Goal: Task Accomplishment & Management: Use online tool/utility

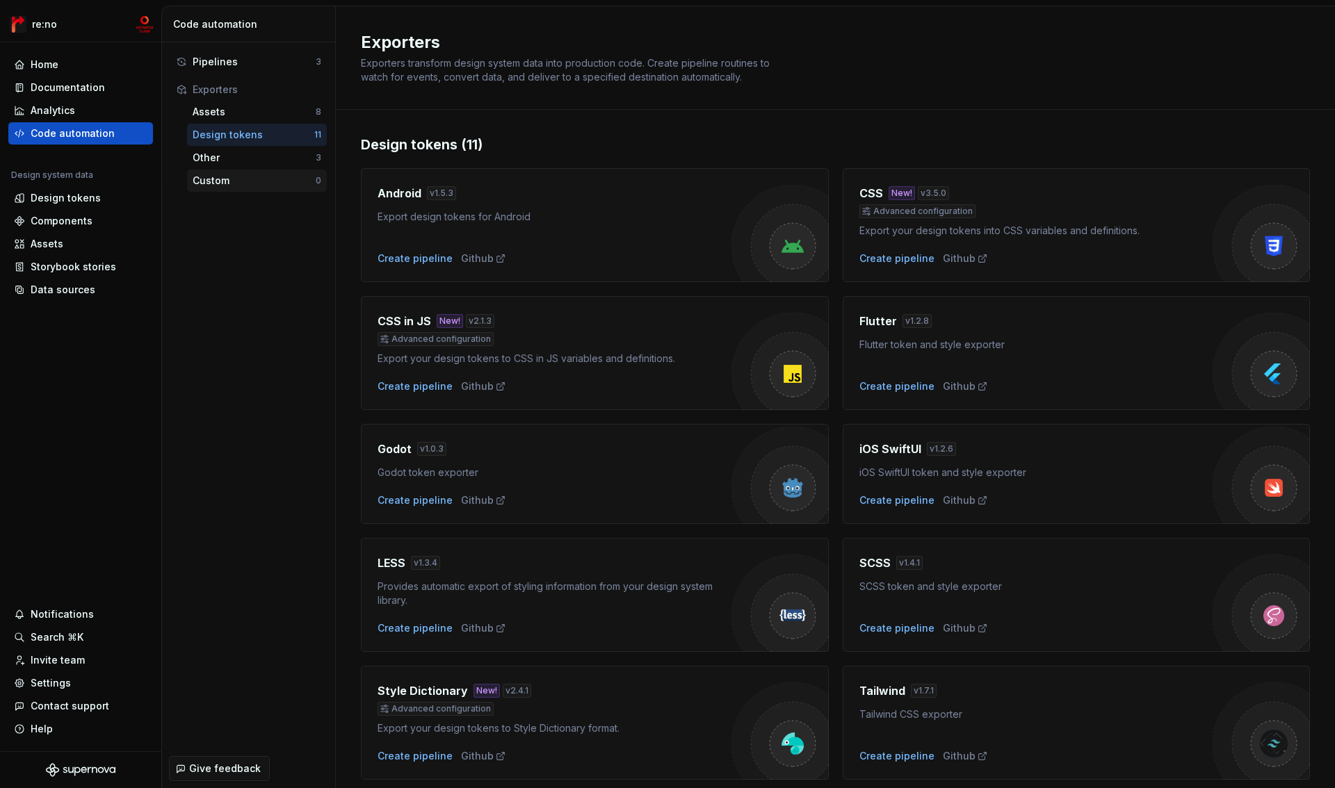
scroll to position [172, 0]
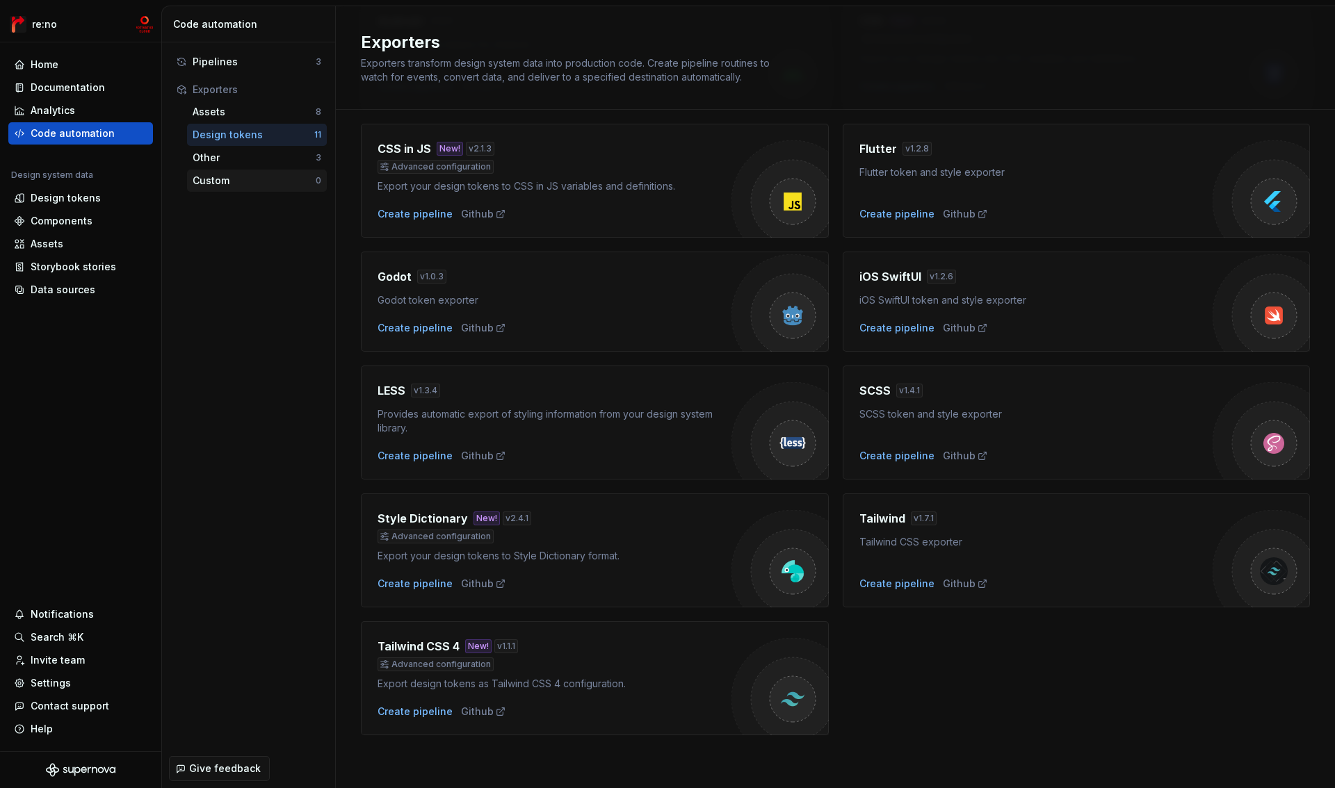
click at [245, 186] on div "Custom" at bounding box center [254, 181] width 123 height 14
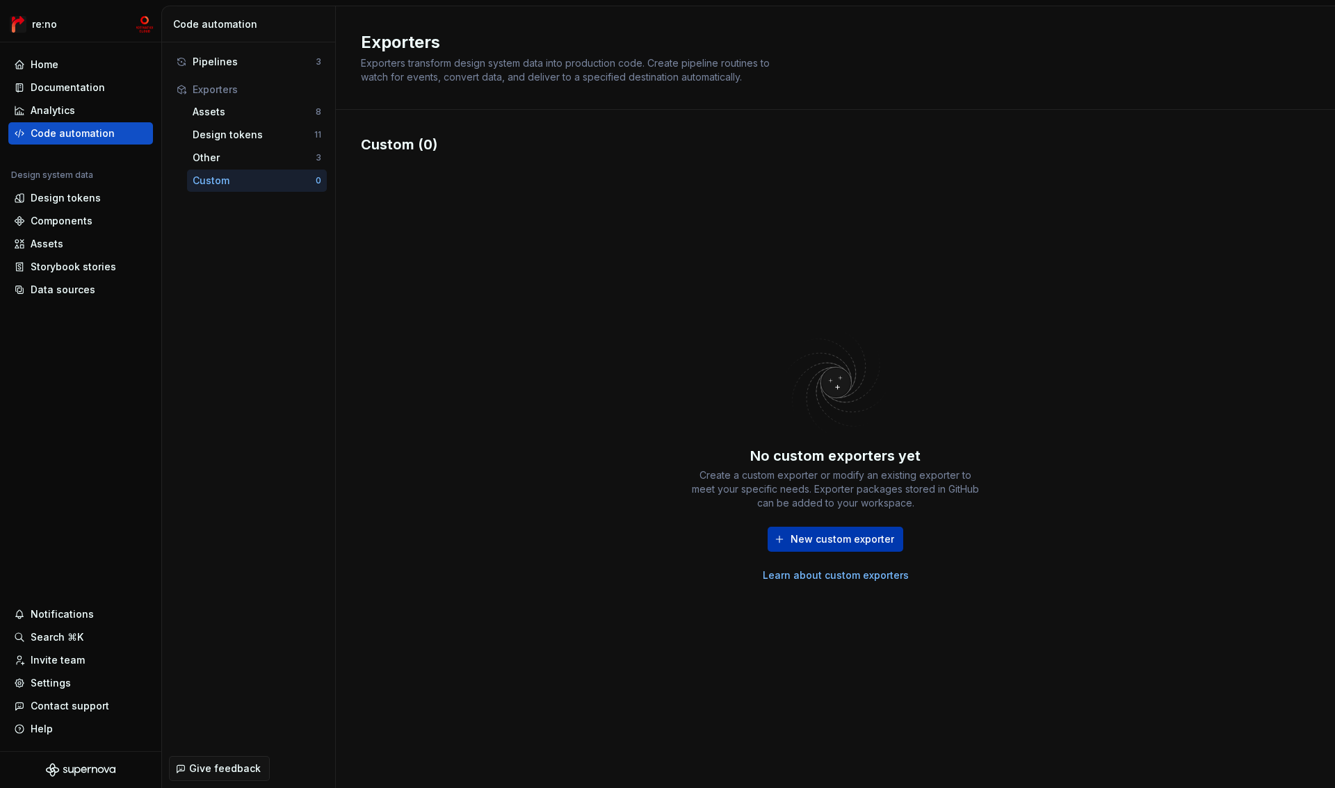
click at [818, 533] on span "New custom exporter" at bounding box center [842, 540] width 104 height 14
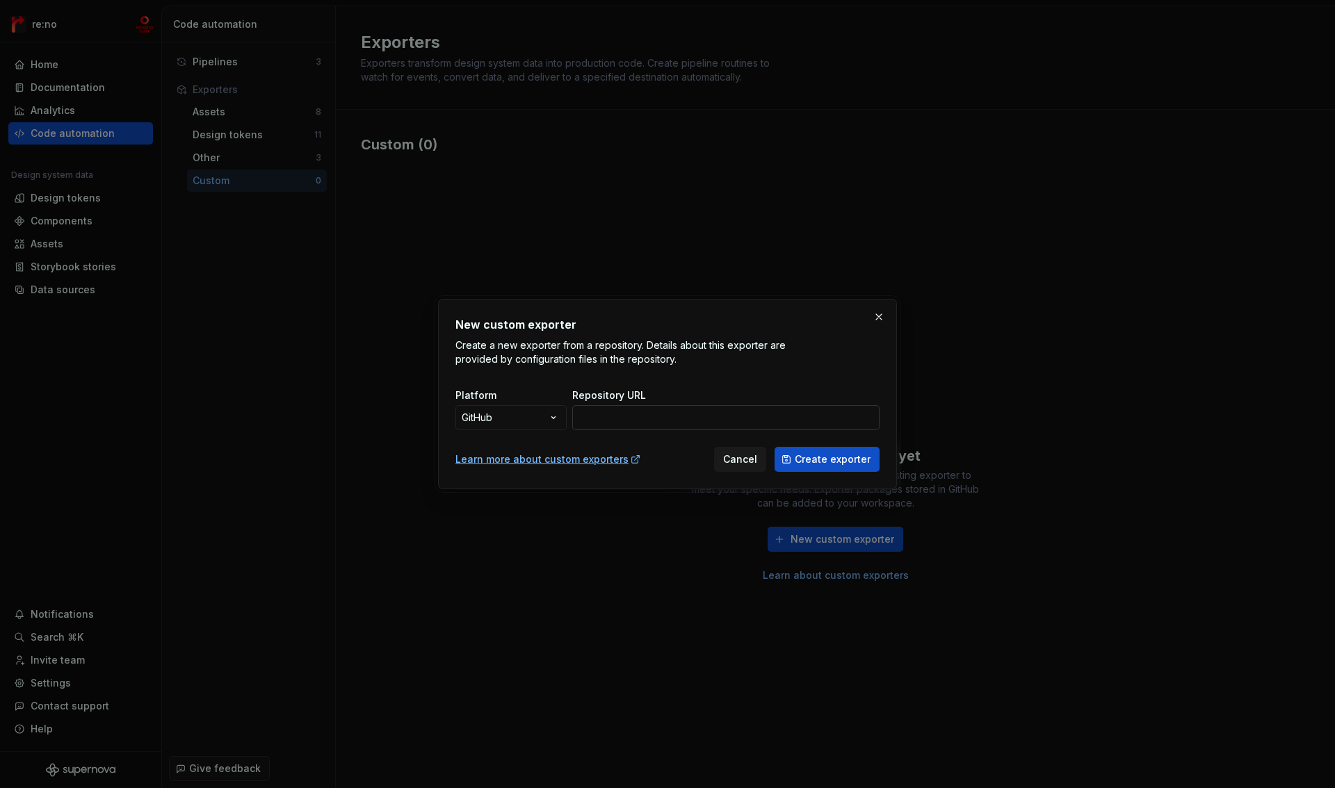
click at [658, 421] on input "Repository URL" at bounding box center [725, 417] width 307 height 25
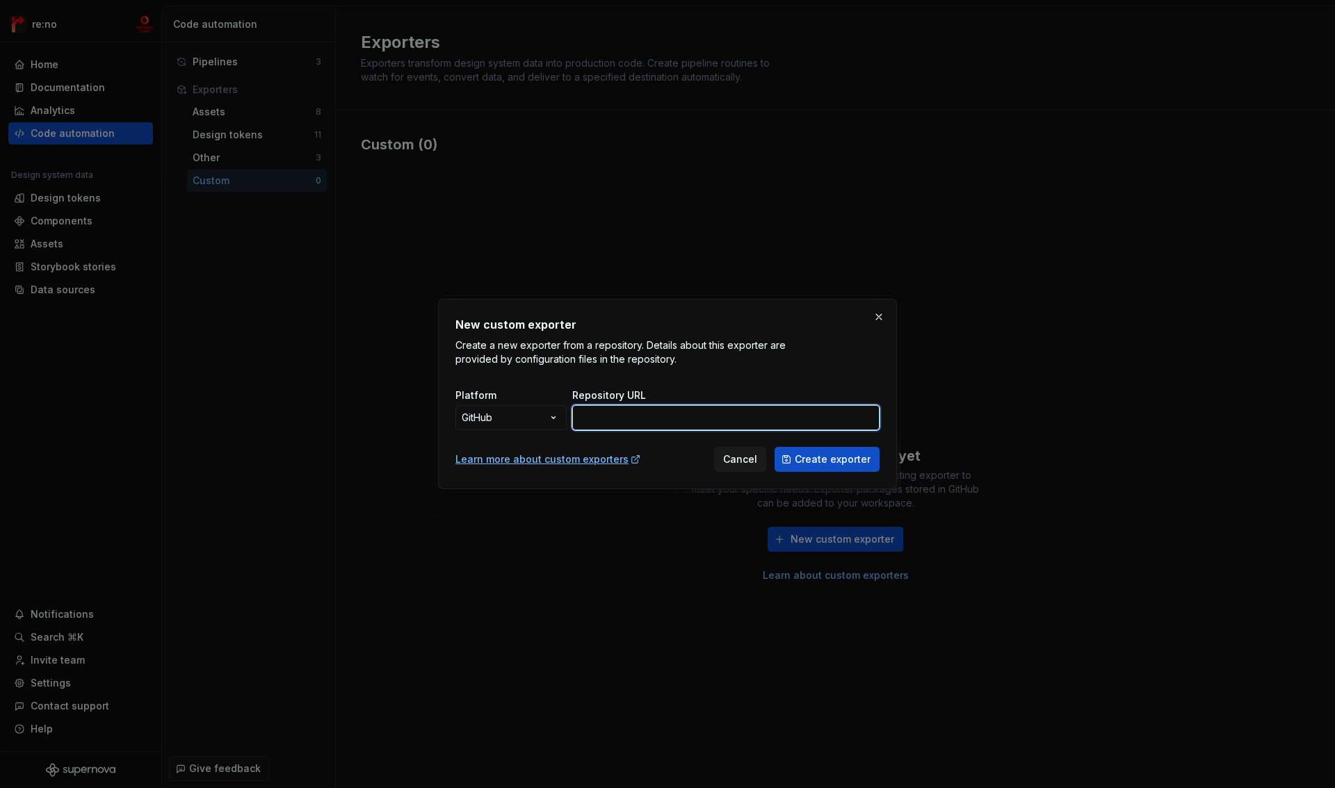
paste input "[URL][DOMAIN_NAME]"
type input "[URL][DOMAIN_NAME]"
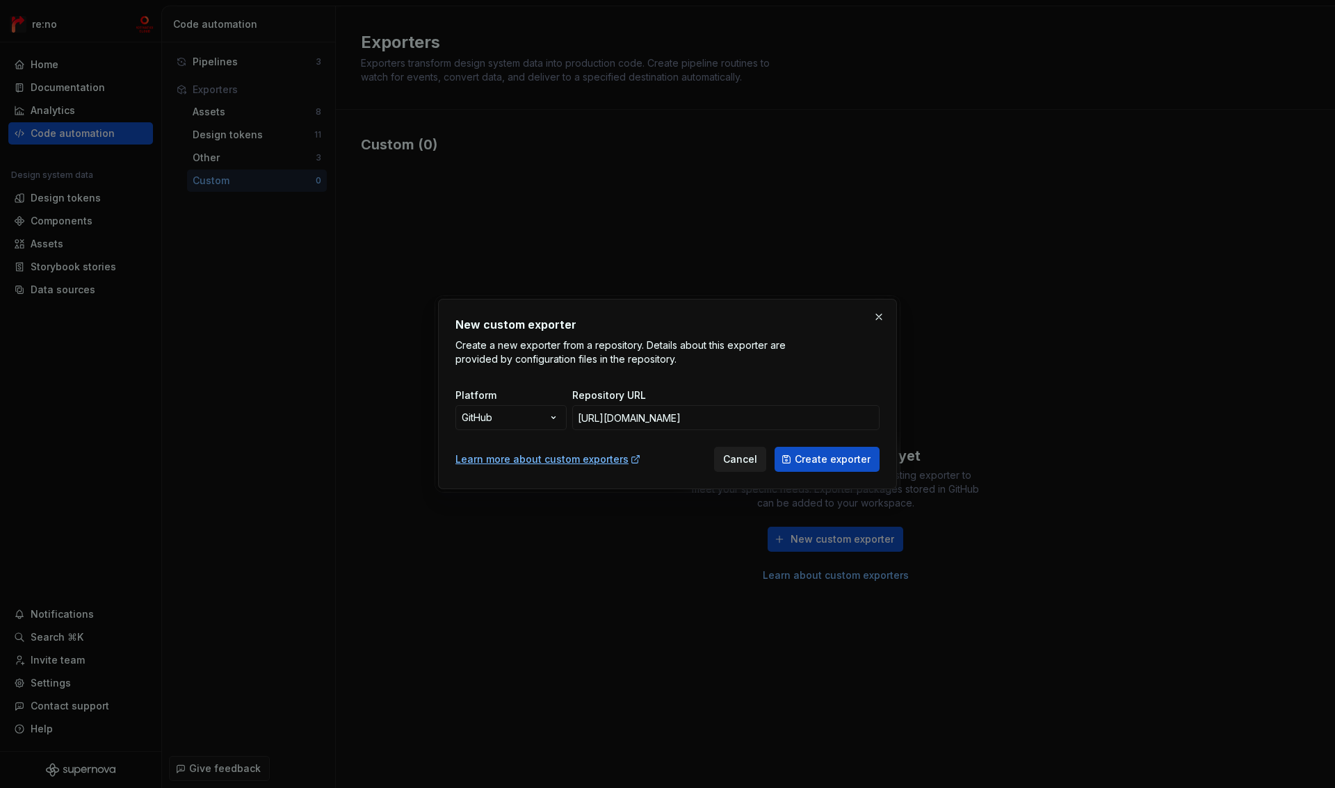
click at [757, 455] on span "Cancel" at bounding box center [740, 460] width 34 height 14
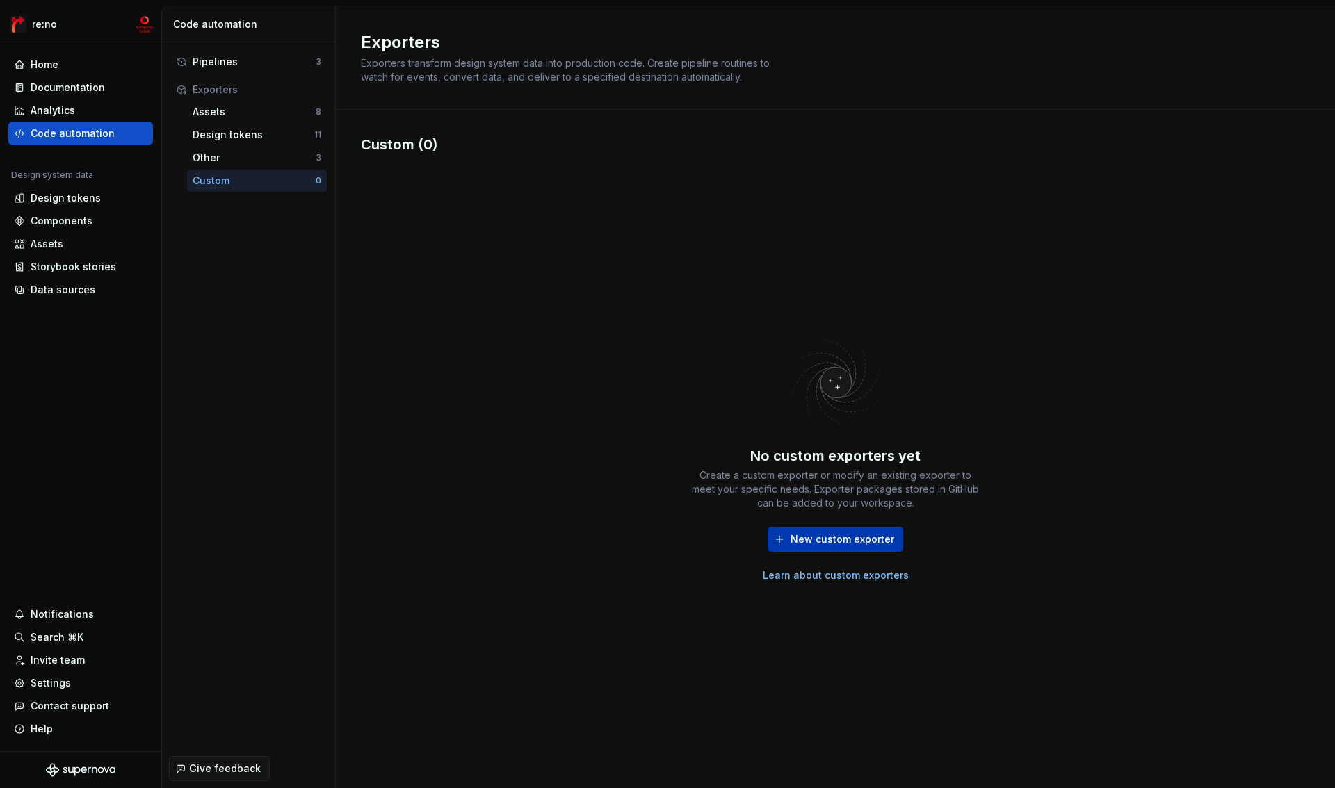
click at [808, 539] on span "New custom exporter" at bounding box center [842, 540] width 104 height 14
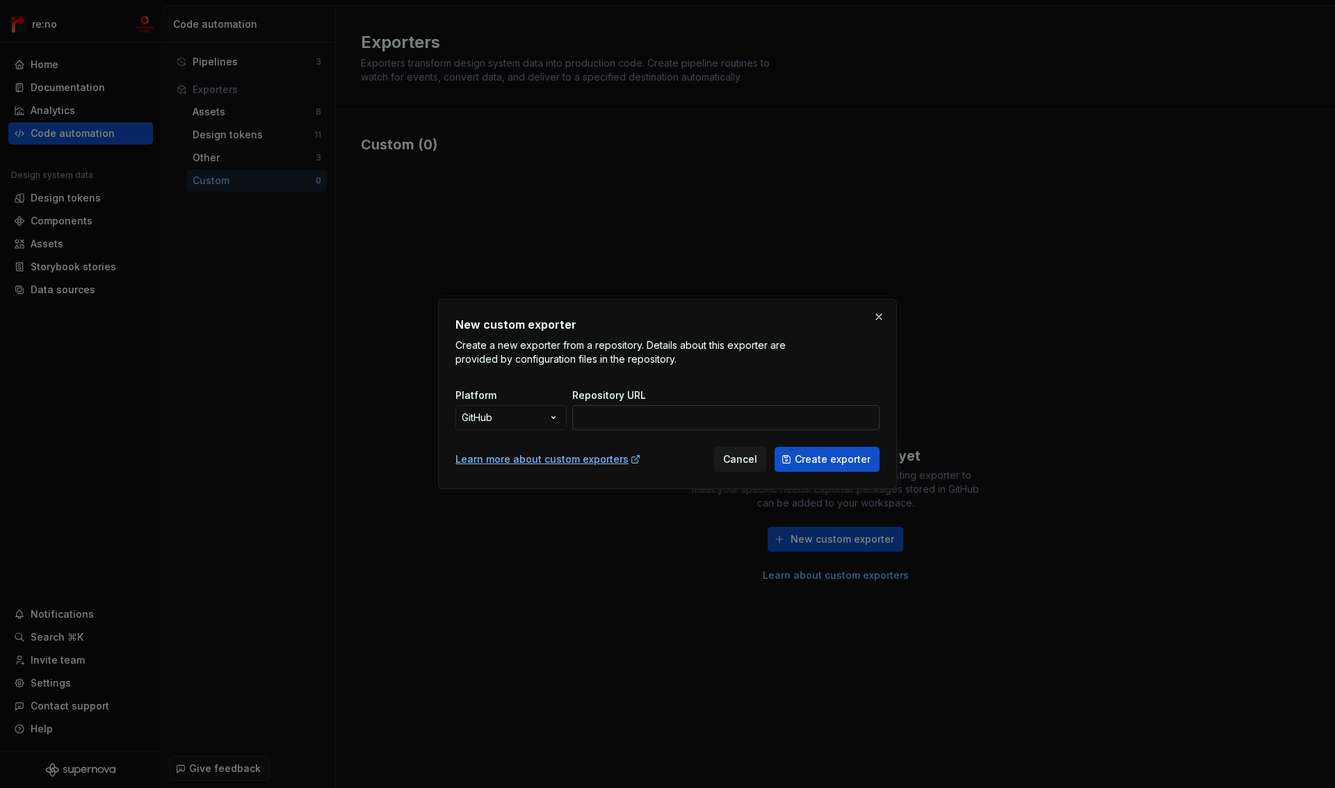
click at [727, 423] on input "Repository URL" at bounding box center [725, 417] width 307 height 25
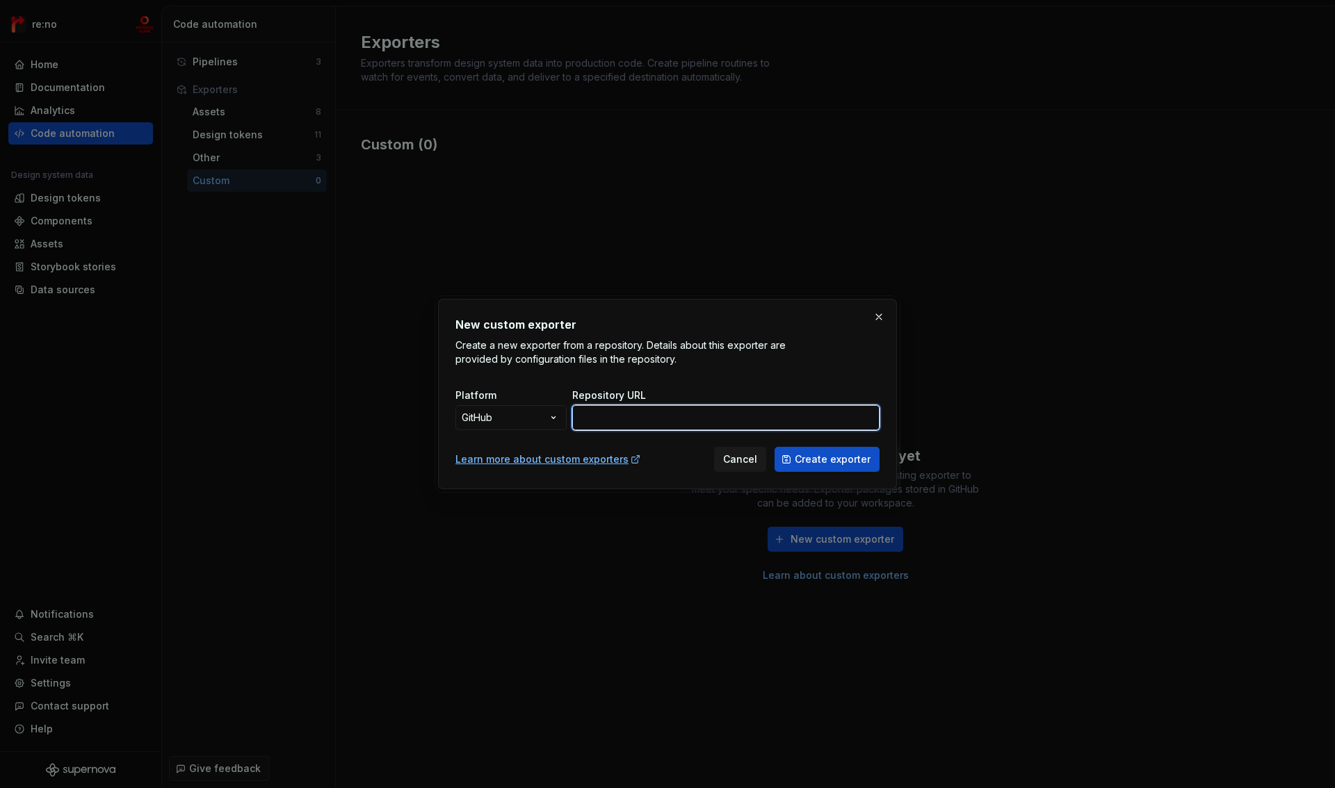
paste input "[URL][DOMAIN_NAME]"
type input "[URL][DOMAIN_NAME]"
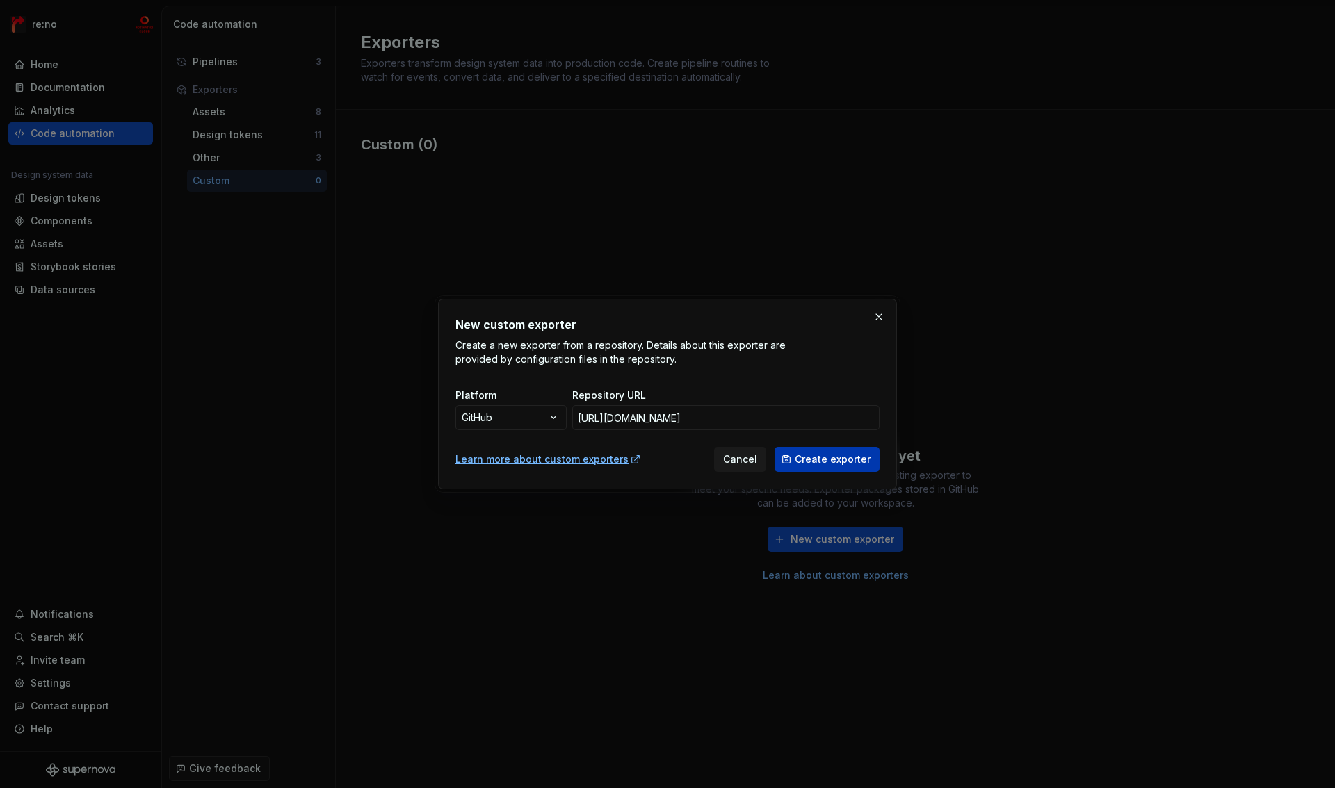
click at [825, 458] on span "Create exporter" at bounding box center [833, 460] width 76 height 14
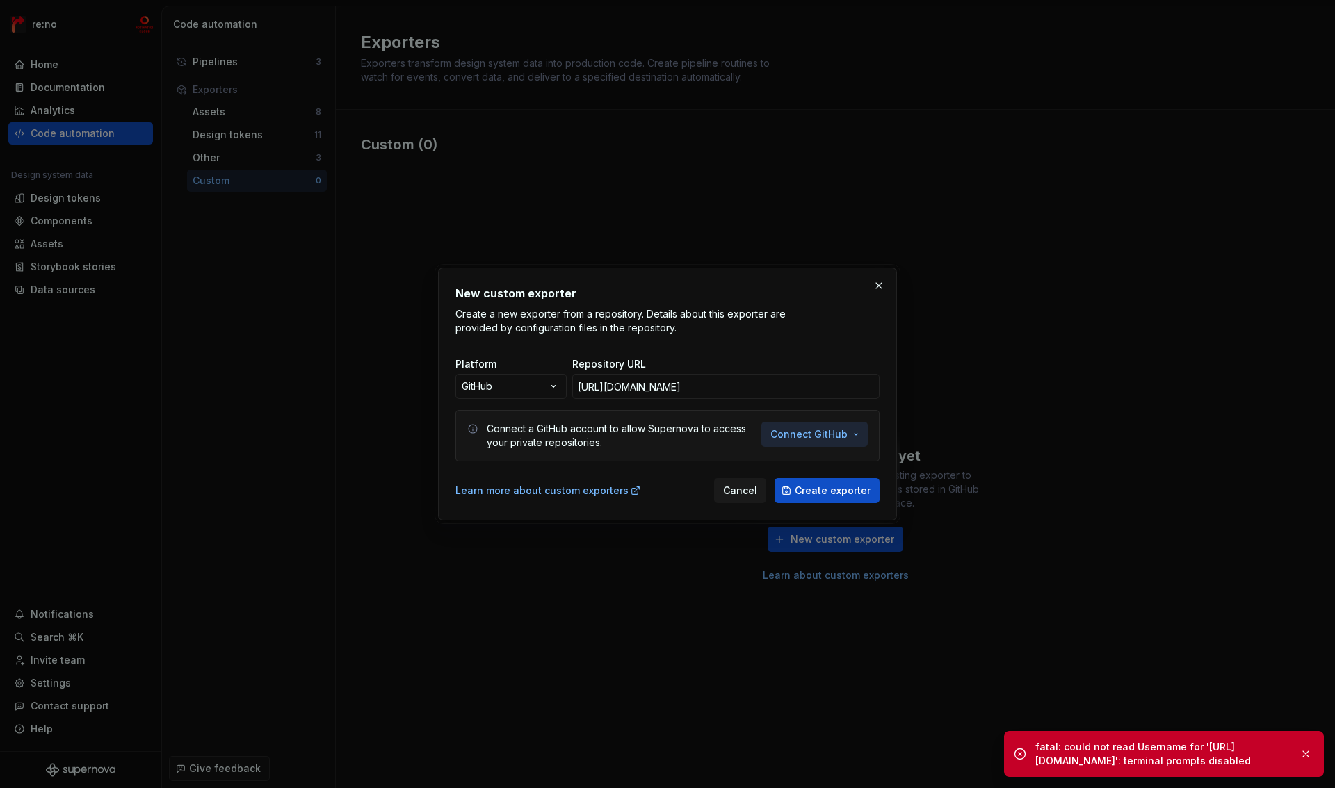
click at [829, 432] on span "Connect GitHub" at bounding box center [808, 435] width 77 height 14
click at [829, 462] on span "Connect GitHub account" at bounding box center [861, 464] width 142 height 14
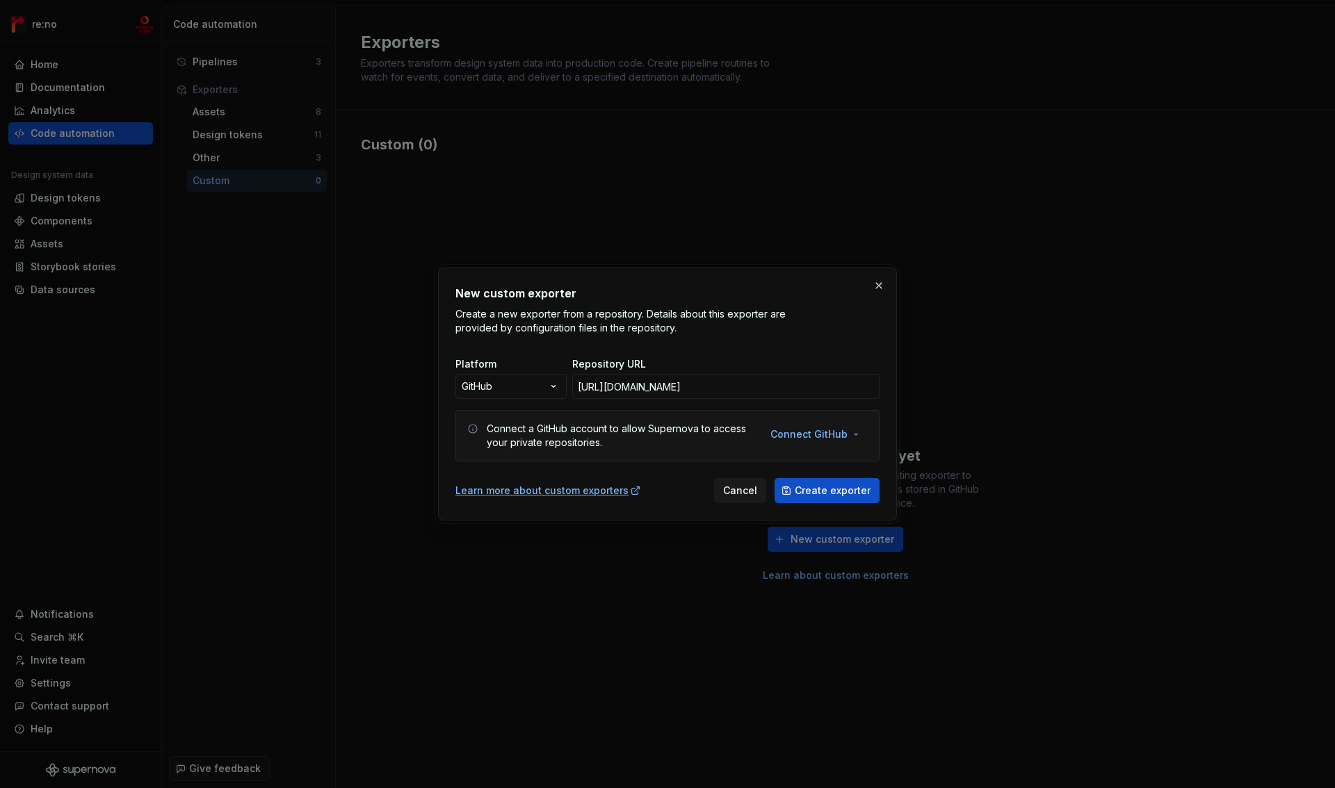
click at [834, 489] on span "Create exporter" at bounding box center [833, 491] width 76 height 14
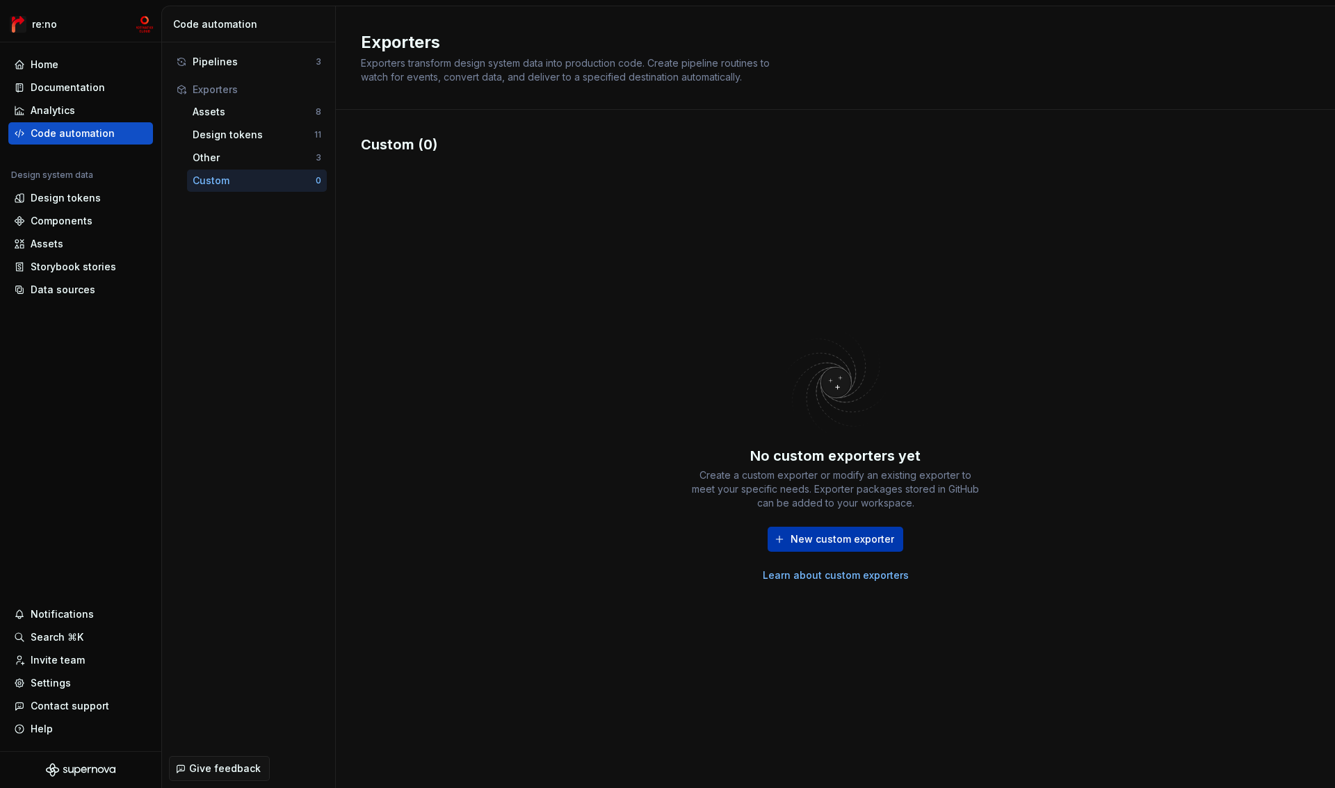
click at [847, 539] on span "New custom exporter" at bounding box center [842, 540] width 104 height 14
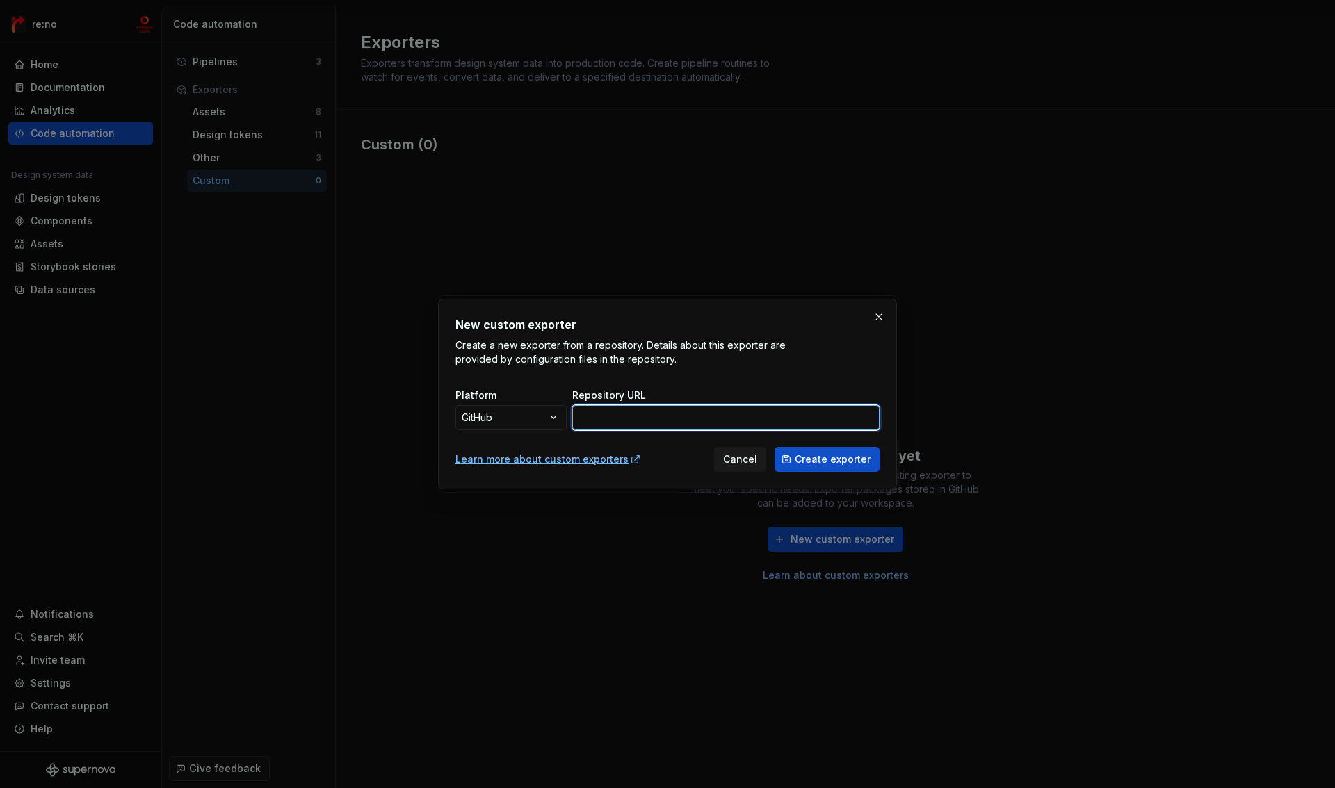
click at [625, 424] on input "Repository URL" at bounding box center [725, 417] width 307 height 25
paste input "[URL][DOMAIN_NAME]"
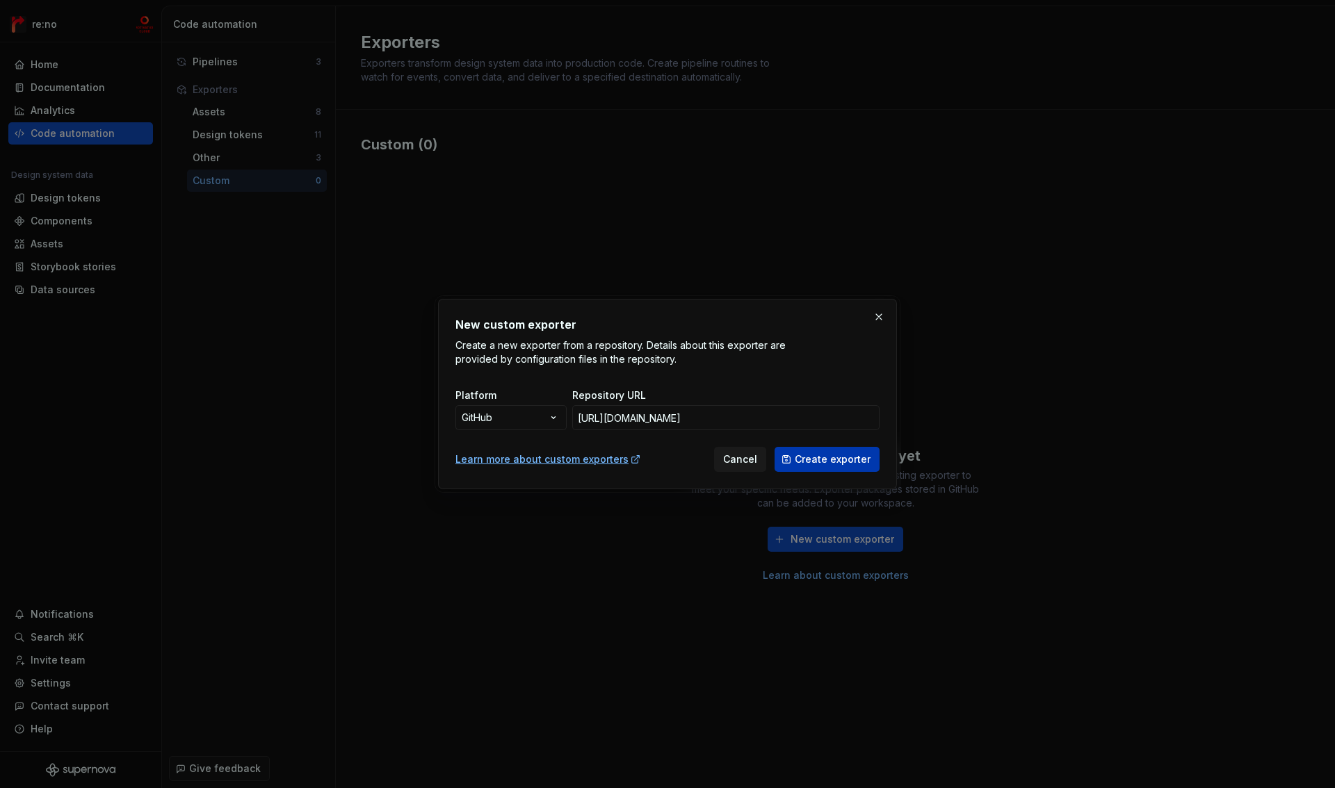
click at [866, 460] on span "Create exporter" at bounding box center [833, 460] width 76 height 14
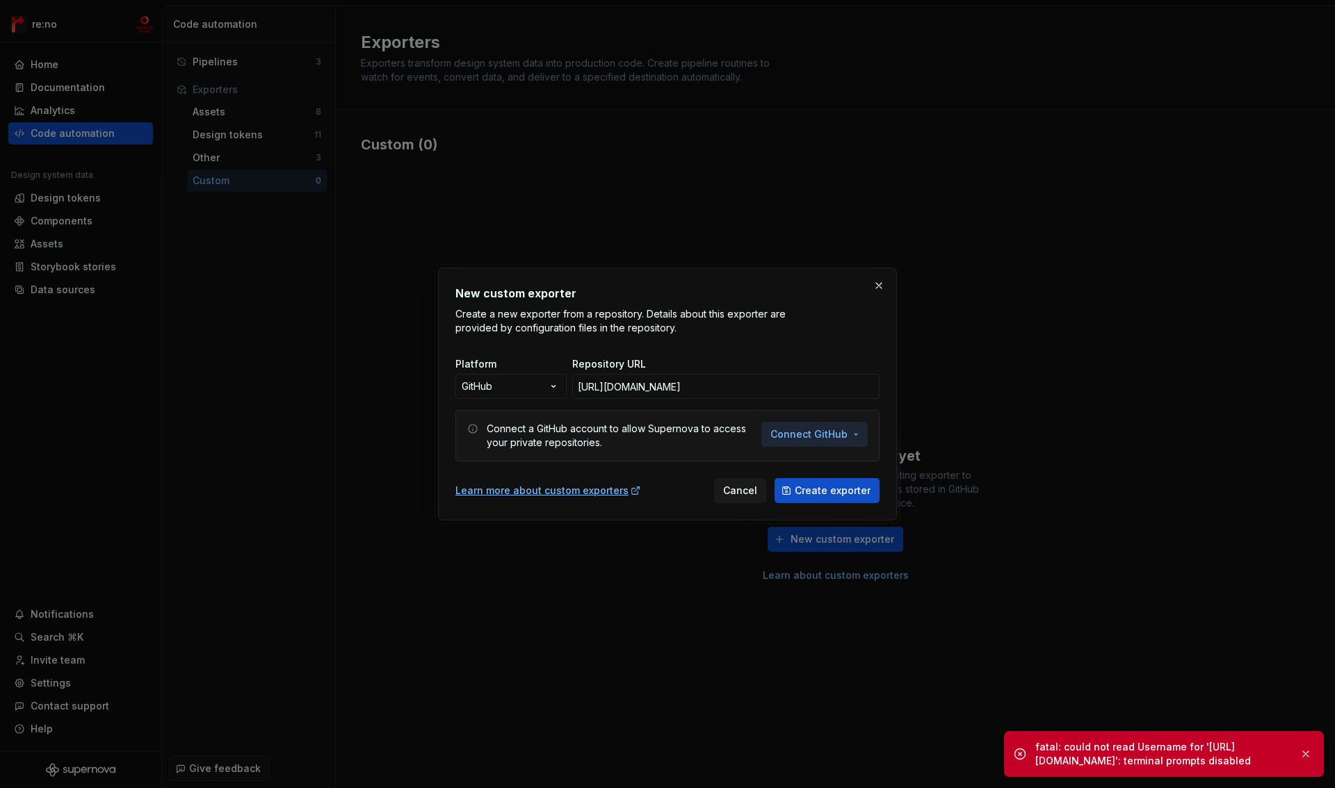
click at [812, 436] on span "Connect GitHub" at bounding box center [808, 435] width 77 height 14
click at [822, 466] on span "Connect GitHub account" at bounding box center [861, 464] width 142 height 14
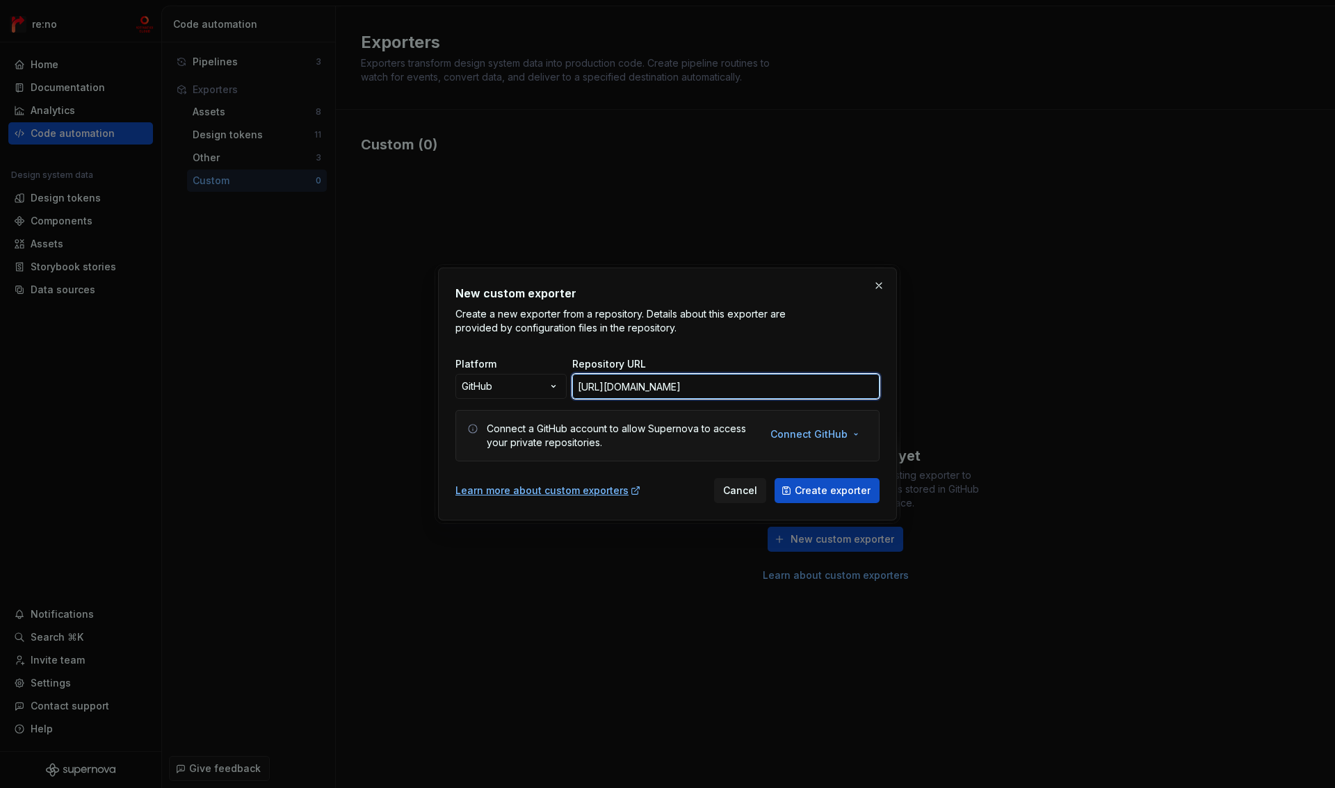
click at [740, 385] on input "https://github.com/lmi-mcs/style-dictionary-exporter" at bounding box center [725, 386] width 307 height 25
paste input "text"
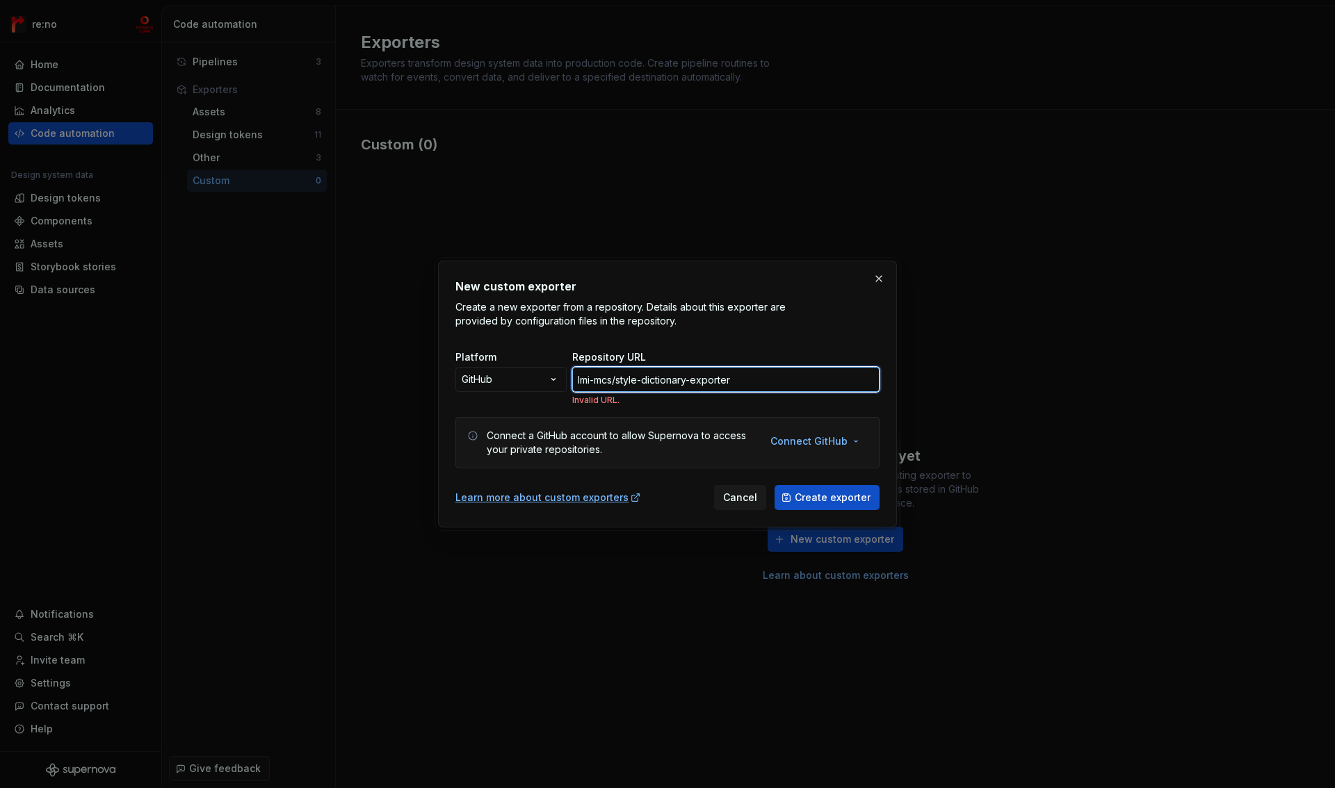
type input "https://github.com/lmi-mcs/style-dictionary-exporter"
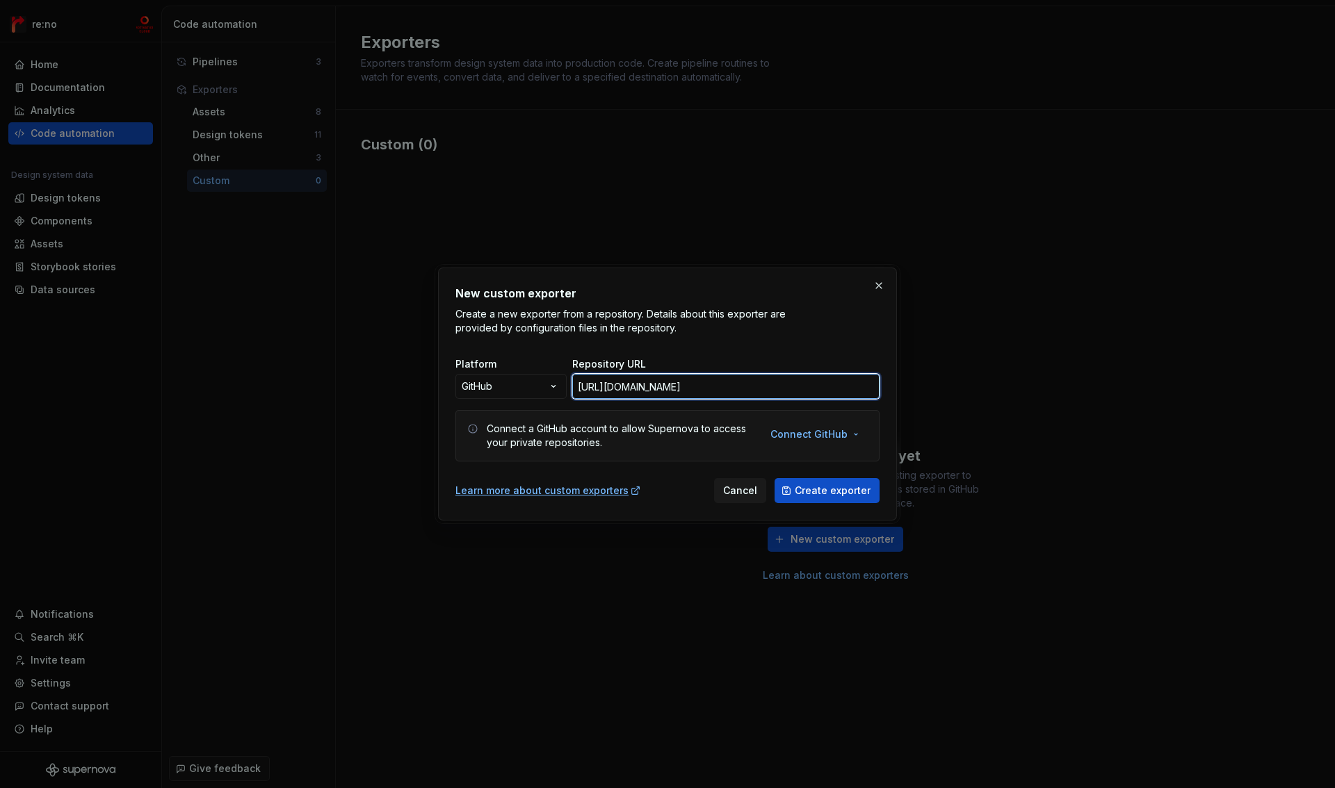
click at [700, 390] on input "https://github.com/lmi-mcs/style-dictionary-exporter" at bounding box center [725, 386] width 307 height 25
drag, startPoint x: 821, startPoint y: 388, endPoint x: 666, endPoint y: 387, distance: 155.0
click at [666, 387] on input "https://github.com/lmi-mcs/style-dictionary-exporter" at bounding box center [725, 386] width 307 height 25
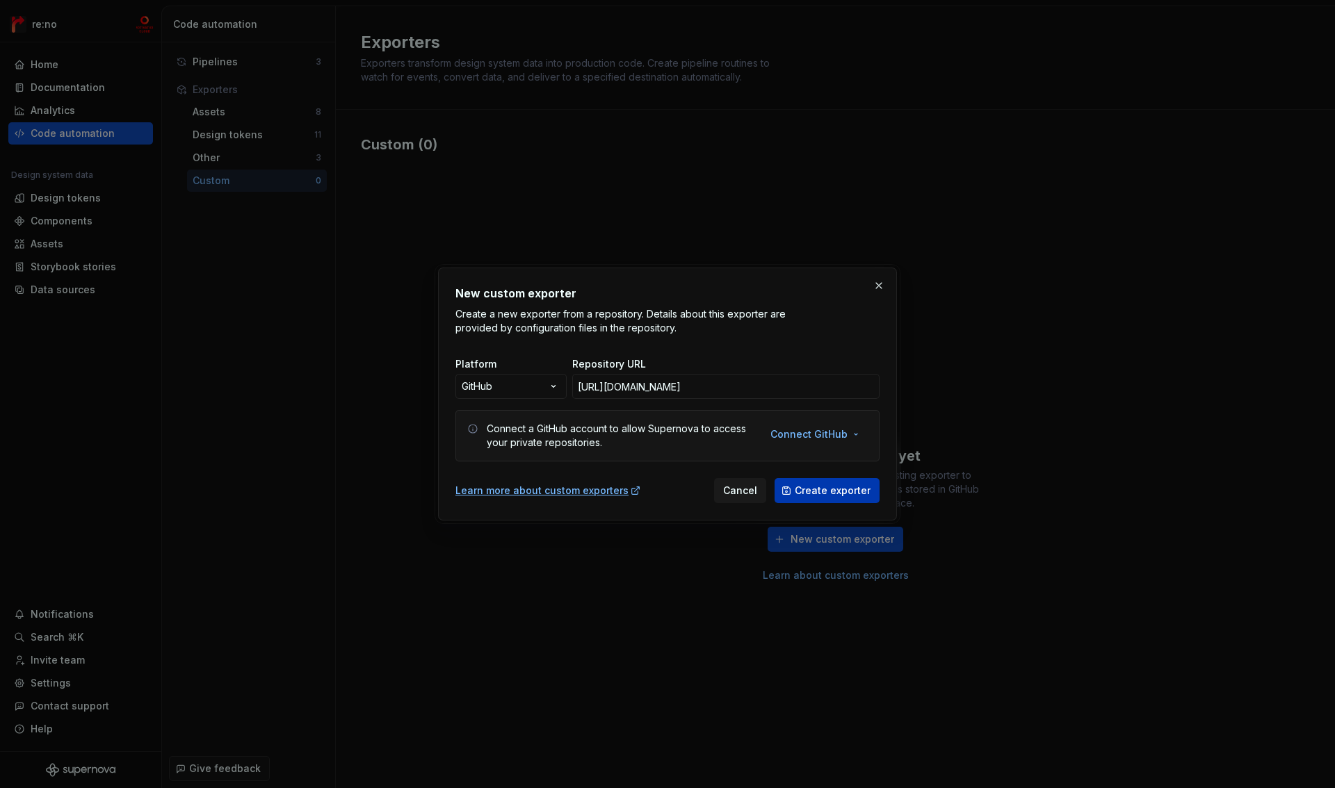
click at [832, 489] on span "Create exporter" at bounding box center [833, 491] width 76 height 14
click at [809, 437] on span "Connect GitHub" at bounding box center [808, 435] width 77 height 14
click at [822, 467] on span "Connect GitHub account" at bounding box center [861, 464] width 142 height 14
click at [820, 492] on span "Create exporter" at bounding box center [833, 491] width 76 height 14
click at [842, 488] on span "Create exporter" at bounding box center [833, 491] width 76 height 14
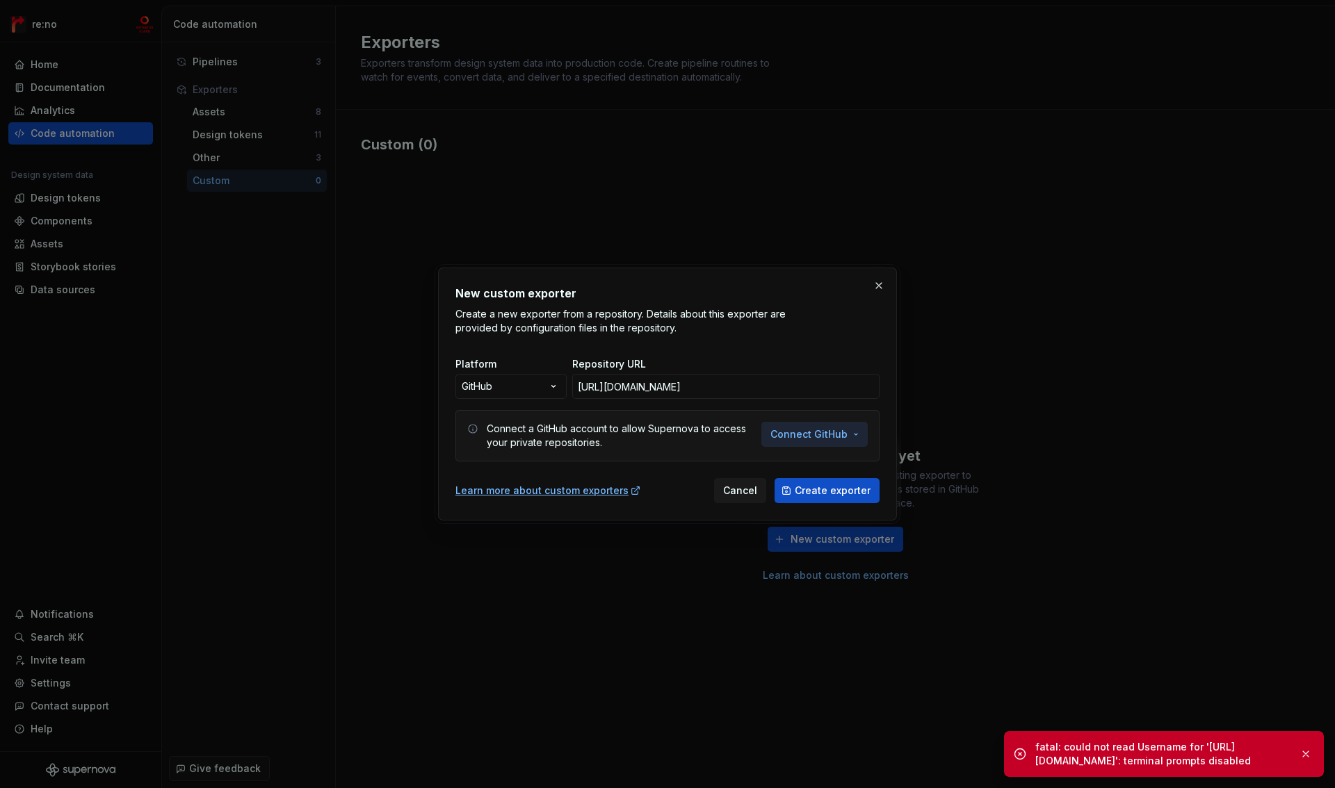
click at [809, 435] on span "Connect GitHub" at bounding box center [808, 435] width 77 height 14
click at [838, 465] on span "Connect GitHub account" at bounding box center [861, 464] width 142 height 14
click at [820, 434] on span "Connect GitHub" at bounding box center [808, 435] width 77 height 14
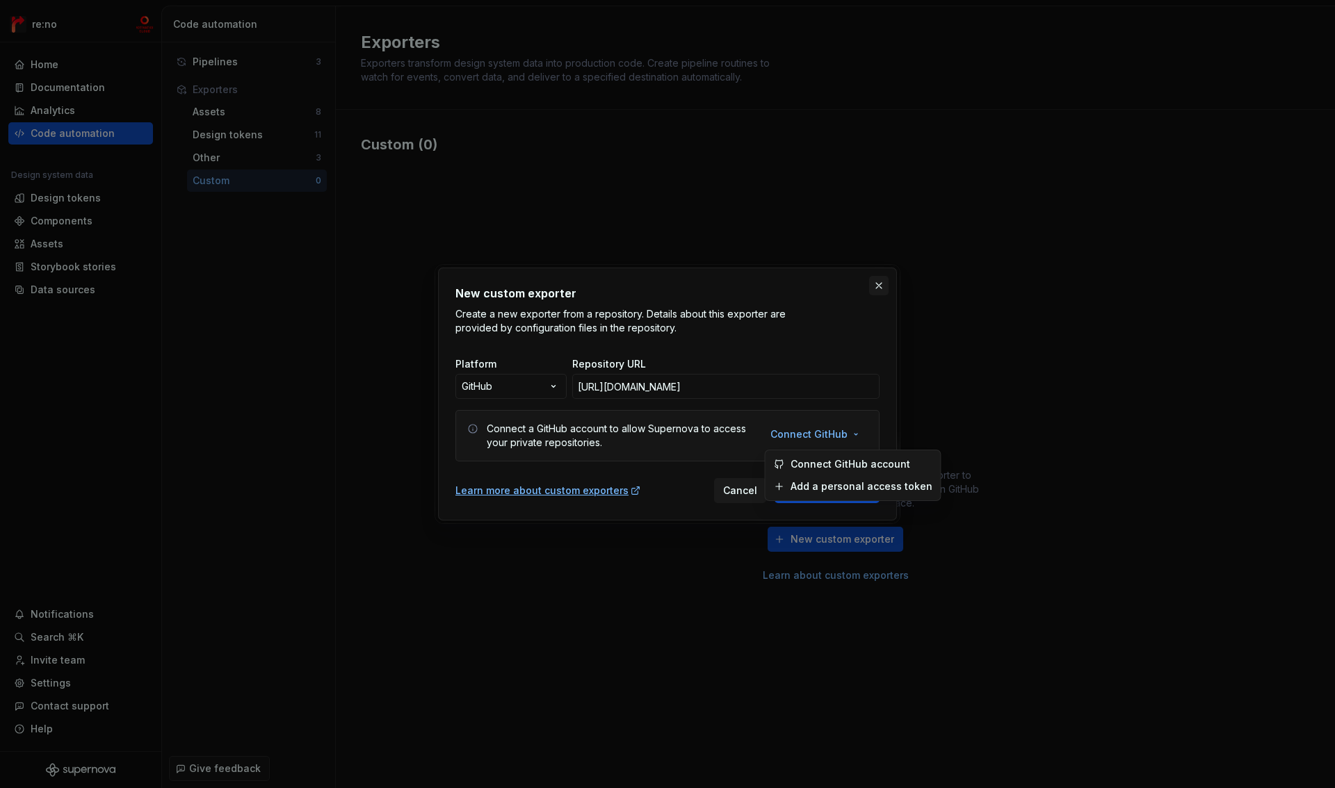
click at [875, 286] on button "button" at bounding box center [878, 285] width 19 height 19
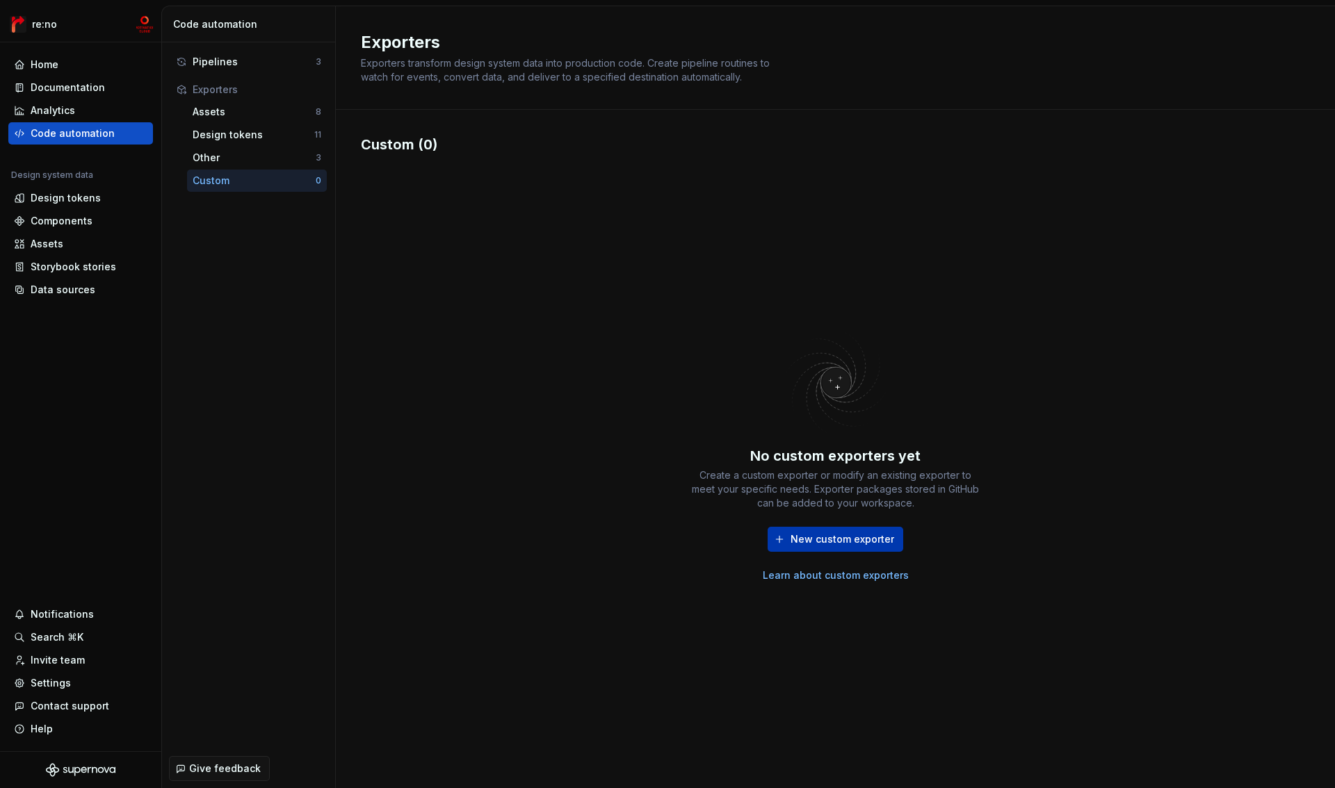
click at [810, 529] on button "New custom exporter" at bounding box center [836, 539] width 136 height 25
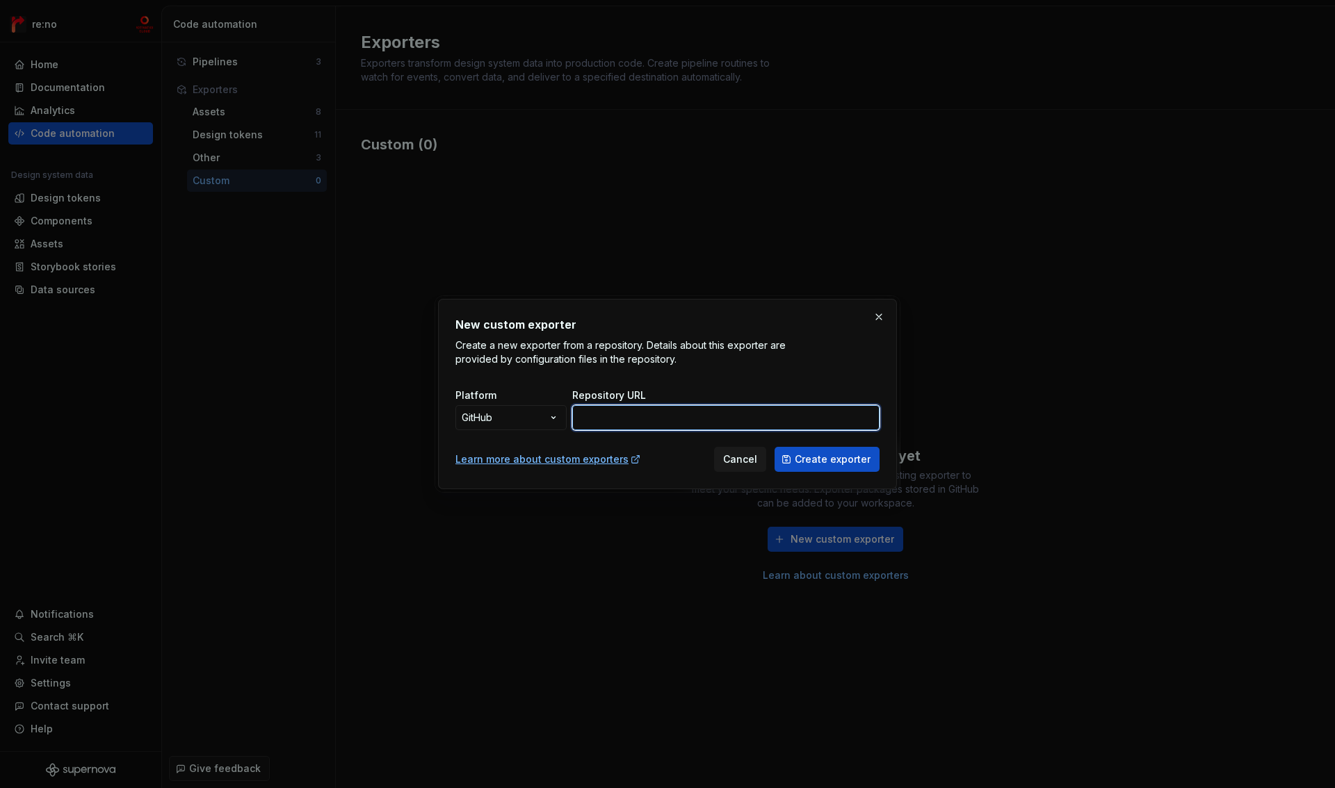
click at [691, 420] on input "Repository URL" at bounding box center [725, 417] width 307 height 25
paste input "https://github.com/lmi-mcs/style-dictionary-exporter"
type input "https://github.com/lmi-mcs/style-dictionary-exporter"
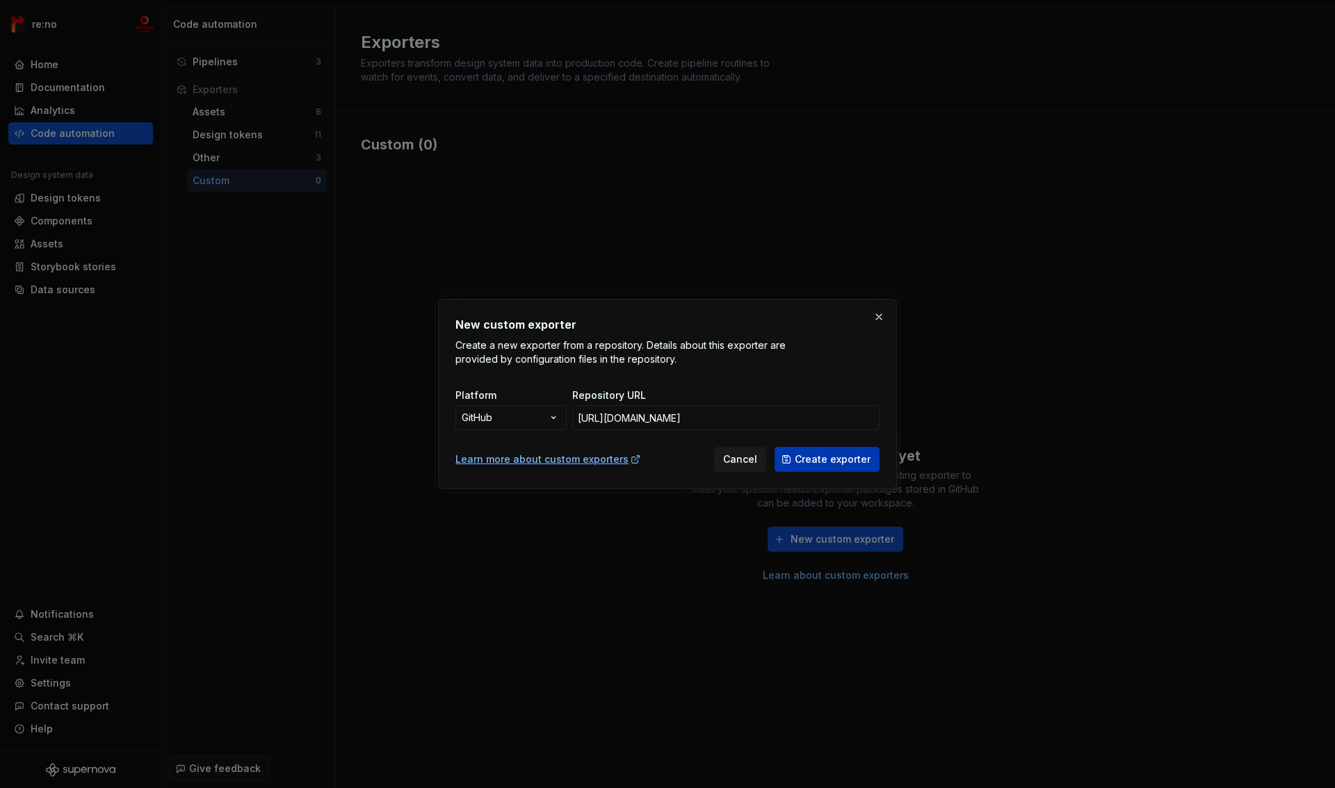
click at [811, 457] on span "Create exporter" at bounding box center [833, 460] width 76 height 14
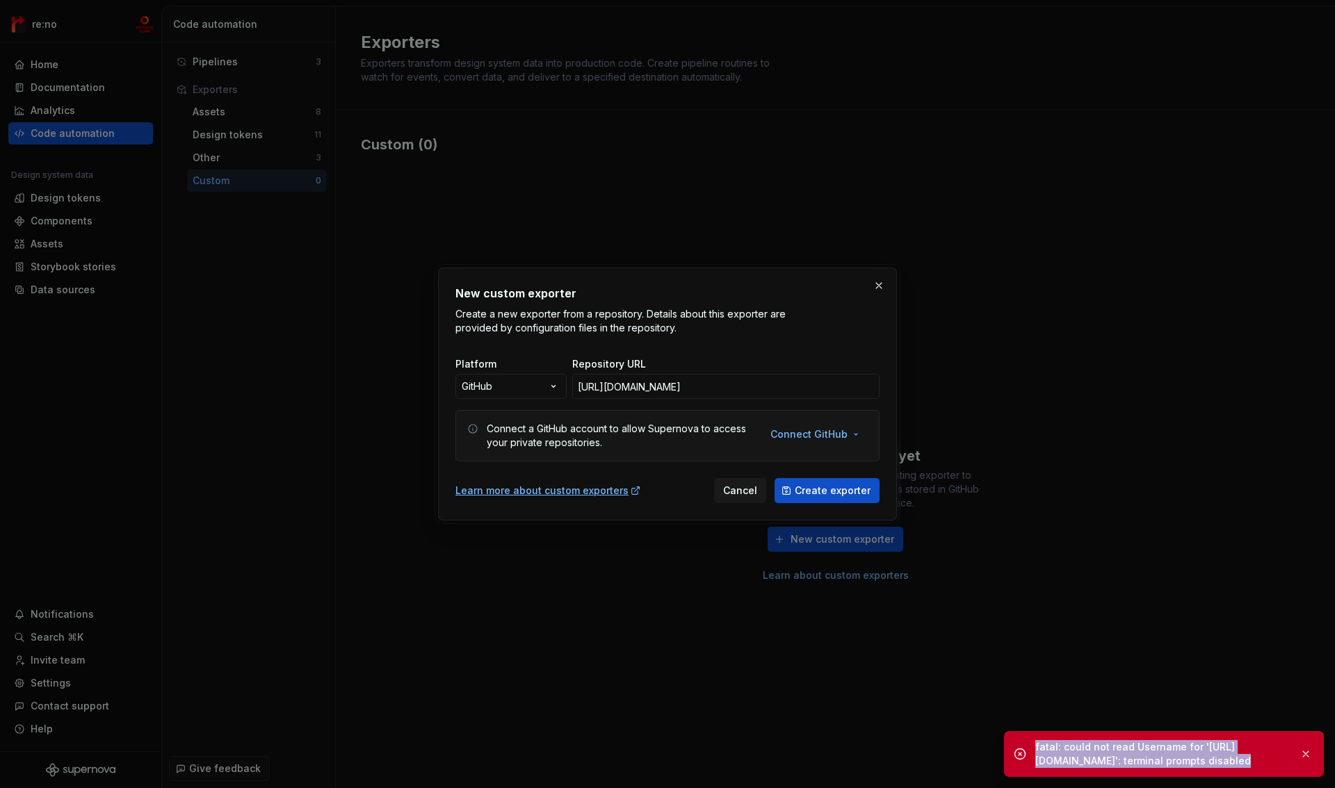
drag, startPoint x: 1060, startPoint y: 751, endPoint x: 1270, endPoint y: 762, distance: 210.3
click at [1270, 762] on div "fatal: could not read Username for 'https://github.com': terminal prompts disab…" at bounding box center [1164, 754] width 320 height 46
copy div "fatal: could not read Username for 'https://github.com': terminal prompts disab…"
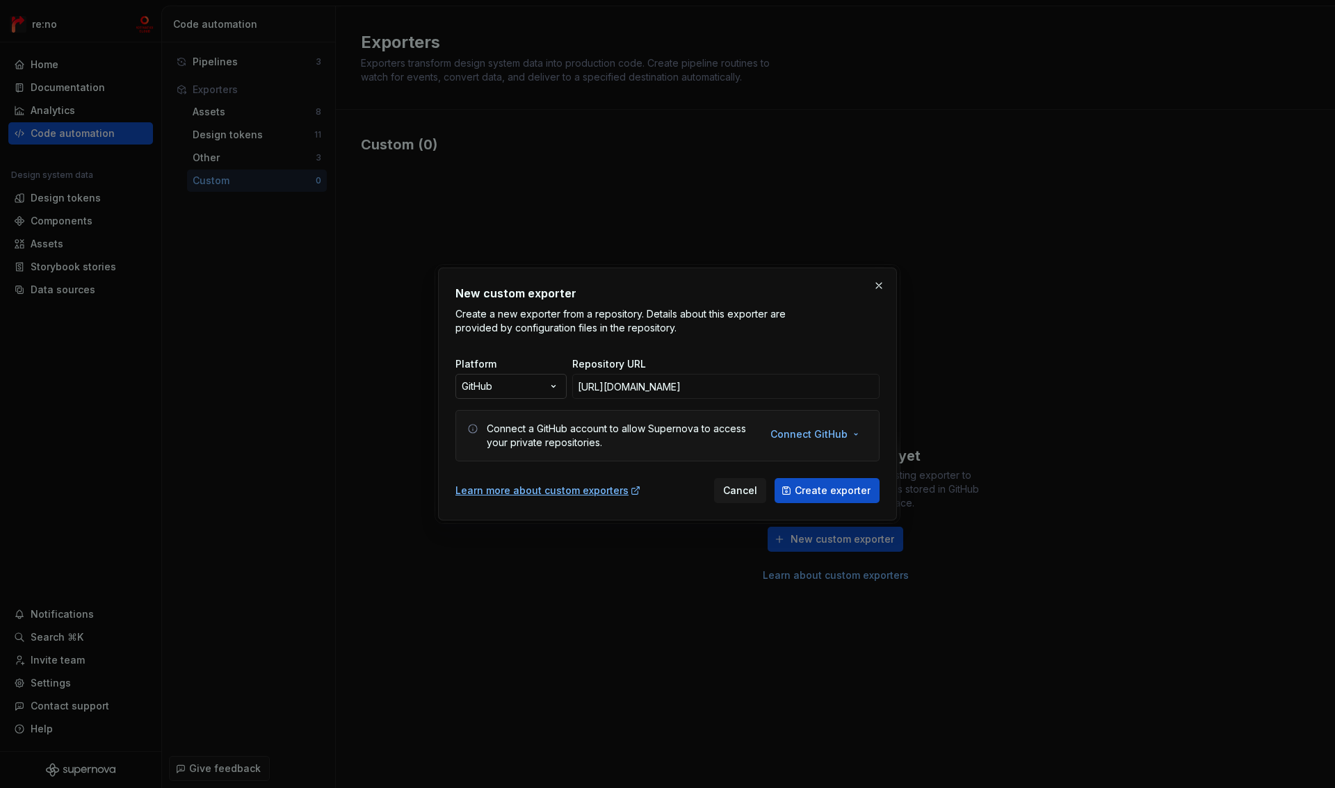
click at [536, 392] on div "New custom exporter Create a new exporter from a repository. Details about this…" at bounding box center [667, 394] width 1335 height 788
click at [537, 383] on div "New custom exporter Create a new exporter from a repository. Details about this…" at bounding box center [667, 394] width 1335 height 788
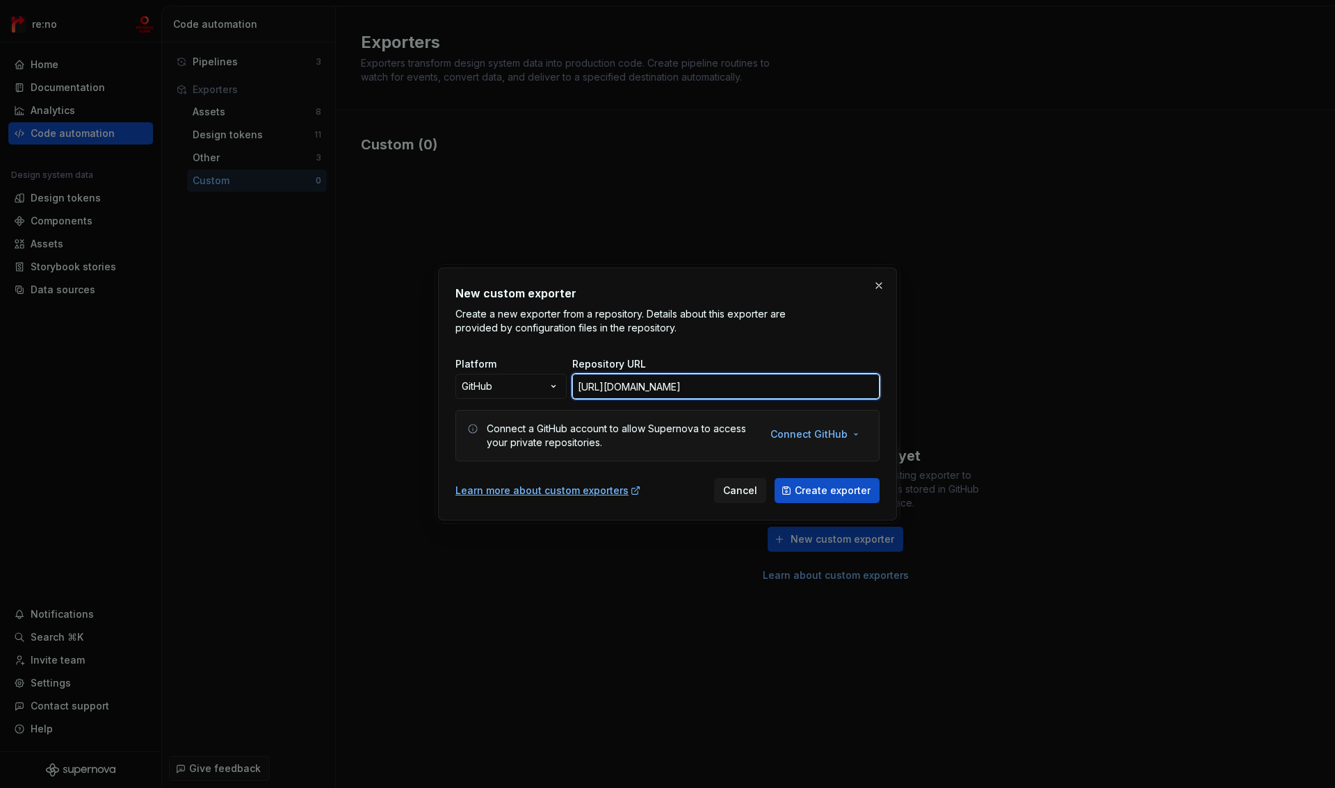
click at [594, 387] on input "https://github.com/lmi-mcs/style-dictionary-exporter" at bounding box center [725, 386] width 307 height 25
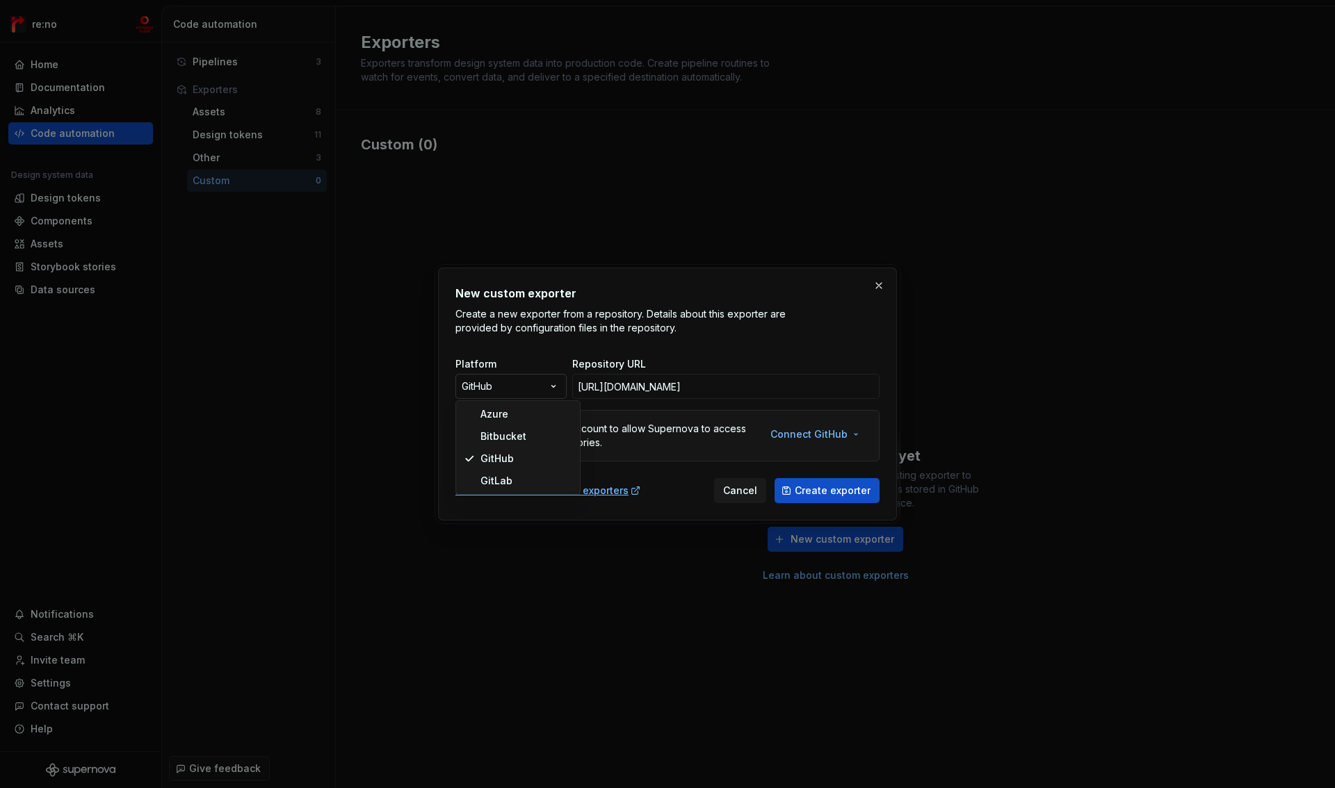
click at [517, 387] on div "New custom exporter Create a new exporter from a repository. Details about this…" at bounding box center [667, 394] width 1335 height 788
click at [663, 462] on div "New custom exporter Create a new exporter from a repository. Details about this…" at bounding box center [667, 394] width 1335 height 788
click at [809, 437] on span "Connect GitHub" at bounding box center [808, 435] width 77 height 14
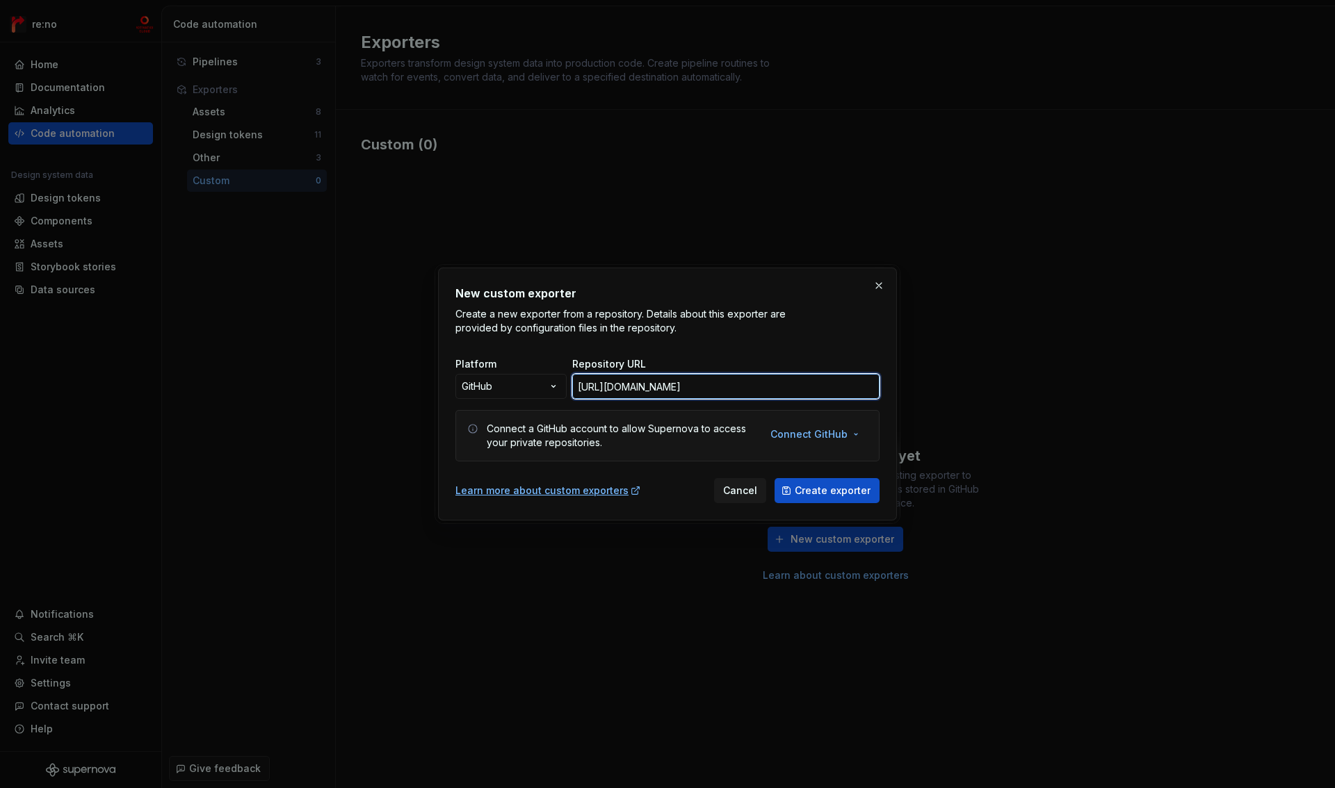
click at [770, 389] on input "https://github.com/lmi-mcs/style-dictionary-exporter" at bounding box center [725, 386] width 307 height 25
paste input "git@github.com:lmi-mcs/style-dictionary-exporter.git"
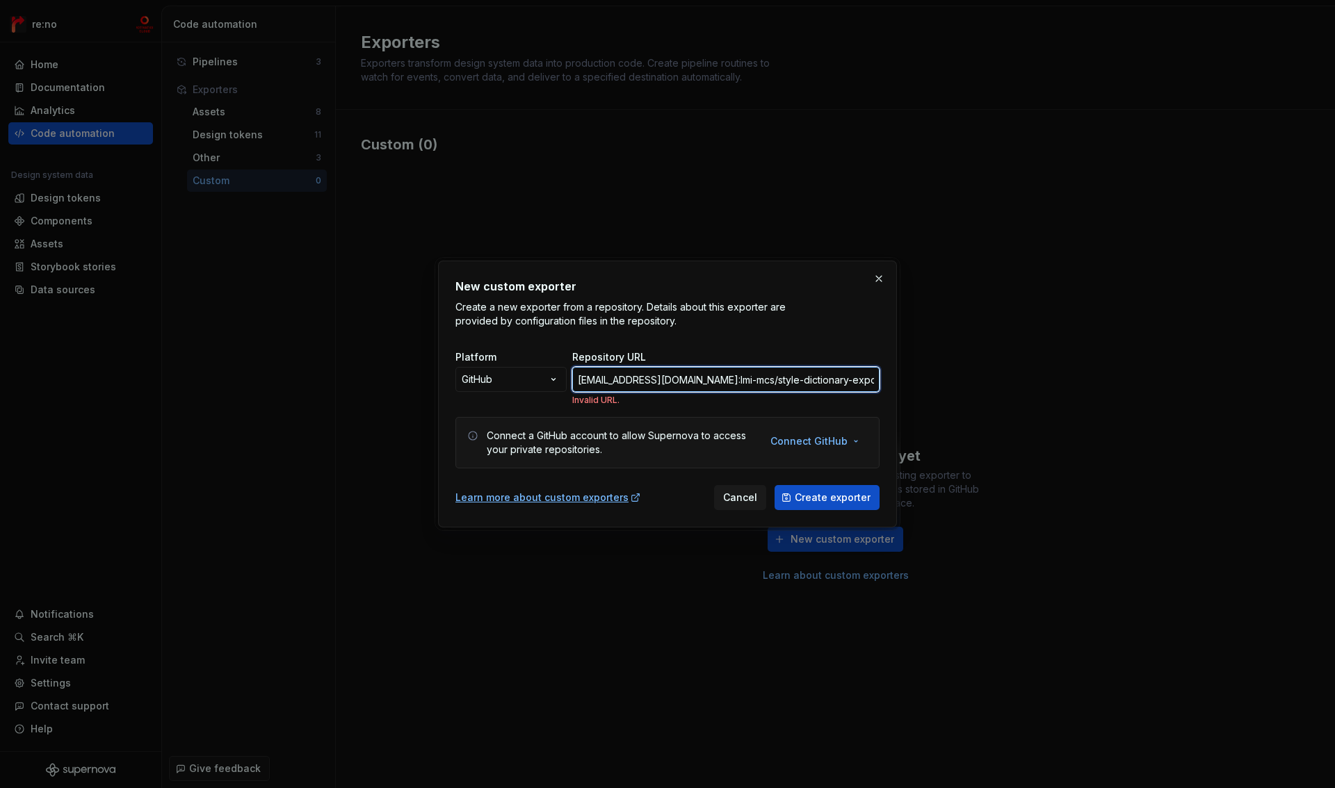
type input "https://github.com/lmi-mcs/style-dictionary-exporter"
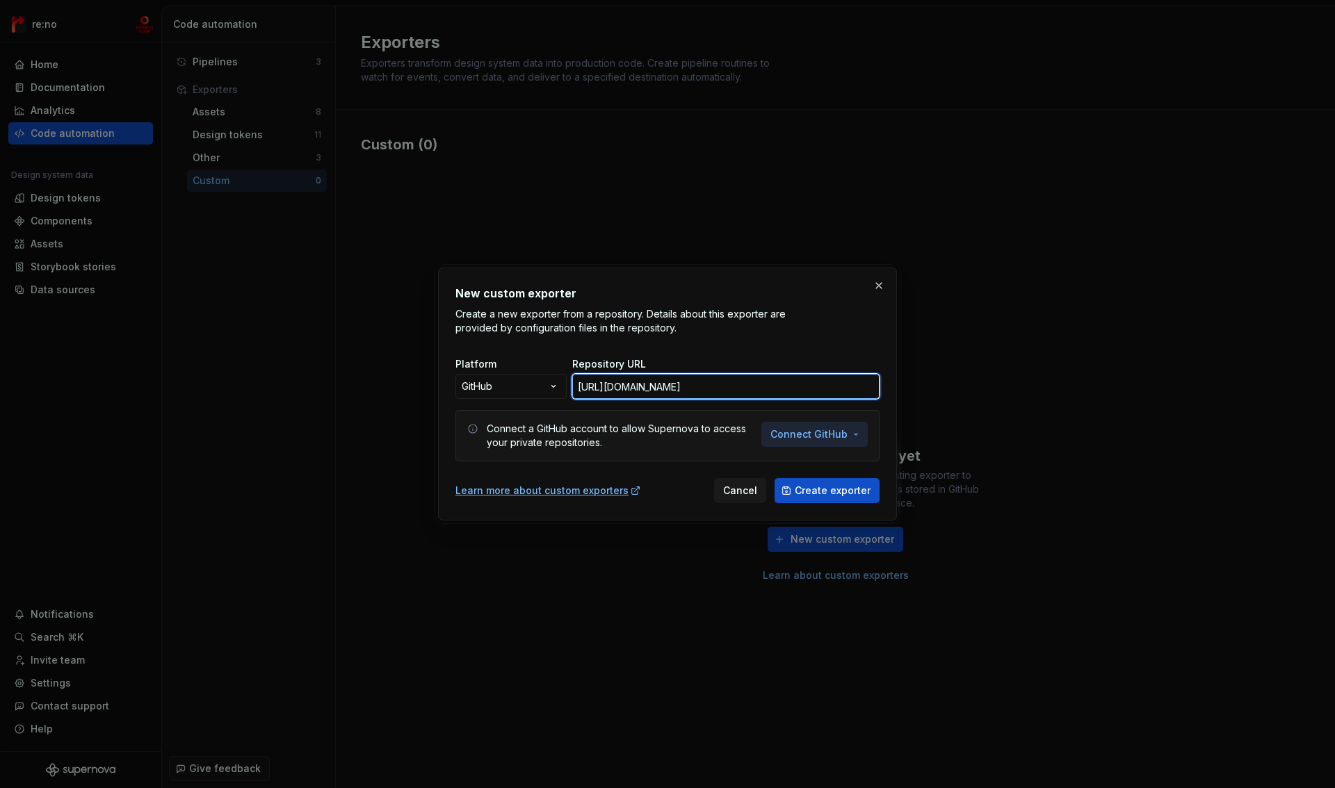
click at [836, 439] on span "Connect GitHub" at bounding box center [808, 435] width 77 height 14
click at [807, 482] on span "Add a personal access token" at bounding box center [861, 487] width 142 height 14
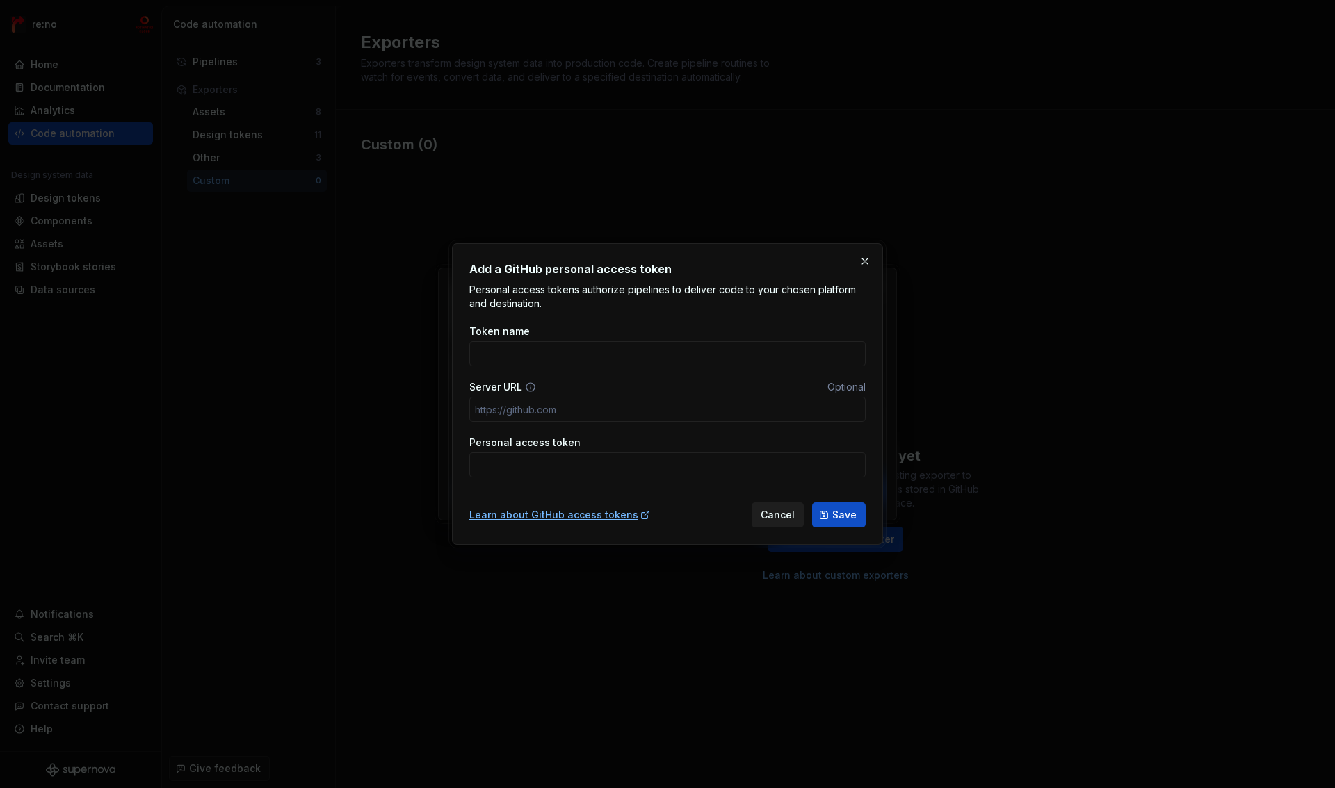
click at [775, 518] on span "Cancel" at bounding box center [778, 515] width 34 height 14
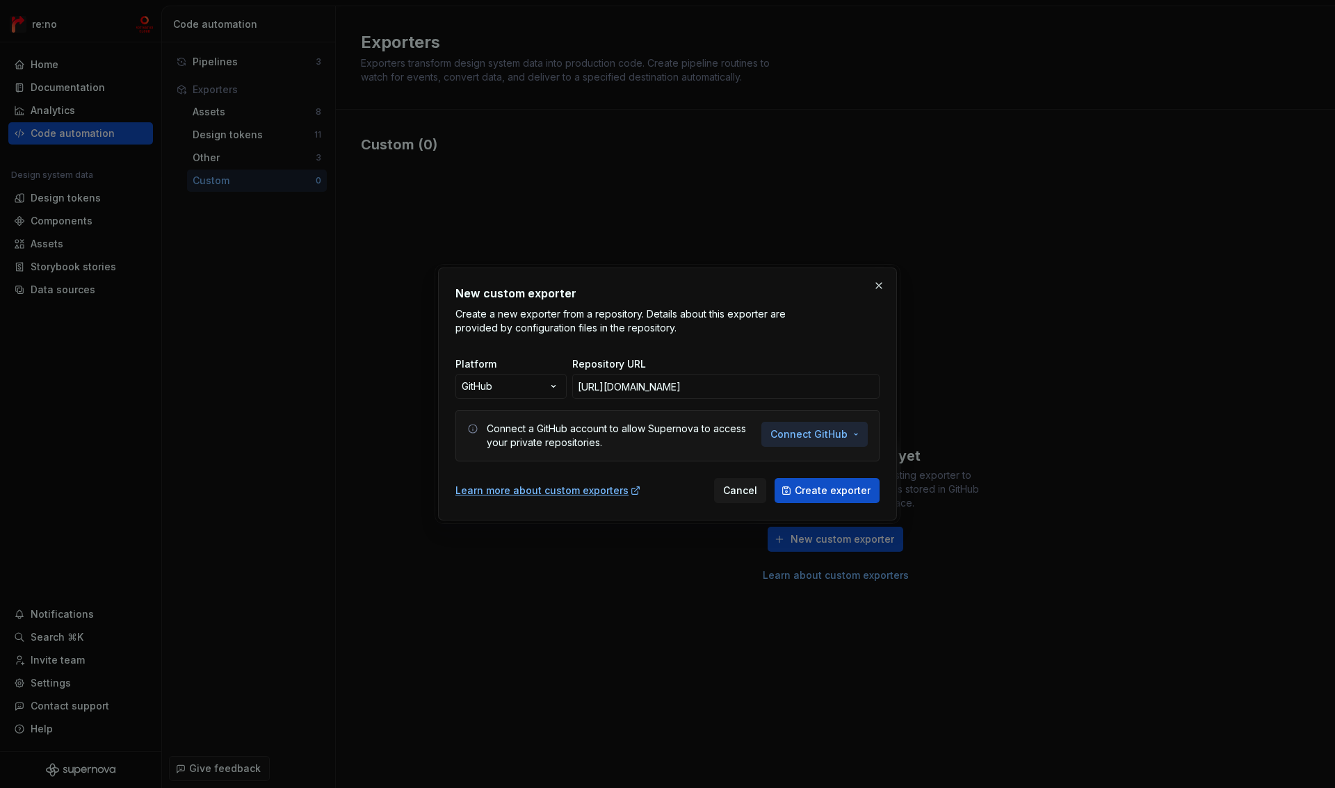
click at [791, 437] on span "Connect GitHub" at bounding box center [808, 435] width 77 height 14
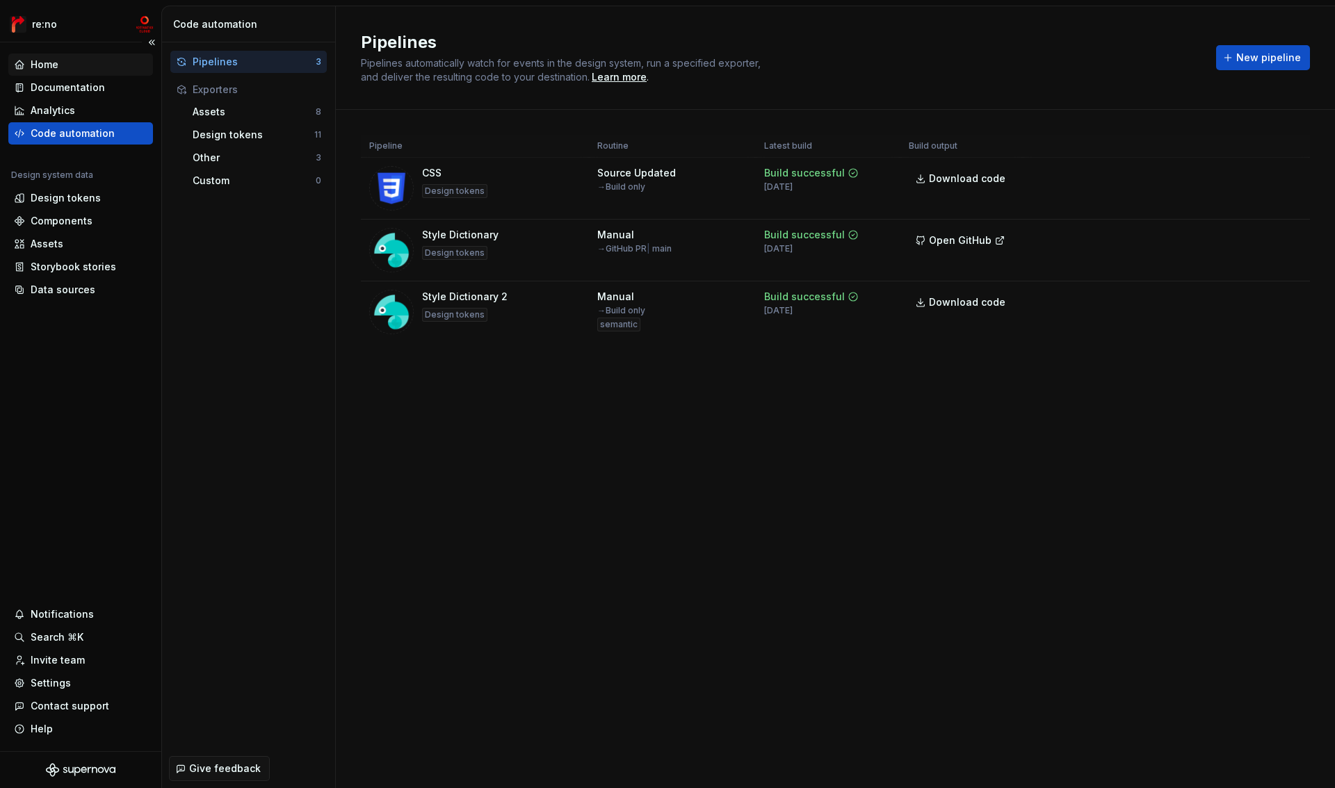
click at [51, 67] on div "Home" at bounding box center [45, 65] width 28 height 14
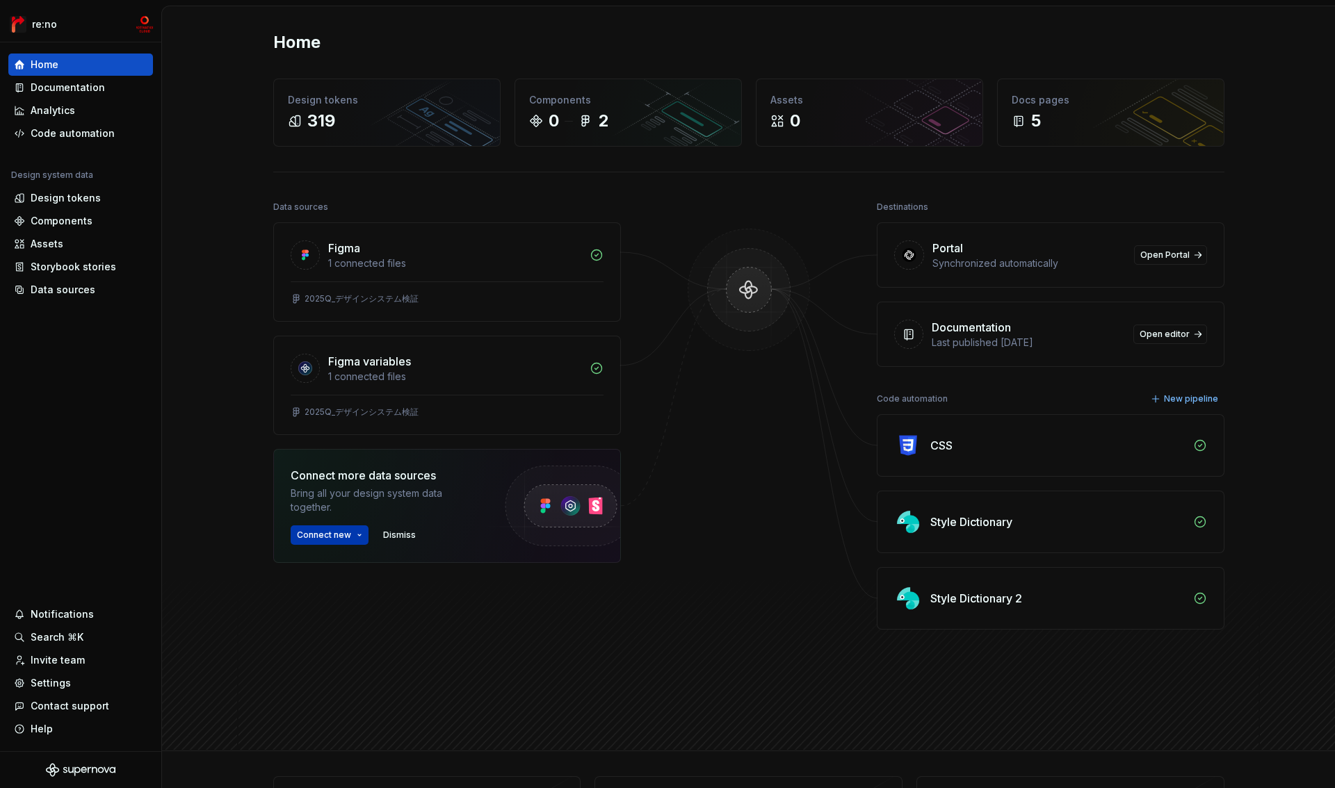
click at [348, 536] on button "Connect new" at bounding box center [330, 535] width 78 height 19
click at [386, 534] on span "Dismiss" at bounding box center [399, 535] width 33 height 11
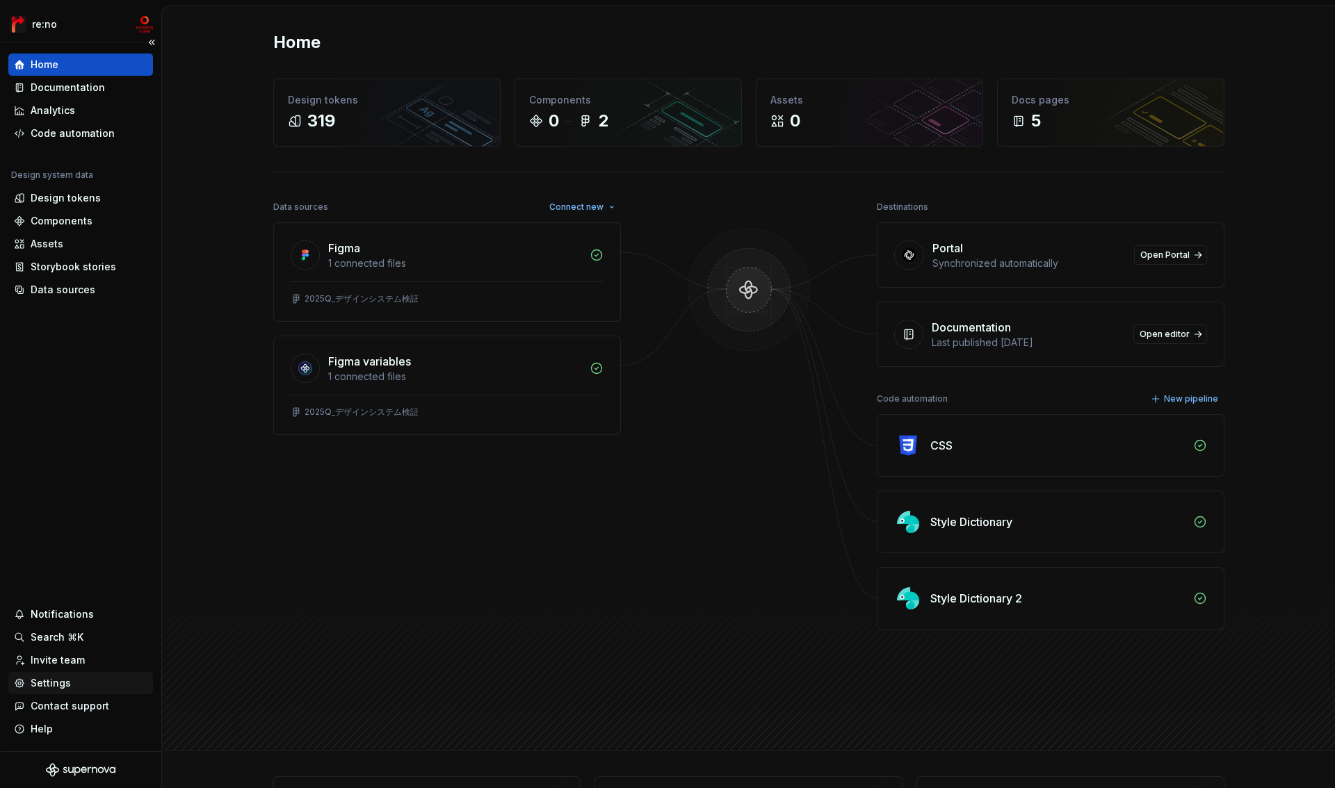
click at [54, 683] on div "Settings" at bounding box center [51, 683] width 40 height 14
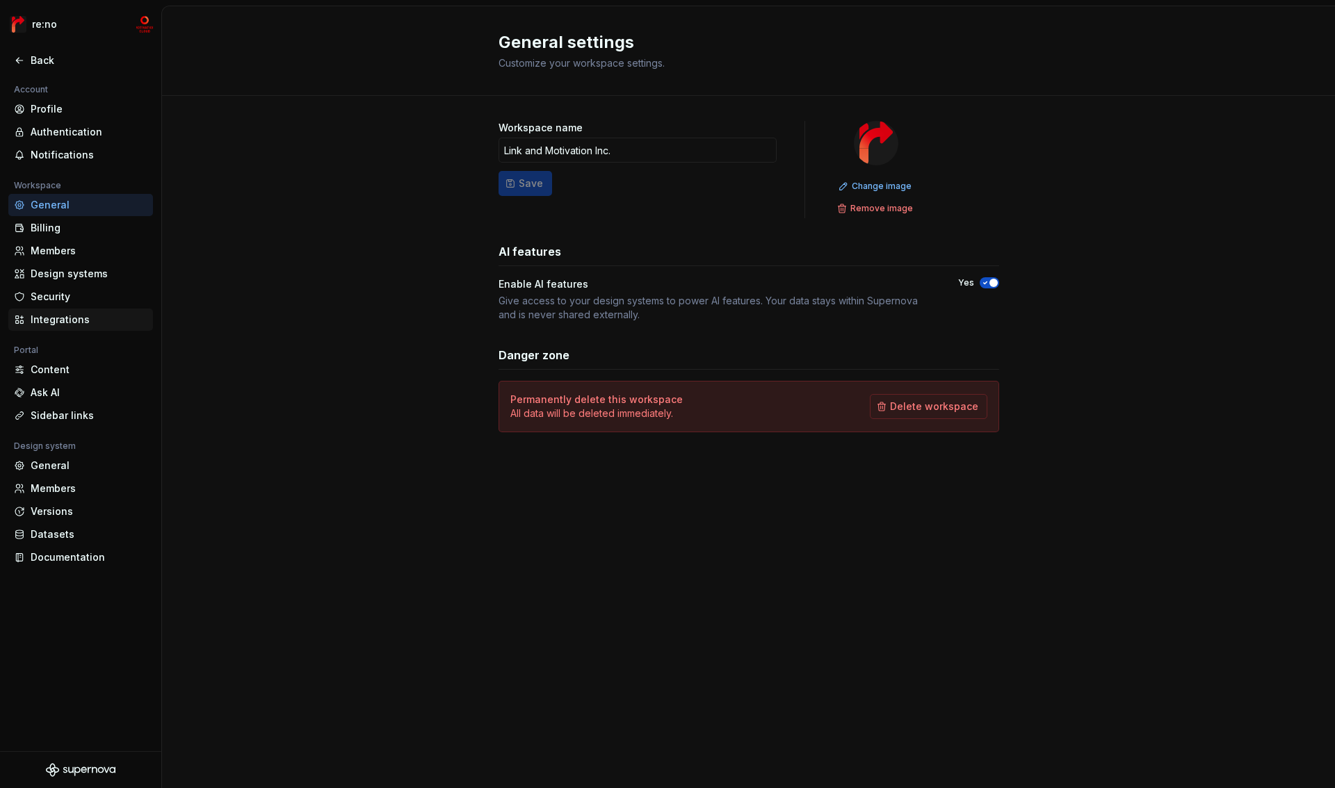
click at [67, 316] on div "Integrations" at bounding box center [89, 320] width 117 height 14
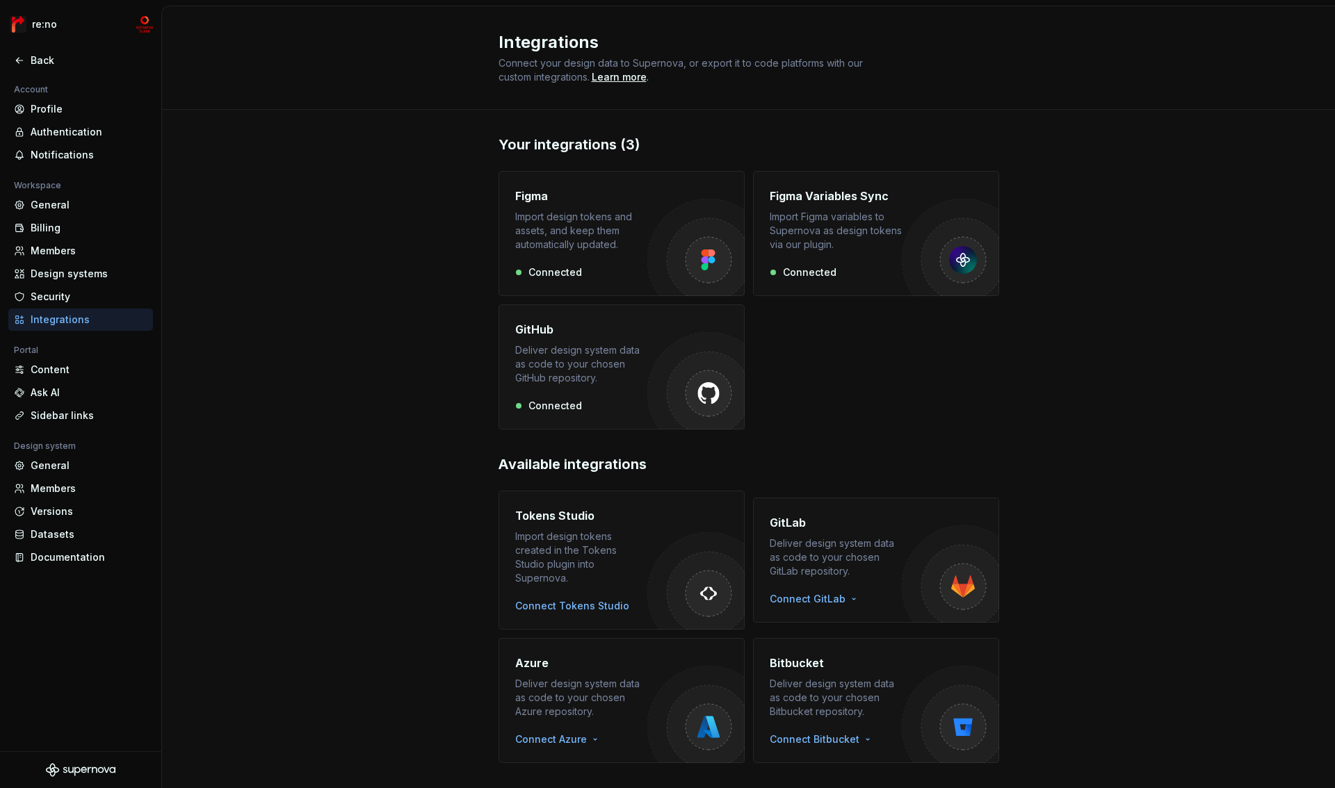
click at [628, 351] on div "Deliver design system data as code to your chosen GitHub repository." at bounding box center [581, 364] width 132 height 42
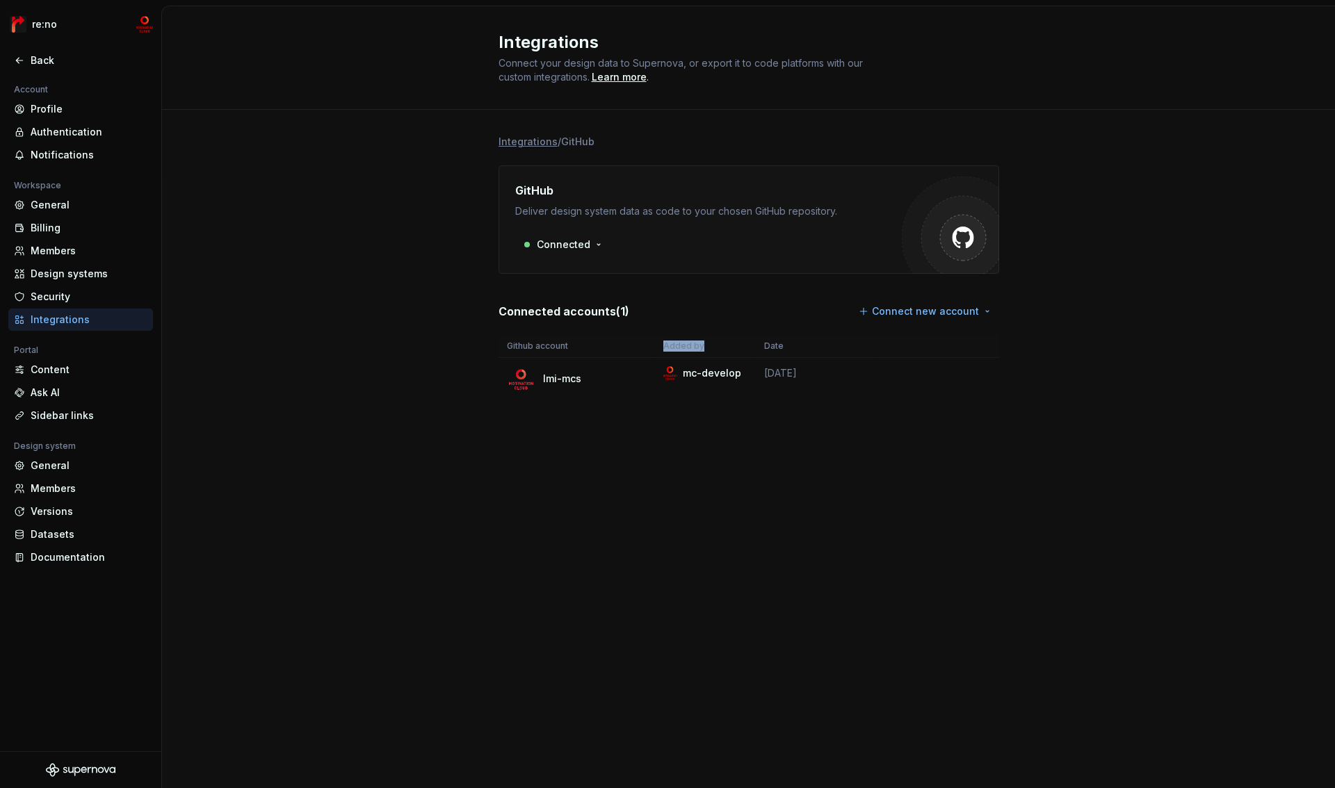
drag, startPoint x: 656, startPoint y: 348, endPoint x: 748, endPoint y: 347, distance: 91.8
click at [748, 347] on th "Added by" at bounding box center [705, 346] width 101 height 23
click at [976, 375] on html "re:no Back Account Profile Authentication Notifications Workspace General Billi…" at bounding box center [667, 394] width 1335 height 788
click at [1011, 404] on div "Edit connection" at bounding box center [1039, 406] width 97 height 14
click at [546, 383] on p "lmi-mcs" at bounding box center [562, 379] width 38 height 14
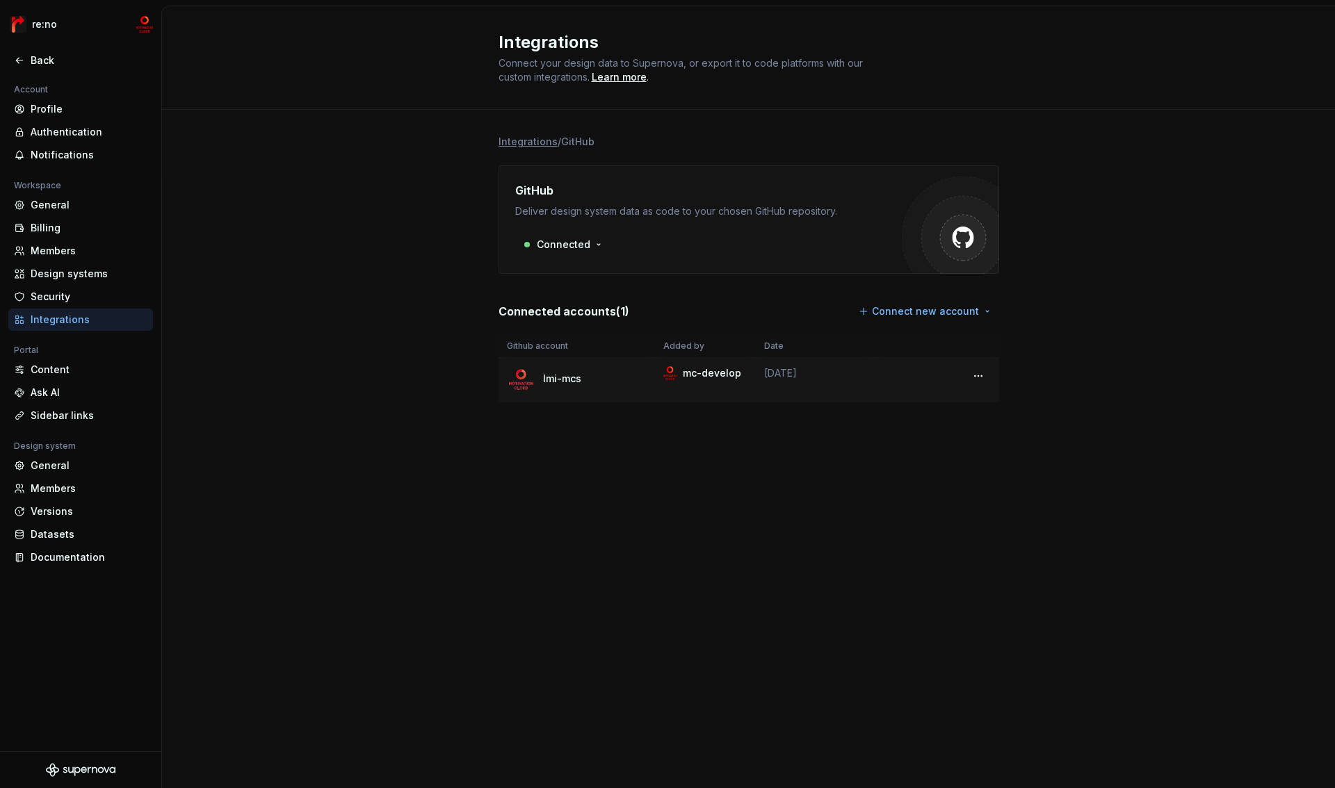
click at [699, 384] on td "mc-develop" at bounding box center [705, 380] width 101 height 45
click at [584, 243] on html "re:no Back Account Profile Authentication Notifications Workspace General Billi…" at bounding box center [667, 394] width 1335 height 788
click at [975, 375] on html "re:no Back Account Profile Authentication Notifications Workspace General Billi…" at bounding box center [667, 394] width 1335 height 788
click at [994, 400] on div "Edit connection" at bounding box center [1039, 406] width 97 height 14
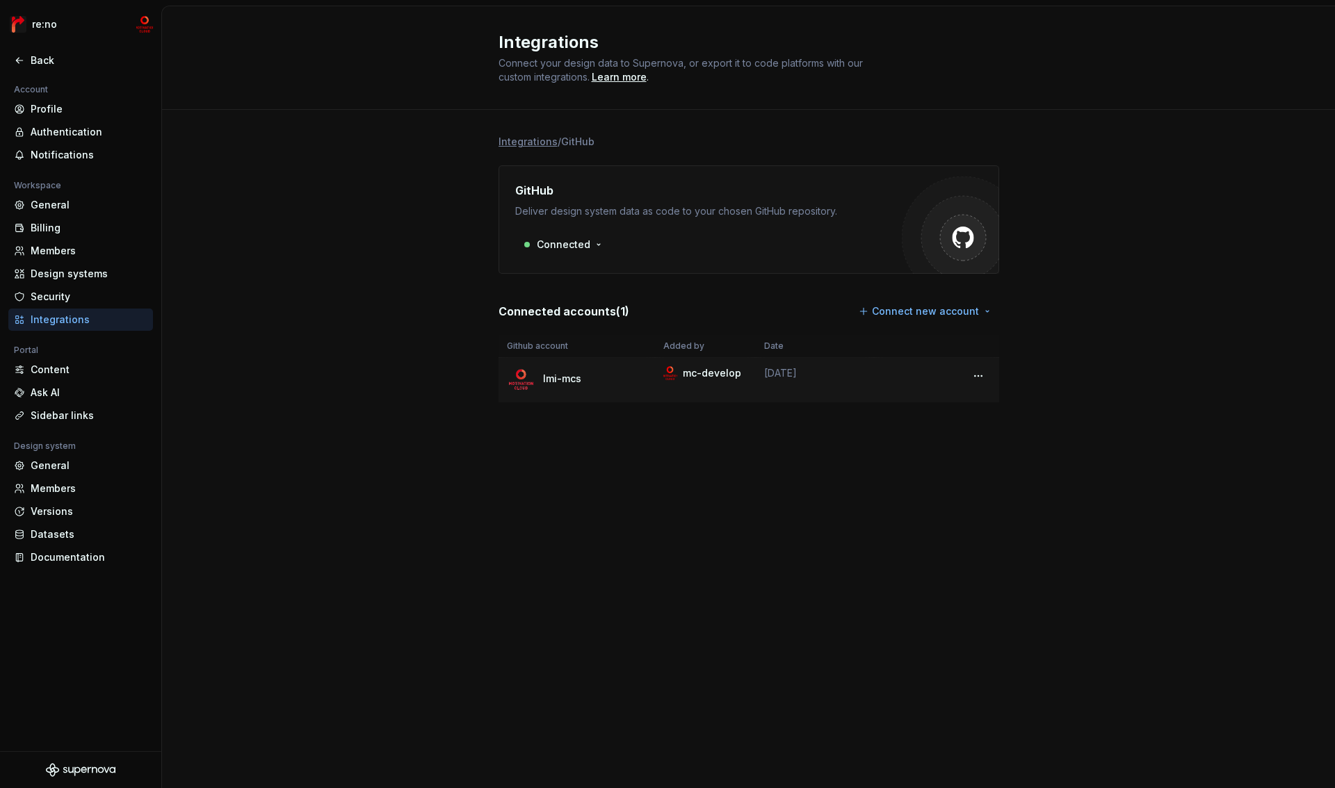
click at [623, 382] on div "lmi-mcs" at bounding box center [577, 380] width 140 height 28
click at [602, 309] on p "Connected accounts ( 1 )" at bounding box center [563, 311] width 131 height 17
click at [88, 294] on div "Security" at bounding box center [89, 297] width 117 height 14
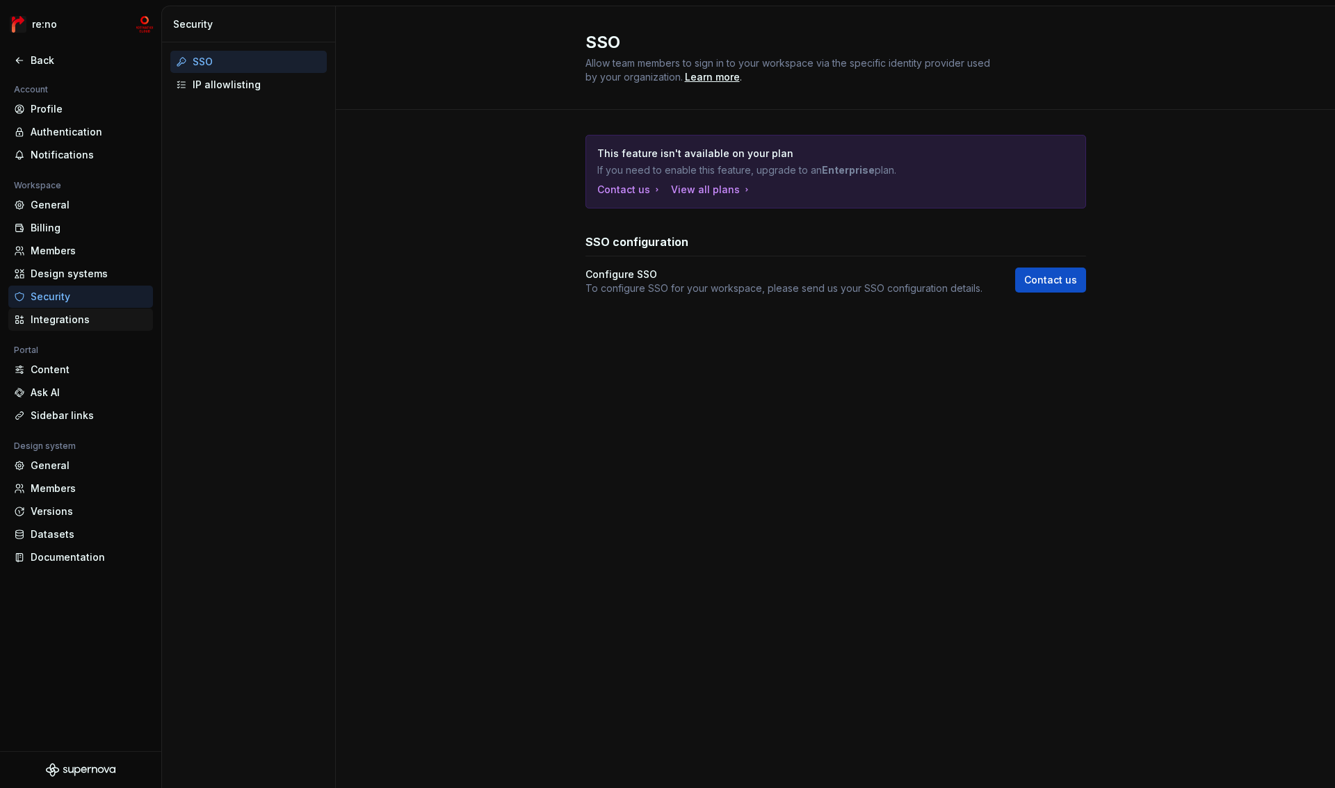
click at [71, 325] on div "Integrations" at bounding box center [89, 320] width 117 height 14
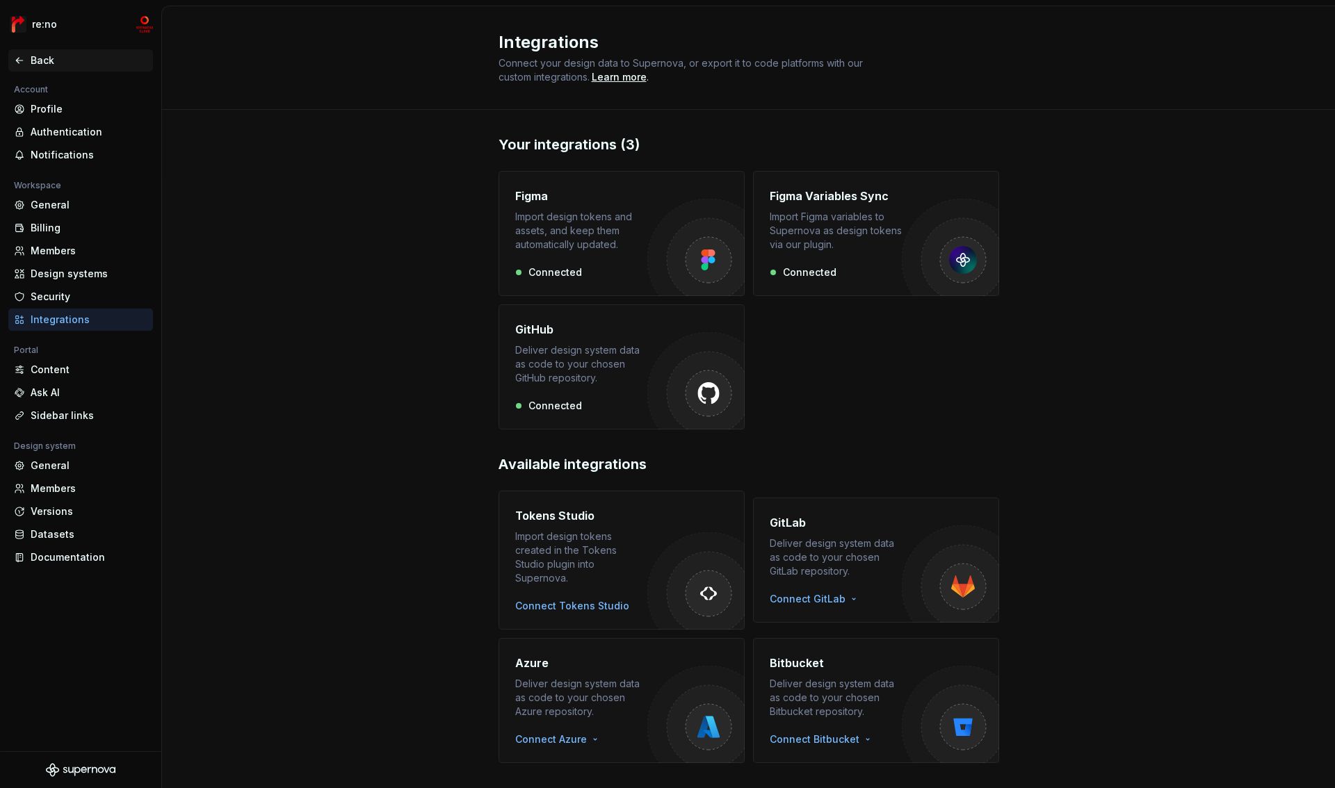
click at [61, 53] on div "Back" at bounding box center [80, 60] width 145 height 22
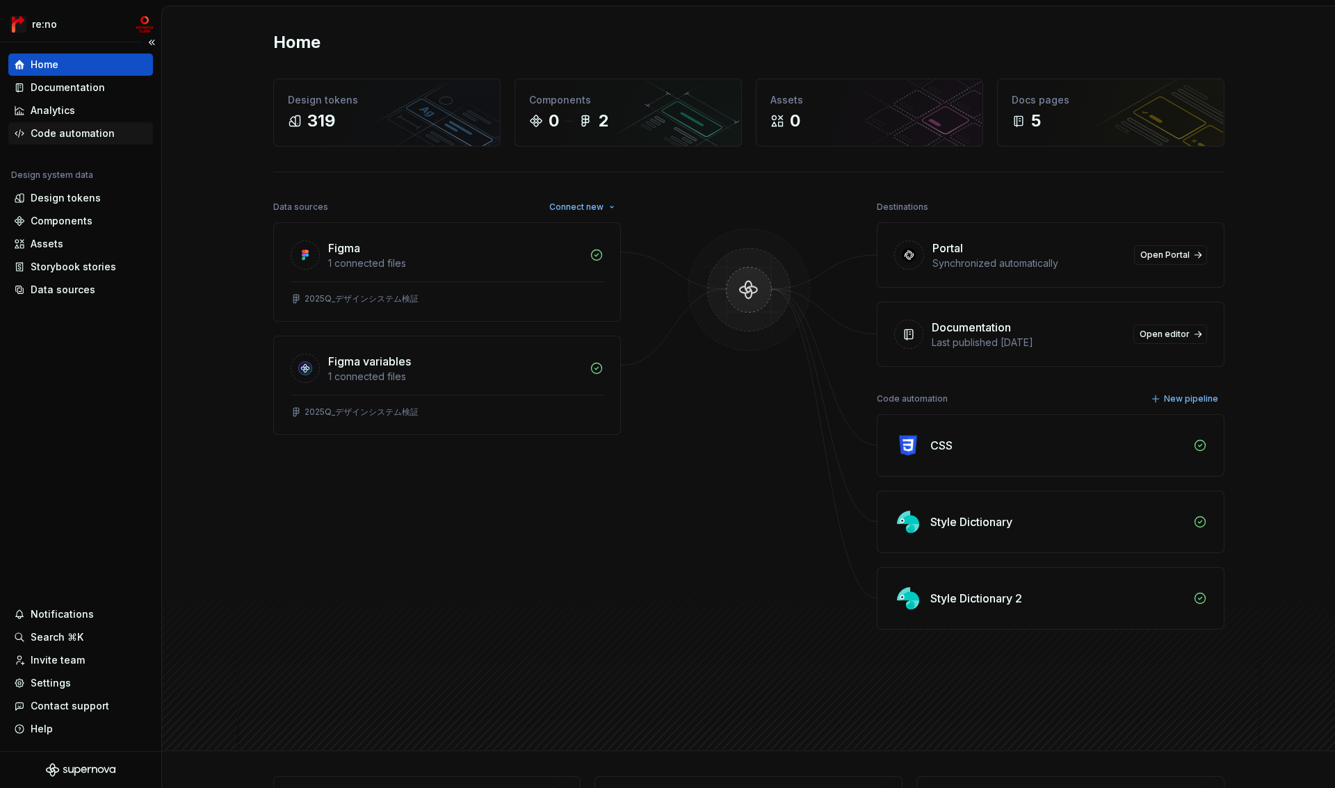
click at [109, 133] on div "Code automation" at bounding box center [73, 134] width 84 height 14
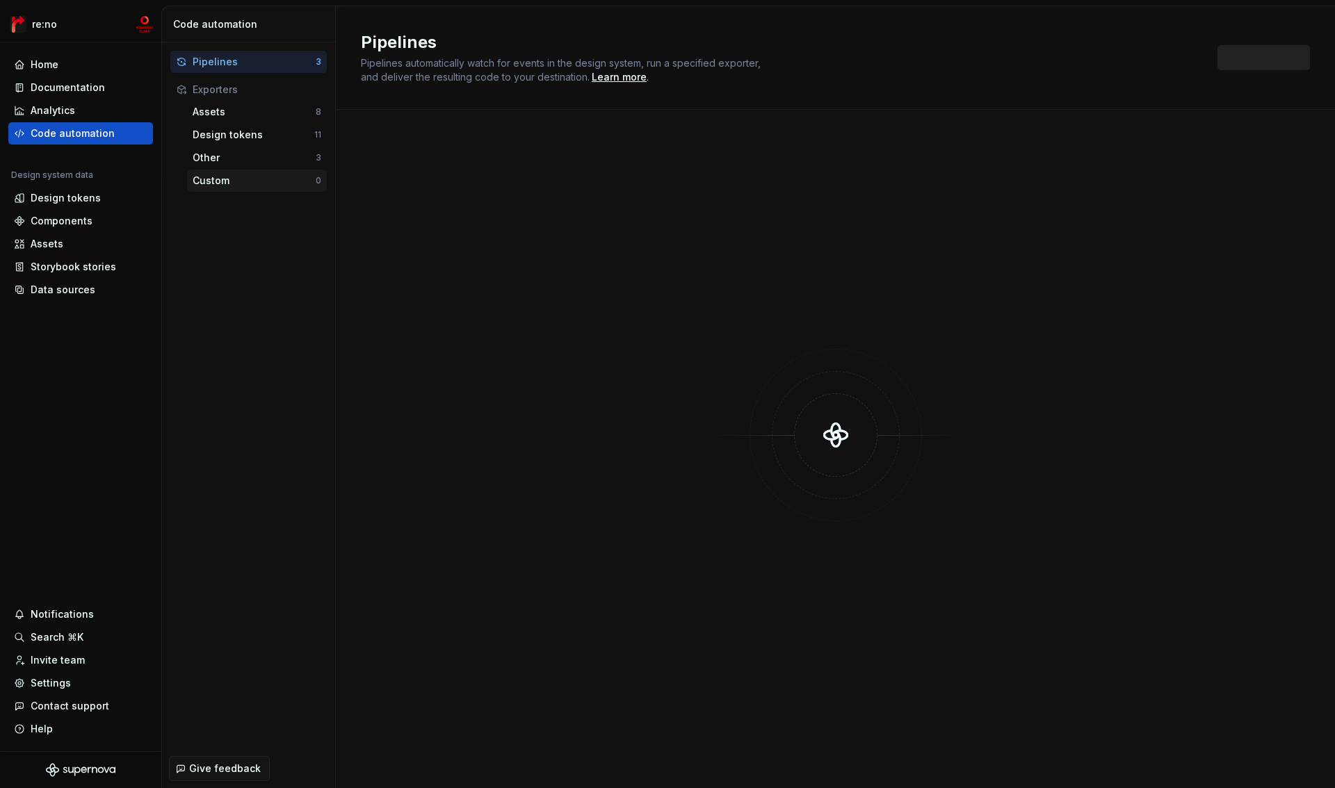
click at [269, 187] on div "Custom" at bounding box center [254, 181] width 123 height 14
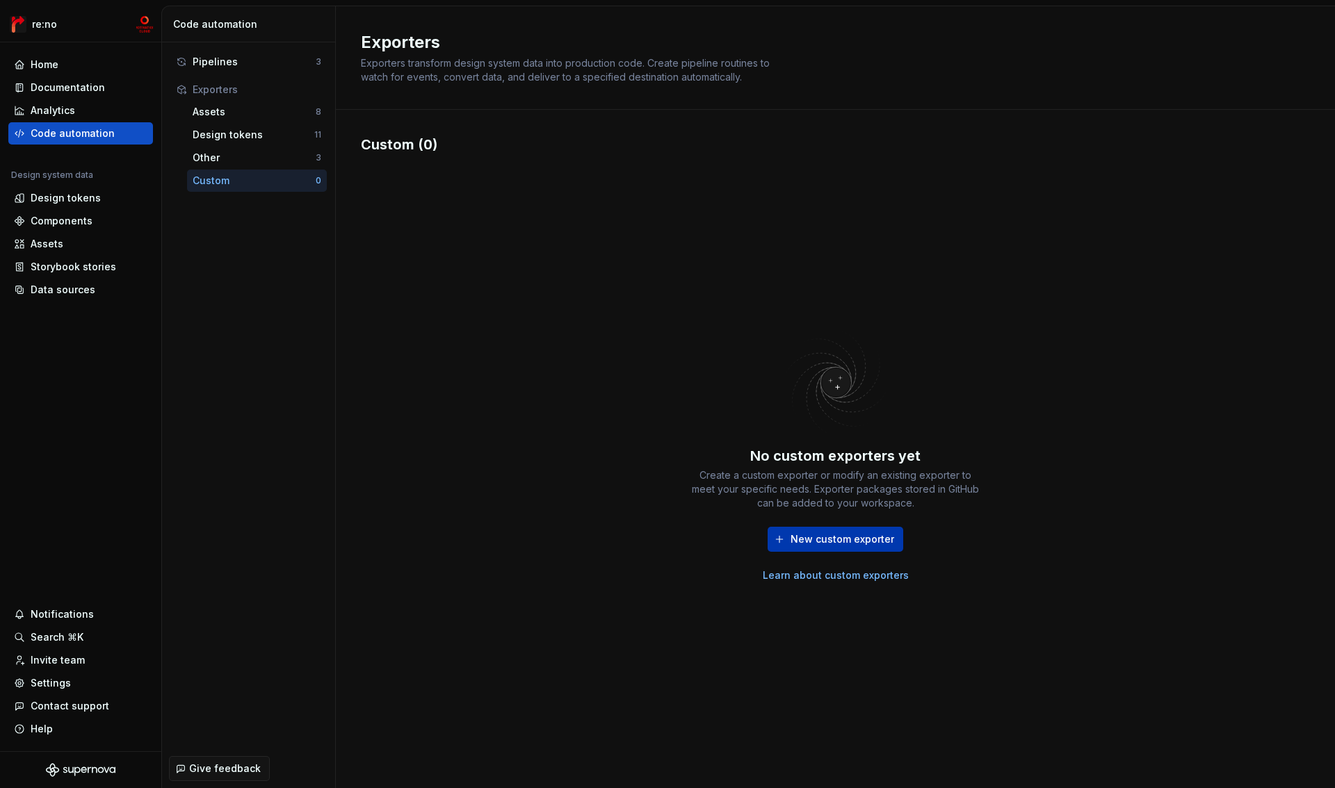
click at [818, 544] on span "New custom exporter" at bounding box center [842, 540] width 104 height 14
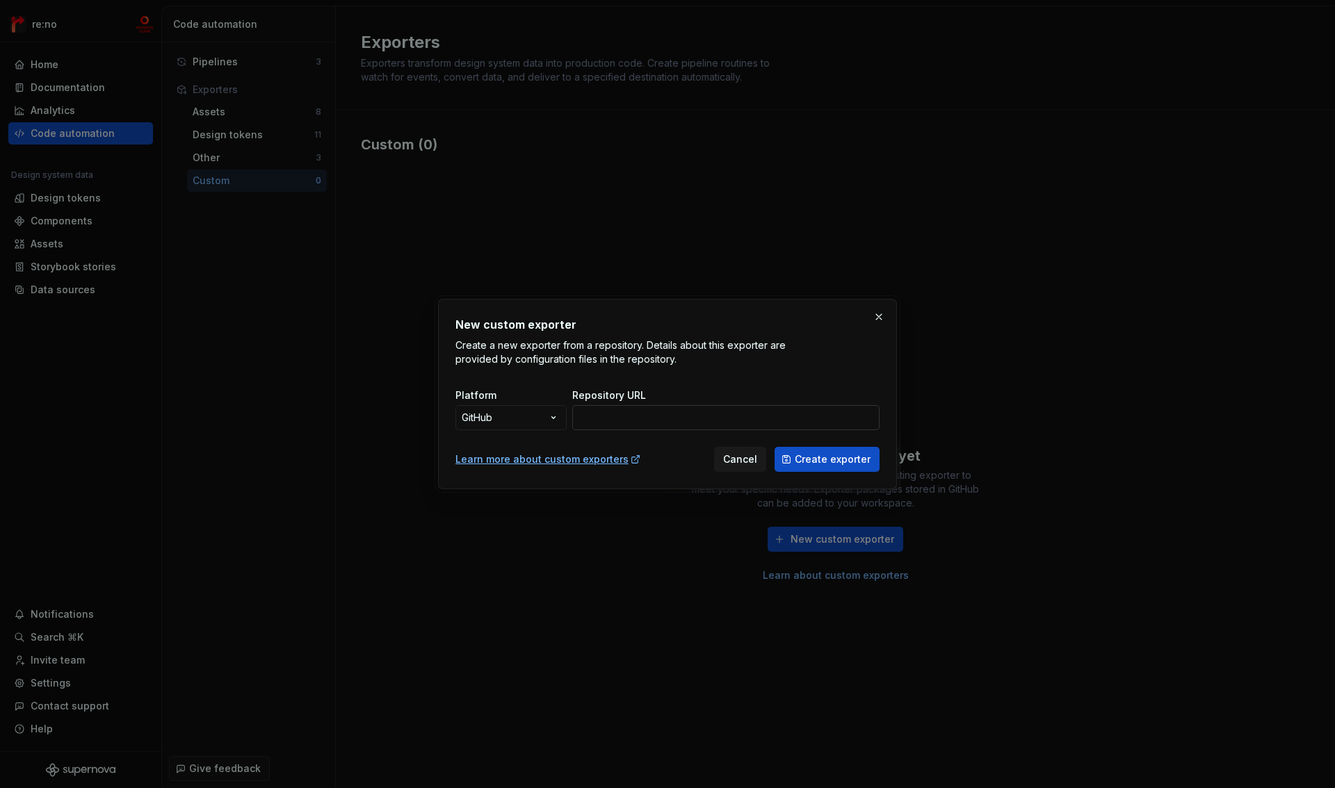
click at [672, 418] on input "Repository URL" at bounding box center [725, 417] width 307 height 25
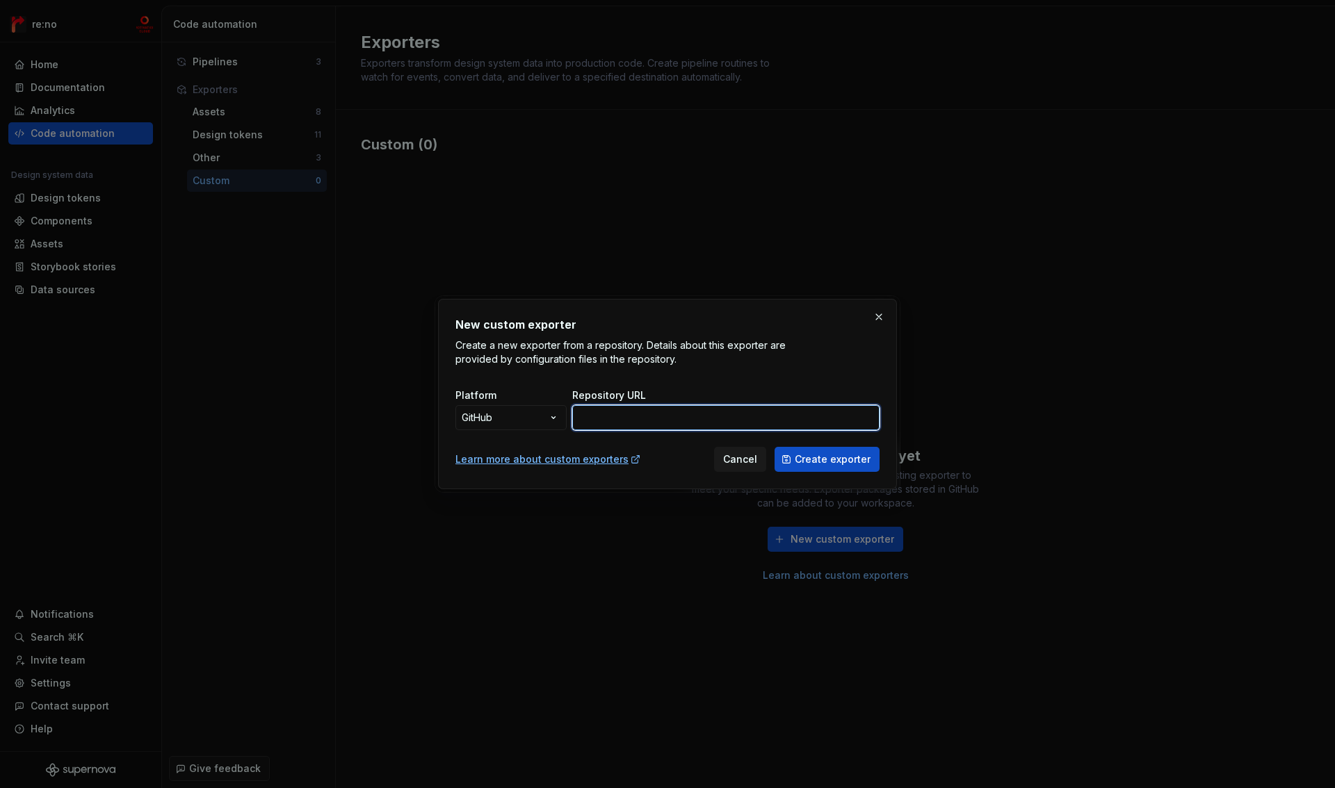
type input "https://github.com/lmi-mcs/style-dictionary-exporter"
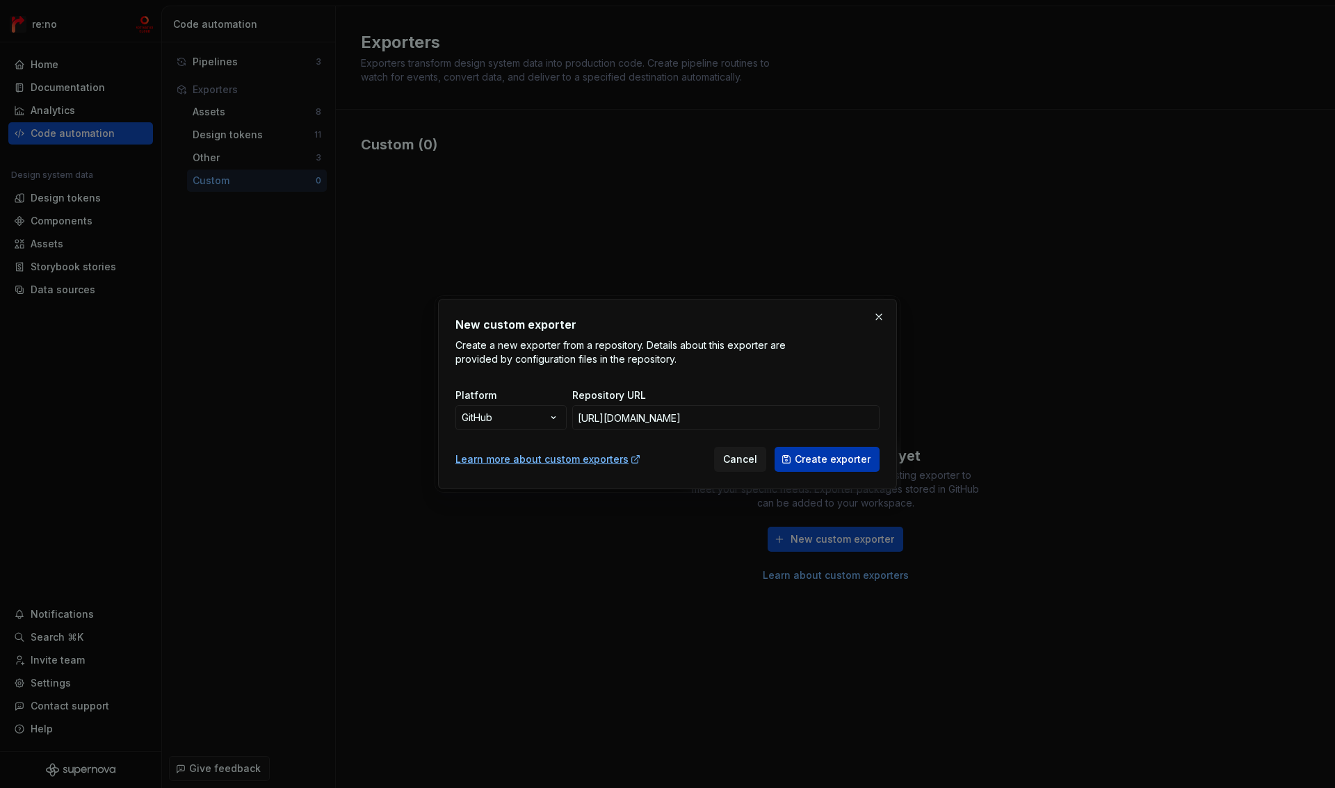
click at [820, 457] on span "Create exporter" at bounding box center [833, 460] width 76 height 14
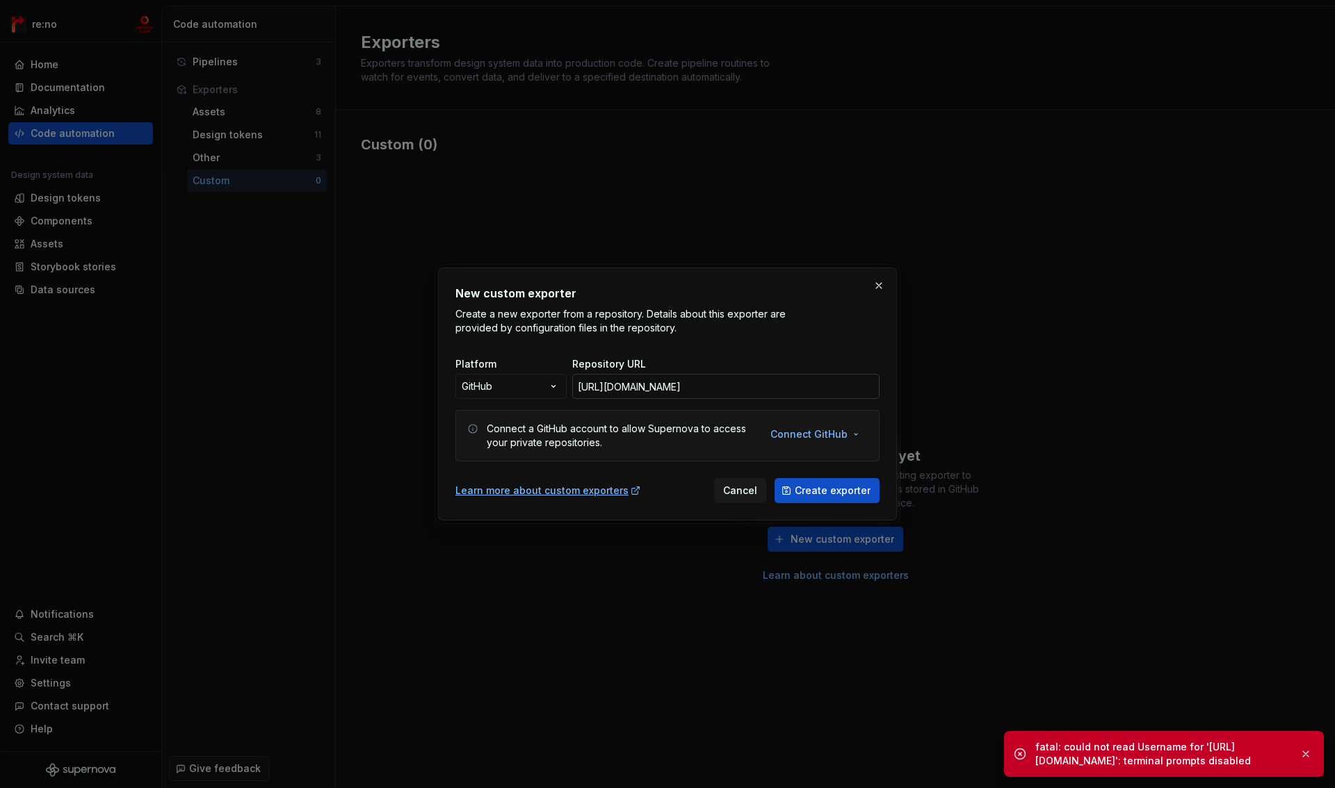
click at [822, 386] on input "https://github.com/lmi-mcs/style-dictionary-exporter" at bounding box center [725, 386] width 307 height 25
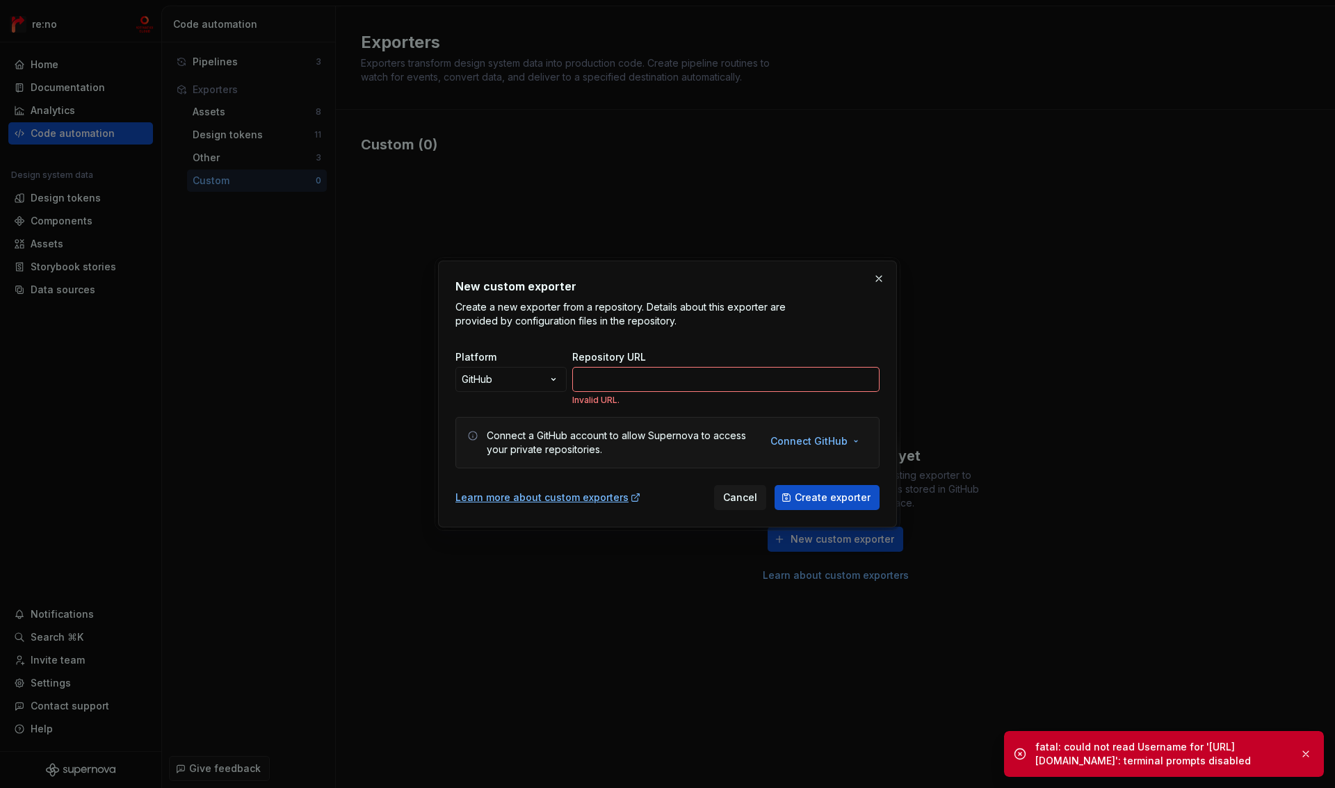
click at [733, 409] on div "New custom exporter Create a new exporter from a repository. Details about this…" at bounding box center [667, 394] width 424 height 232
click at [724, 382] on input "Repository URL" at bounding box center [725, 379] width 307 height 25
type input "https://github.com/lmi-mcs/ui-dev-kit"
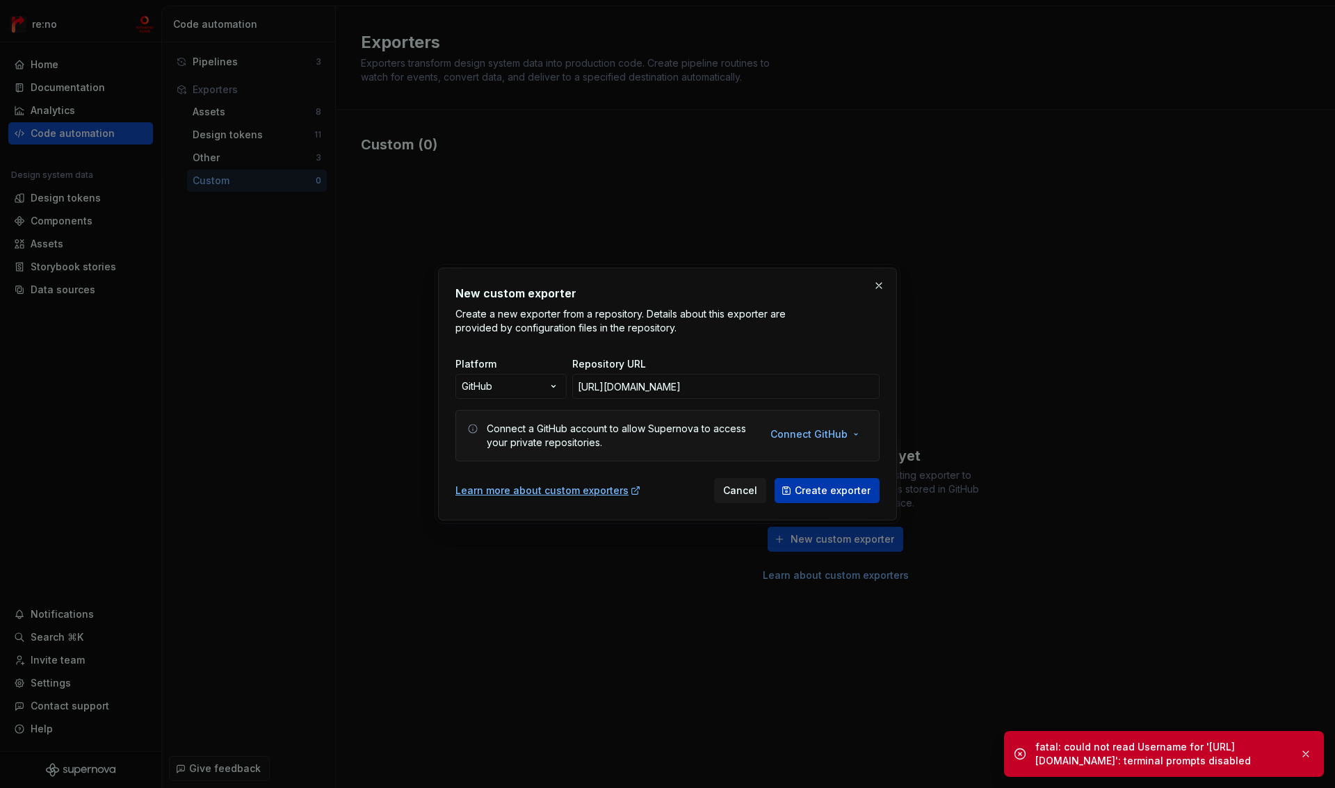
click at [835, 493] on span "Create exporter" at bounding box center [833, 491] width 76 height 14
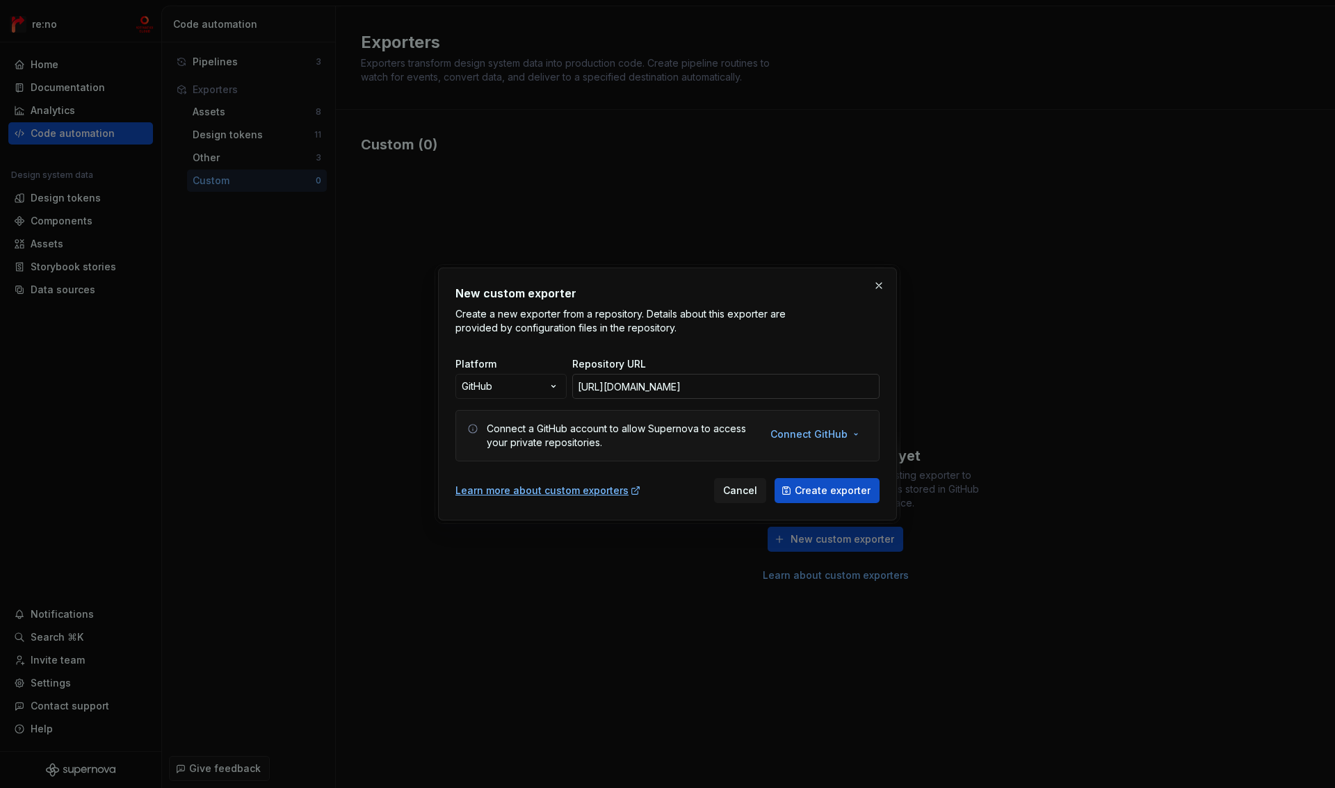
click at [786, 382] on input "https://github.com/lmi-mcs/ui-dev-kit" at bounding box center [725, 386] width 307 height 25
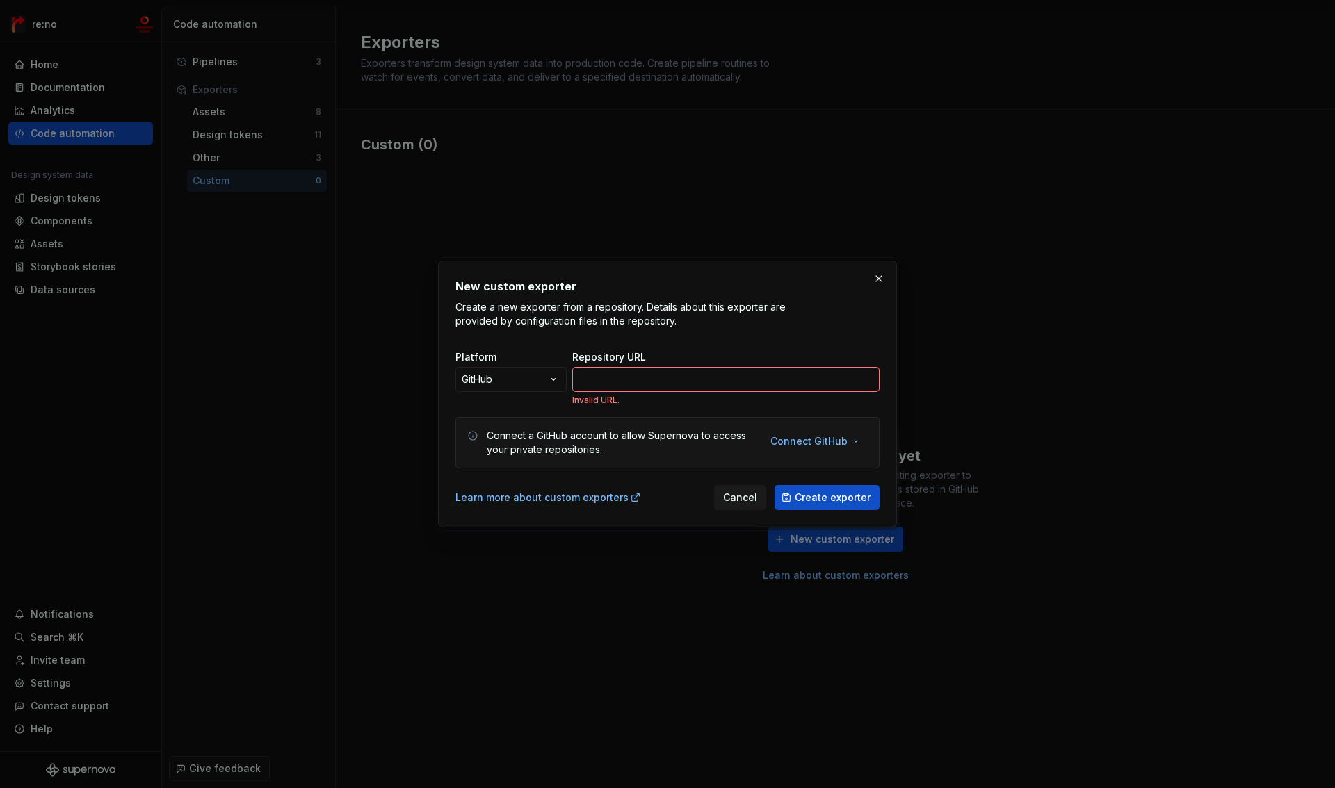
drag, startPoint x: 788, startPoint y: 360, endPoint x: 795, endPoint y: 348, distance: 13.4
click at [795, 348] on div "Platform GitHub ***** ********* ****** ****** Repository URL Invalid URL." at bounding box center [667, 372] width 424 height 67
click at [774, 375] on input "Repository URL" at bounding box center [725, 379] width 307 height 25
type input "https://github.com/lmi-mcs/style-dictionary-exporter"
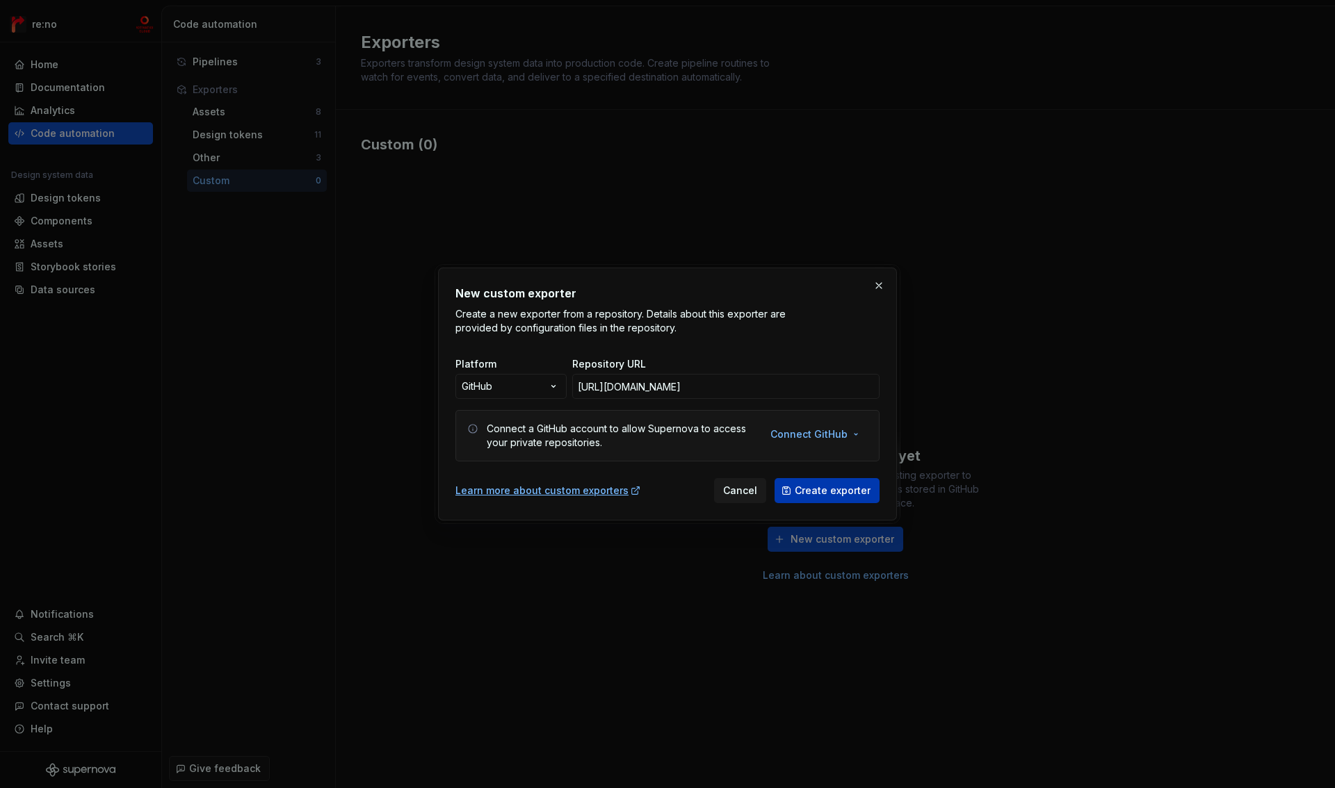
click at [811, 488] on span "Create exporter" at bounding box center [833, 491] width 76 height 14
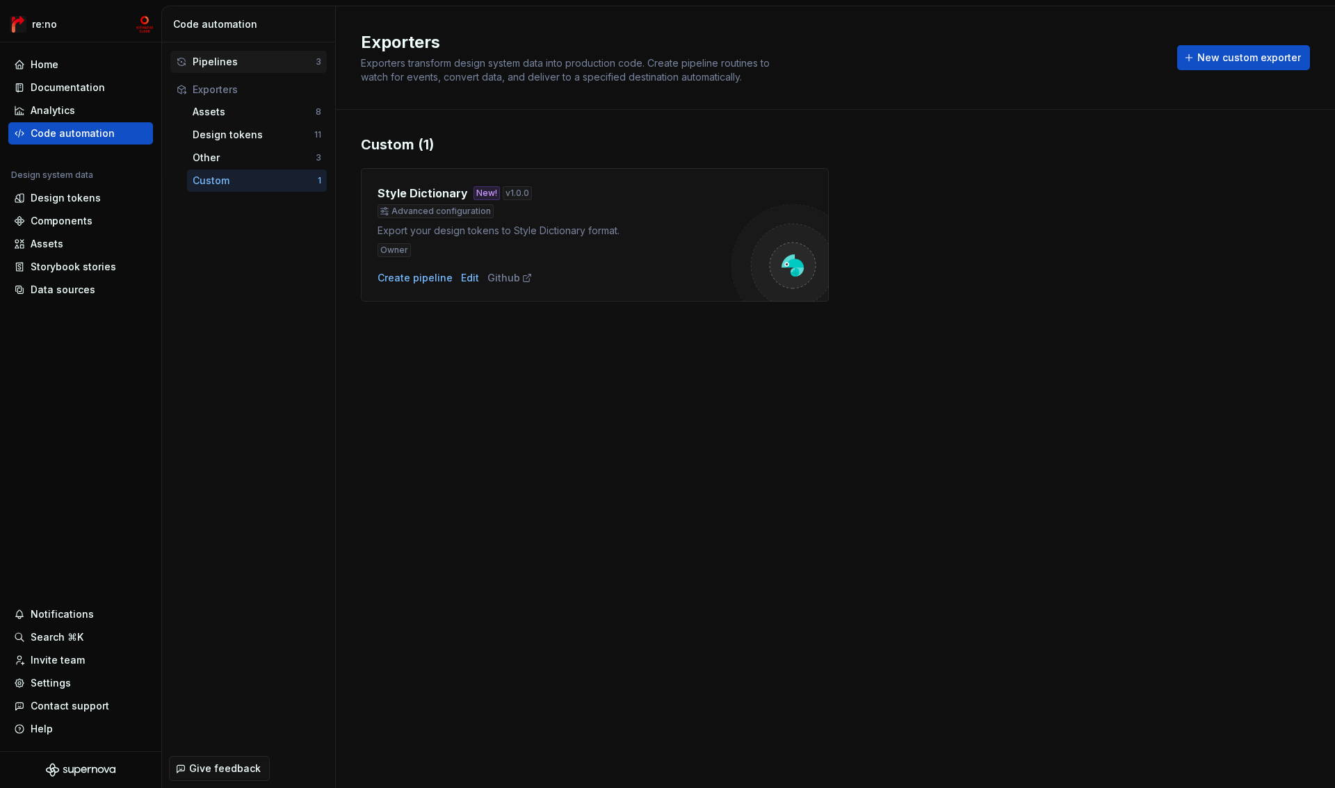
click at [234, 61] on div "Pipelines" at bounding box center [254, 62] width 123 height 14
click at [196, 59] on div "Pipelines" at bounding box center [254, 62] width 123 height 14
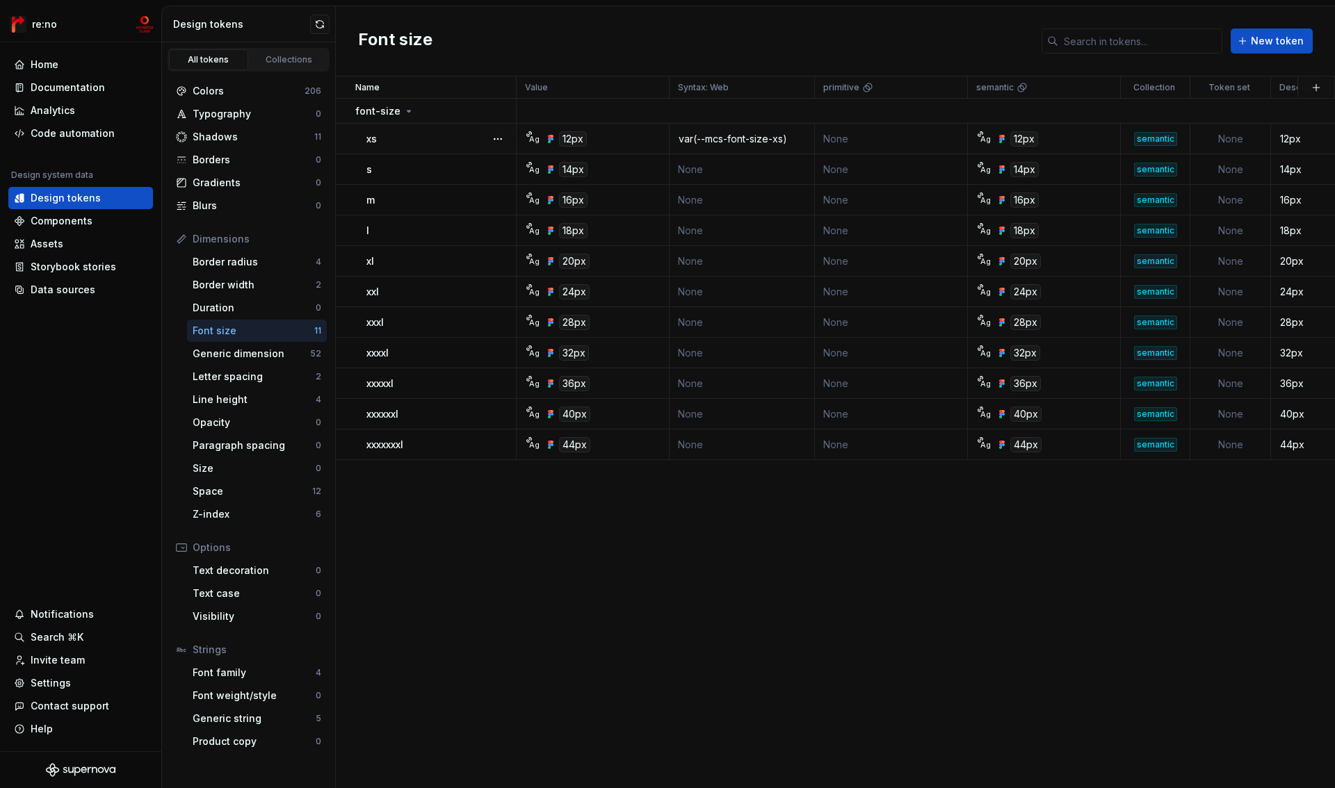
click at [421, 140] on div "xs" at bounding box center [440, 139] width 149 height 14
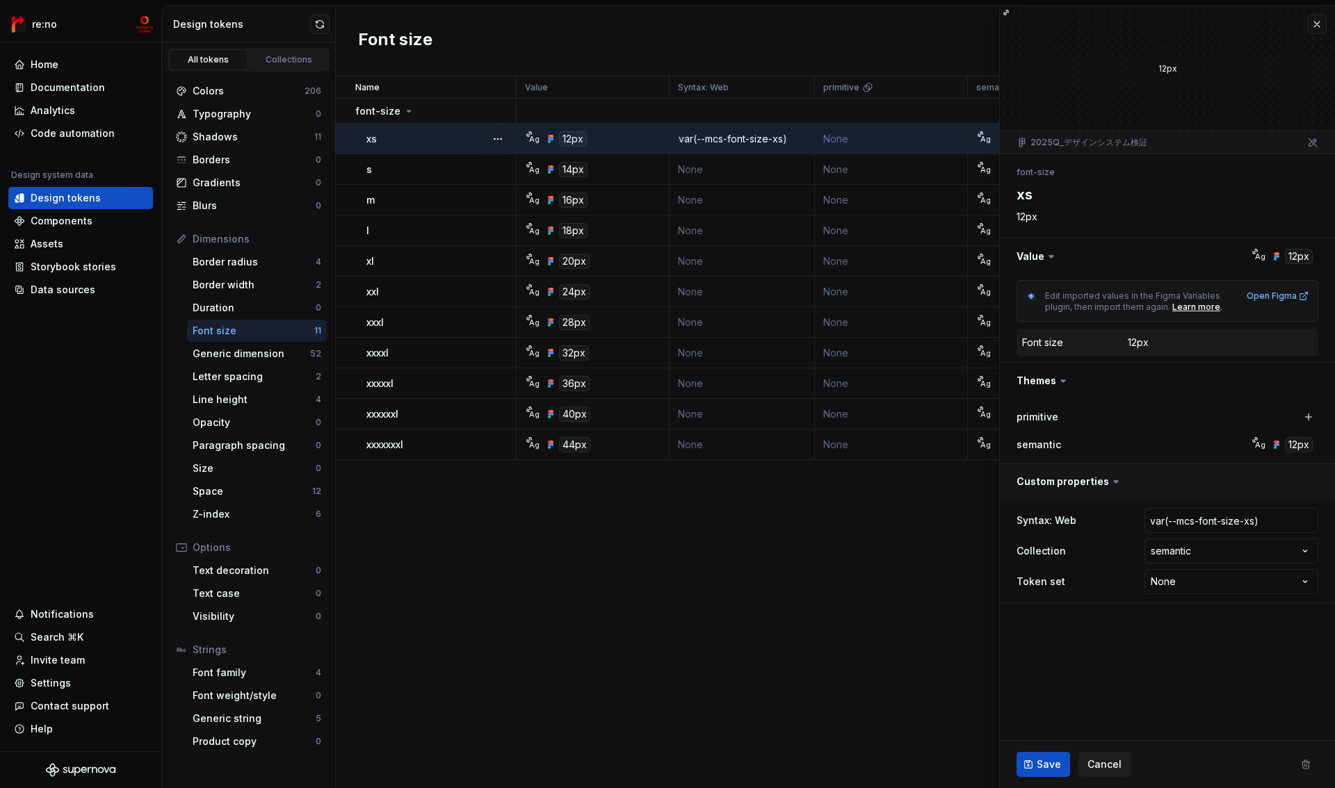
type textarea "*"
drag, startPoint x: 1017, startPoint y: 483, endPoint x: 1105, endPoint y: 484, distance: 88.3
click at [1101, 485] on button "button" at bounding box center [1167, 482] width 335 height 36
click at [842, 444] on td "None" at bounding box center [891, 445] width 153 height 31
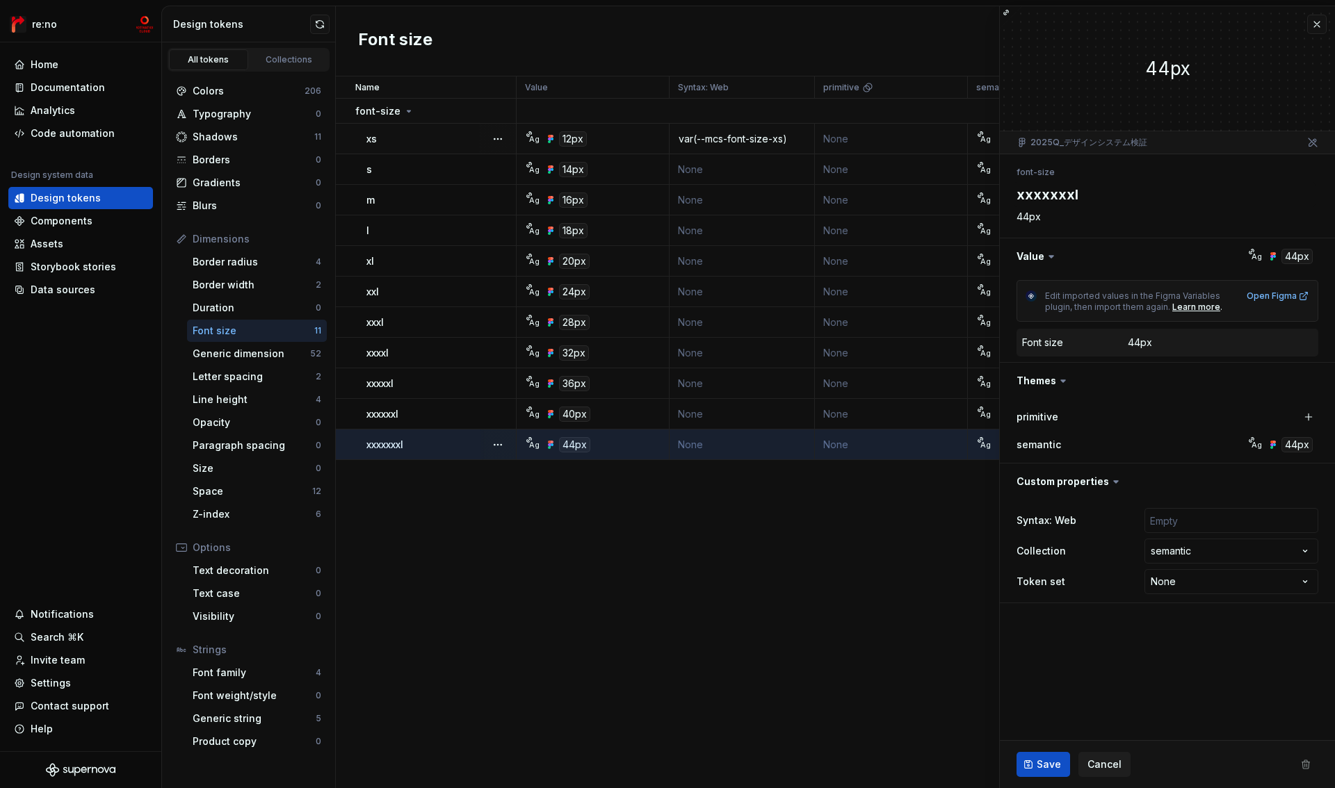
type textarea "*"
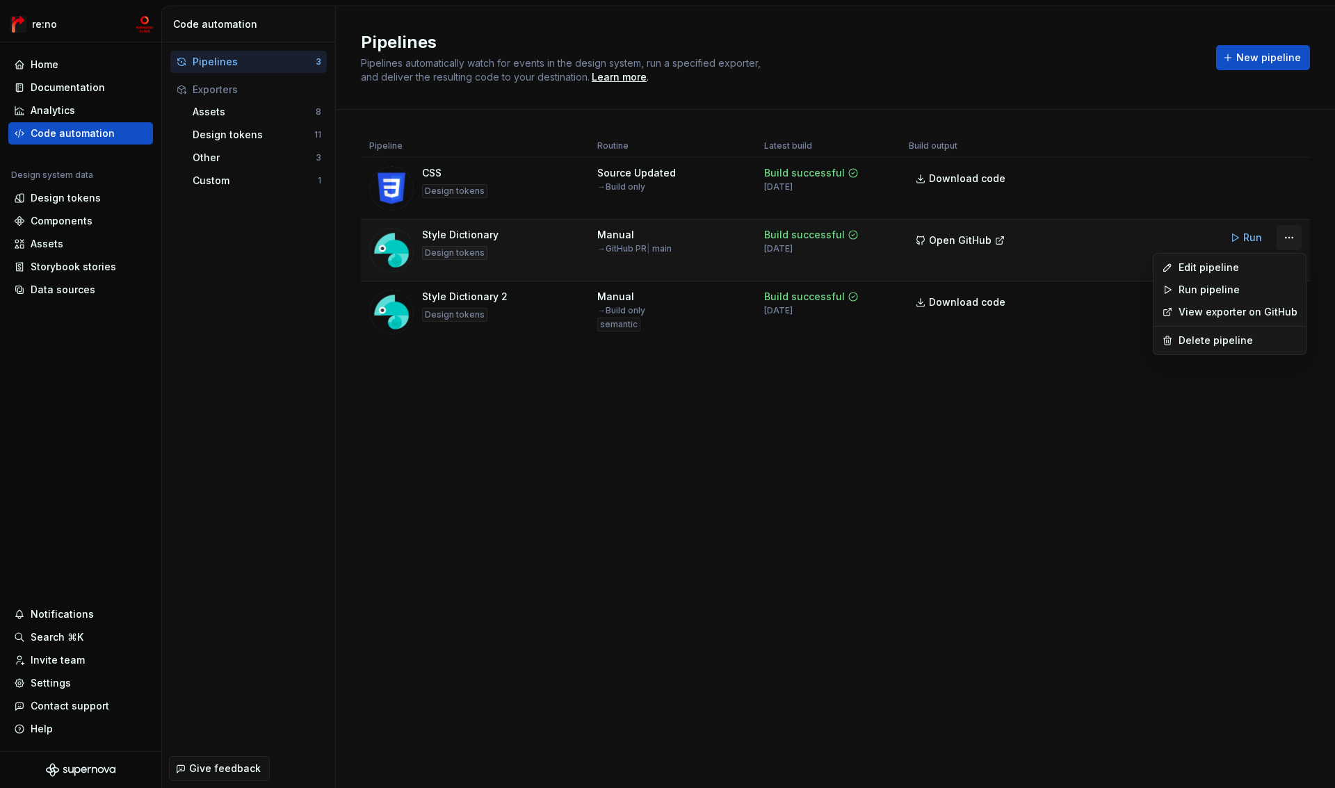
click at [1287, 237] on html "re:no Home Documentation Analytics Code automation Design system data Design to…" at bounding box center [667, 394] width 1335 height 788
click at [1285, 299] on html "re:no Home Documentation Analytics Code automation Design system data Design to…" at bounding box center [667, 394] width 1335 height 788
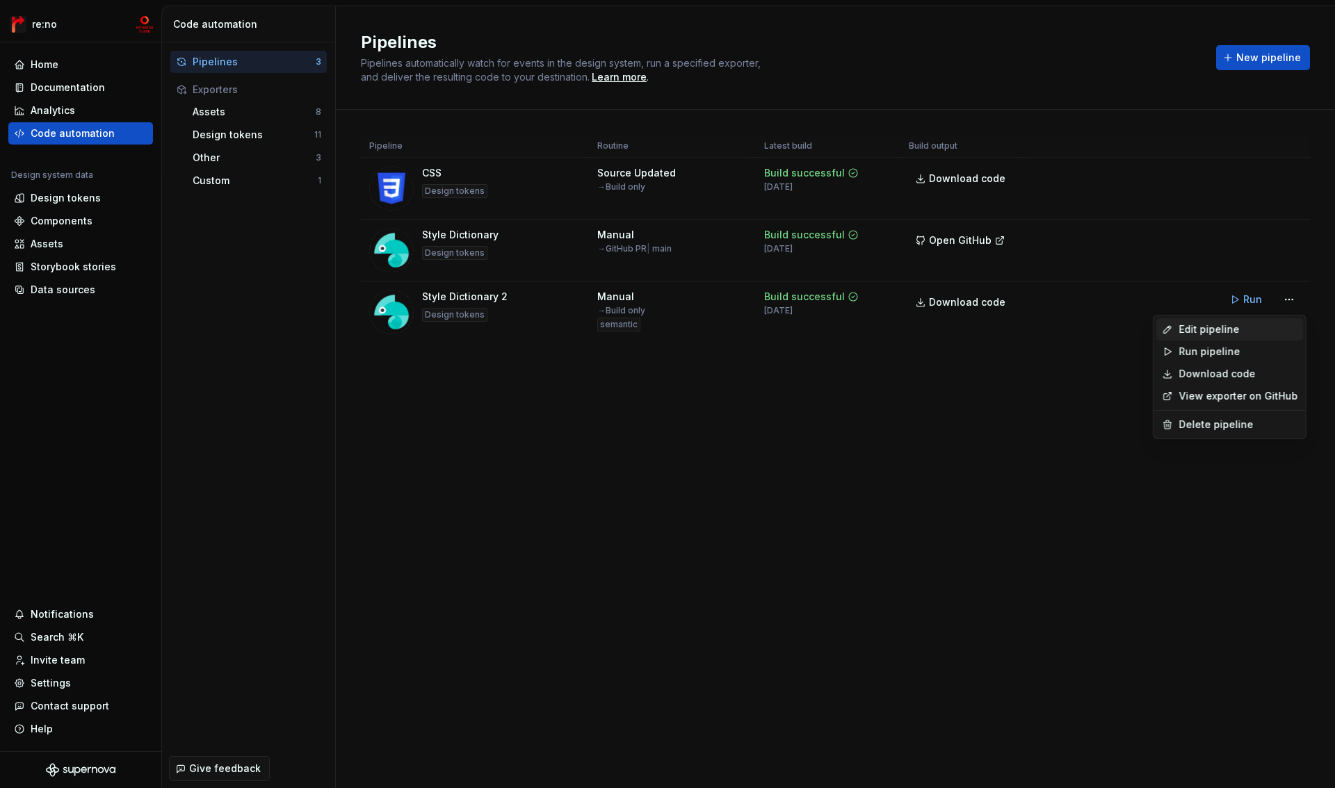
click at [1248, 332] on div "Edit pipeline" at bounding box center [1237, 330] width 119 height 14
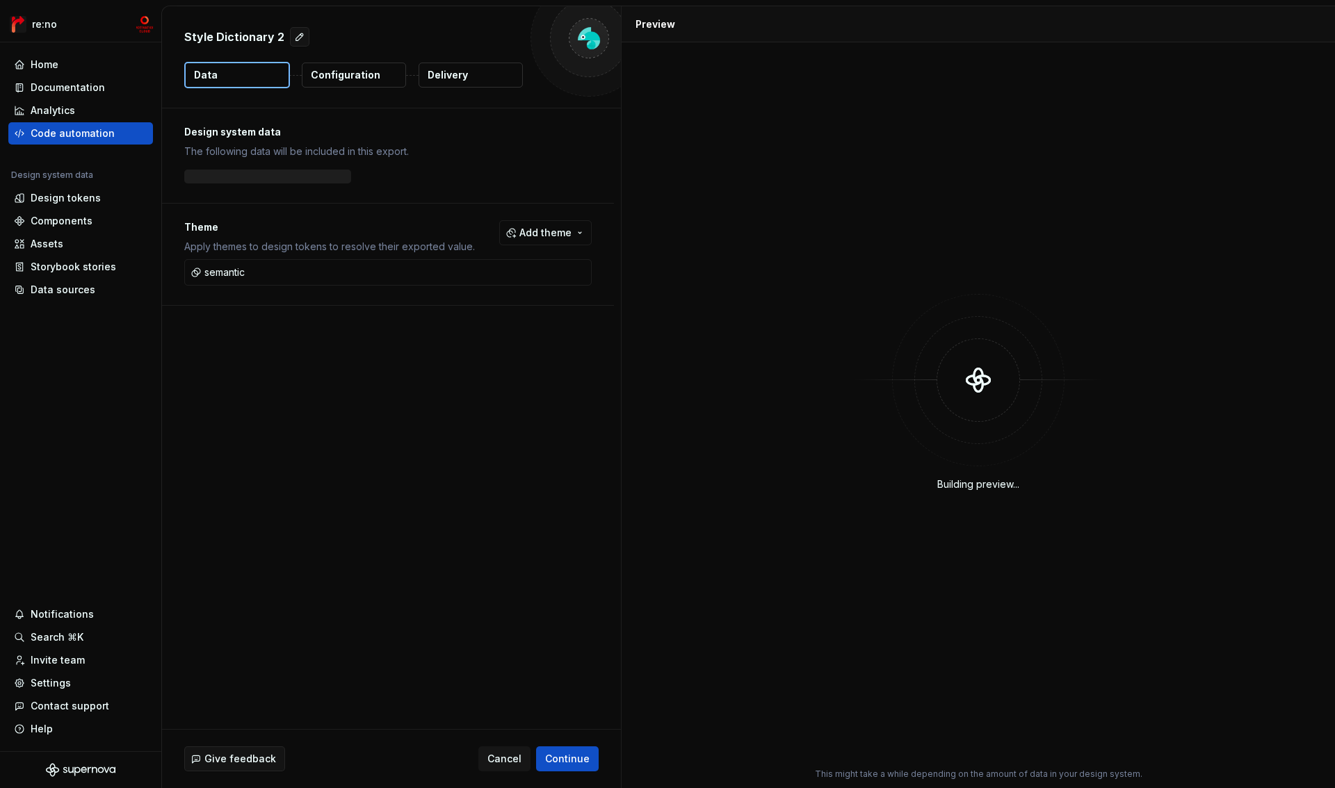
click at [356, 72] on p "Configuration" at bounding box center [346, 75] width 70 height 14
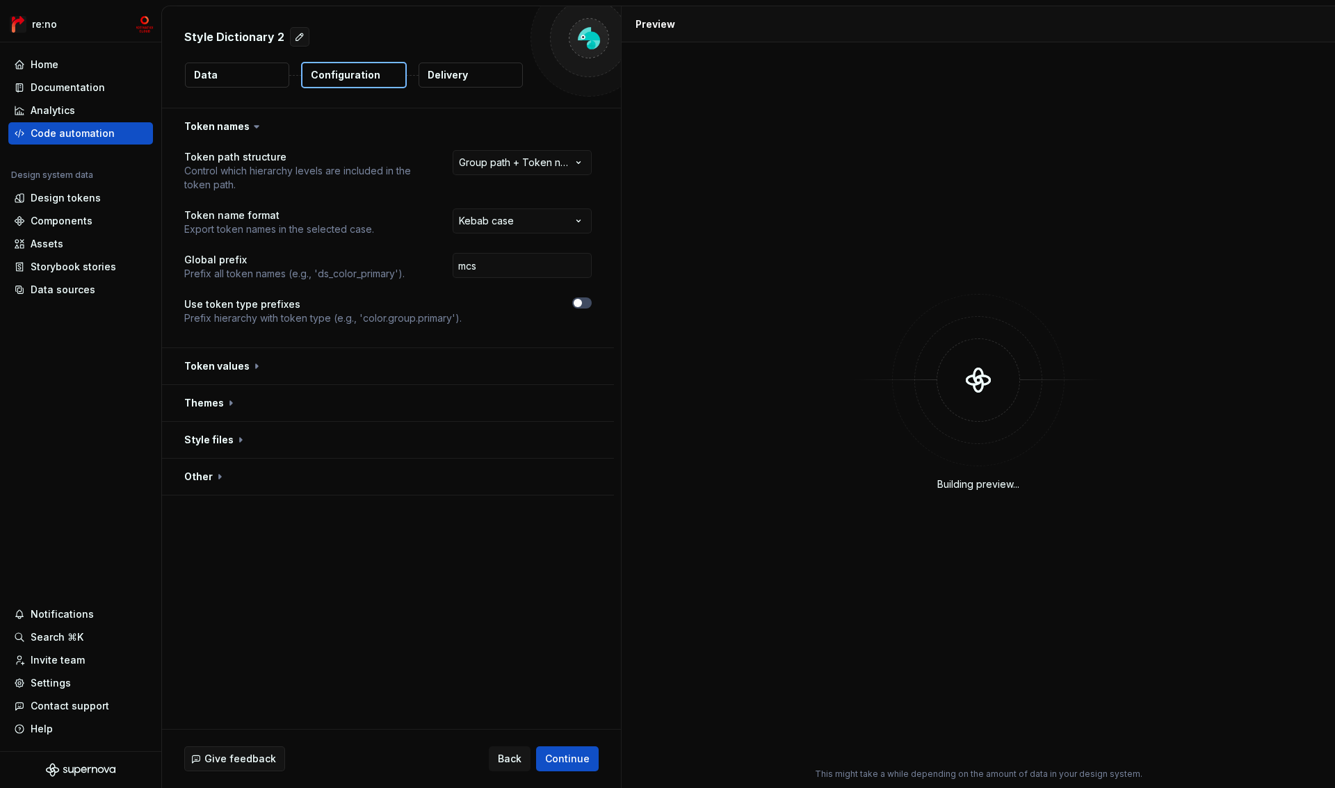
click at [258, 81] on button "Data" at bounding box center [237, 75] width 104 height 25
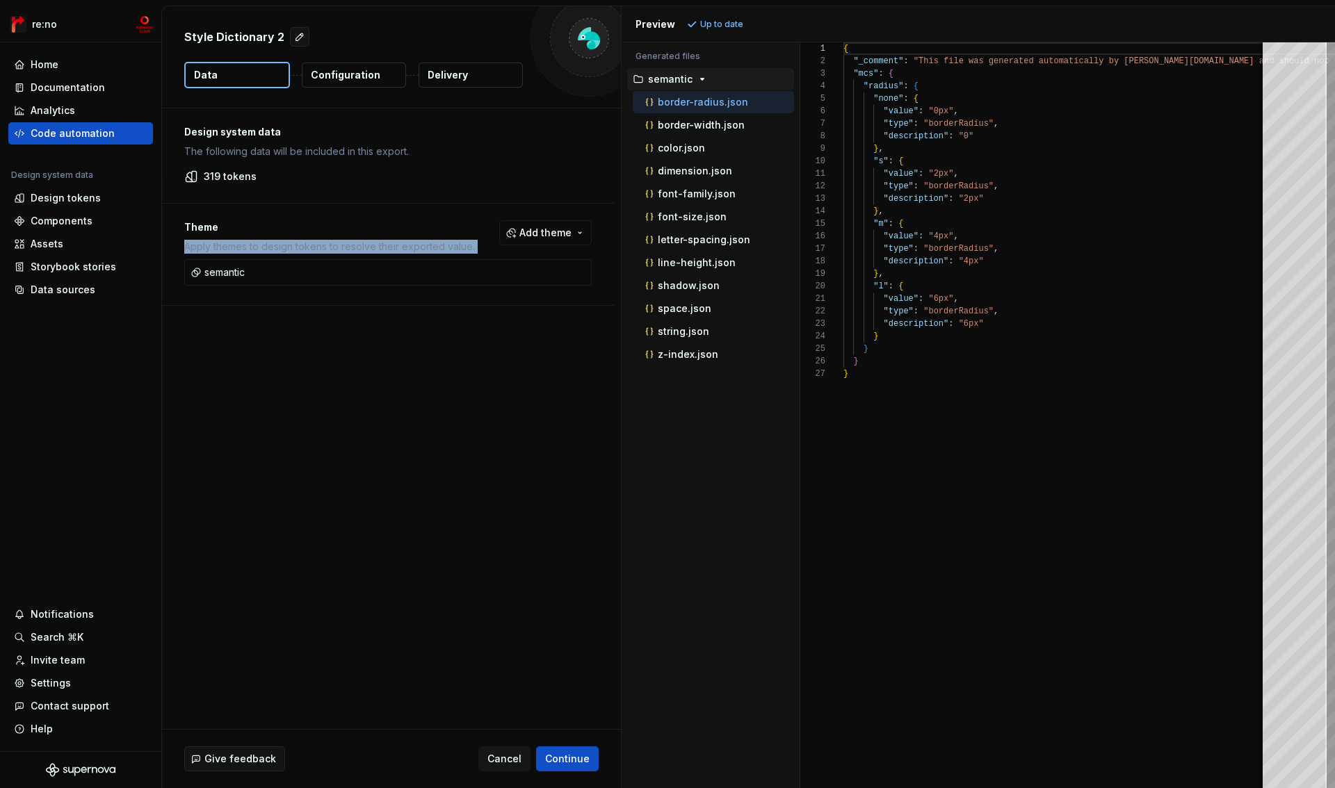
drag, startPoint x: 186, startPoint y: 249, endPoint x: 504, endPoint y: 250, distance: 318.4
click at [504, 250] on div "Theme Apply themes to design tokens to resolve their exported value. Add theme" at bounding box center [387, 236] width 407 height 33
copy div "Apply themes to design tokens to resolve their exported value. Add theme"
drag, startPoint x: 182, startPoint y: 229, endPoint x: 273, endPoint y: 227, distance: 90.4
click at [268, 229] on div "Theme Apply themes to design tokens to resolve their exported value. Add theme …" at bounding box center [388, 255] width 452 height 102
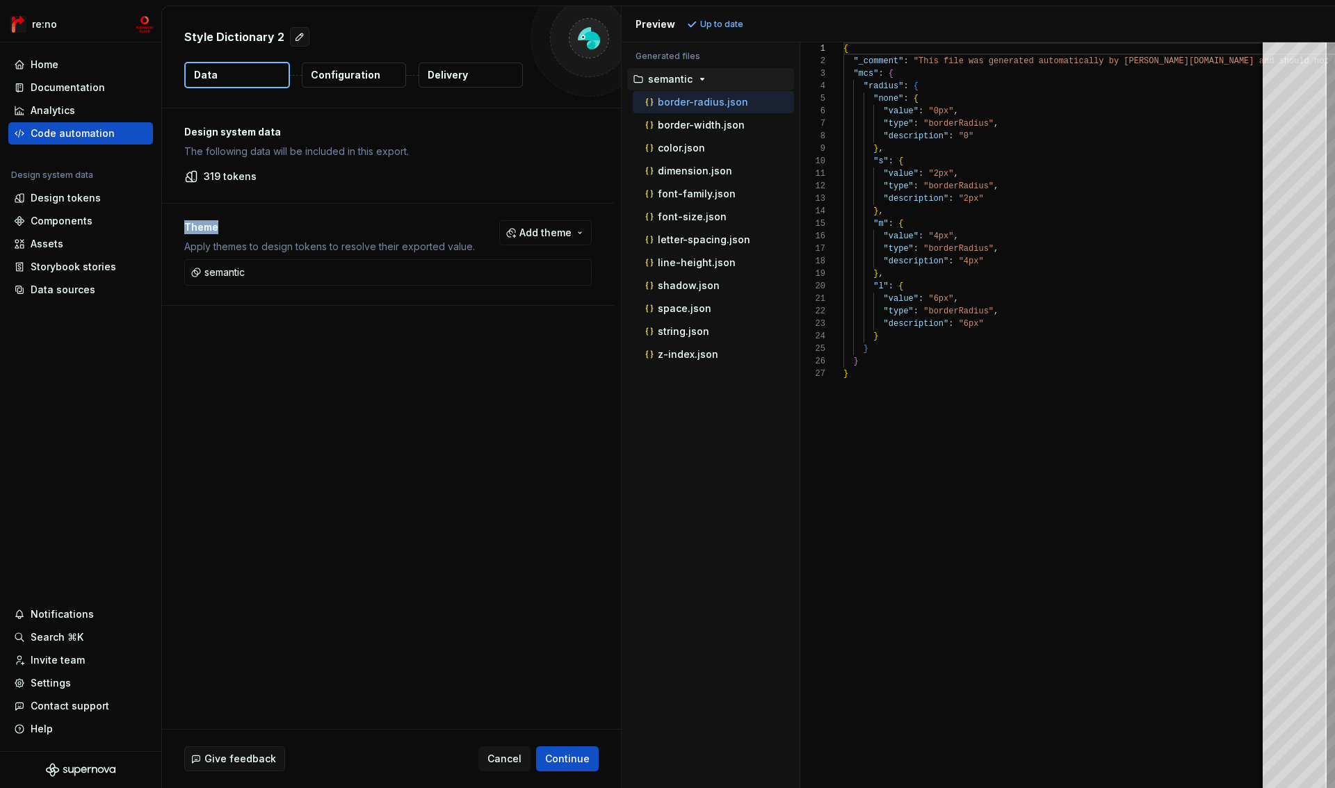
copy p "Theme"
drag, startPoint x: 185, startPoint y: 248, endPoint x: 184, endPoint y: 257, distance: 9.1
click at [184, 257] on div "Theme Apply themes to design tokens to resolve their exported value. Add theme …" at bounding box center [388, 255] width 452 height 102
copy div "Apply themes to design tokens to resolve their exported value. Add theme"
click at [346, 64] on button "Configuration" at bounding box center [354, 75] width 104 height 25
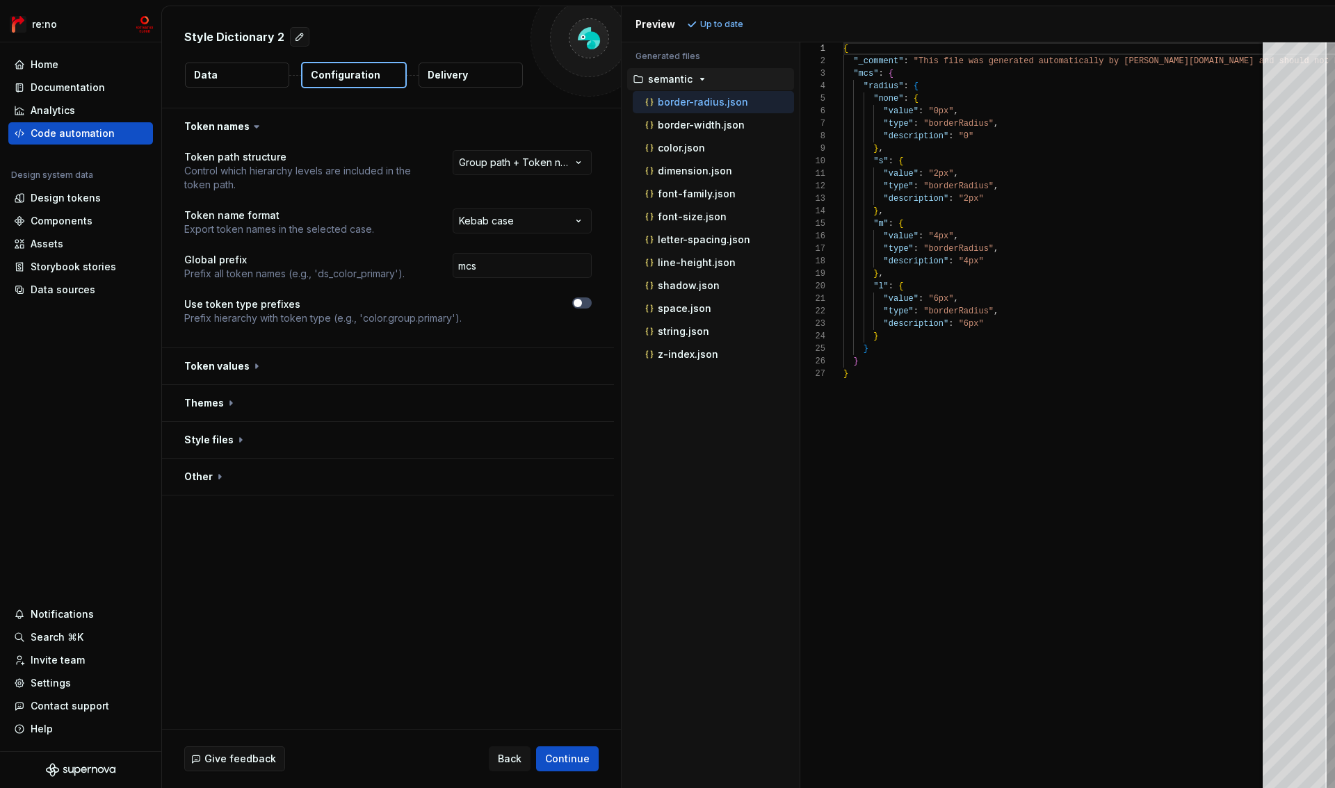
click at [250, 125] on icon at bounding box center [257, 127] width 14 height 14
click at [255, 126] on icon at bounding box center [256, 127] width 4 height 2
click at [216, 127] on button "button" at bounding box center [388, 126] width 452 height 36
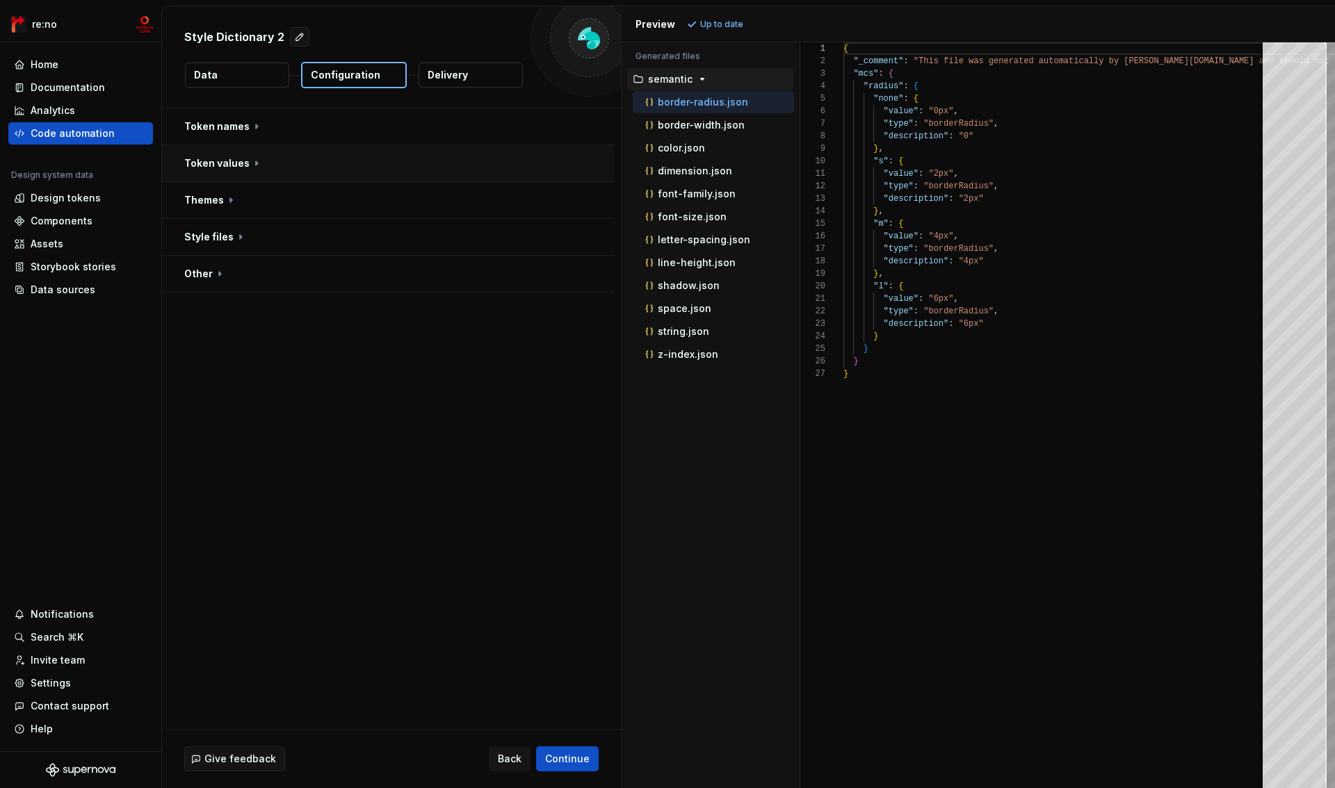
click at [222, 165] on button "button" at bounding box center [388, 163] width 452 height 36
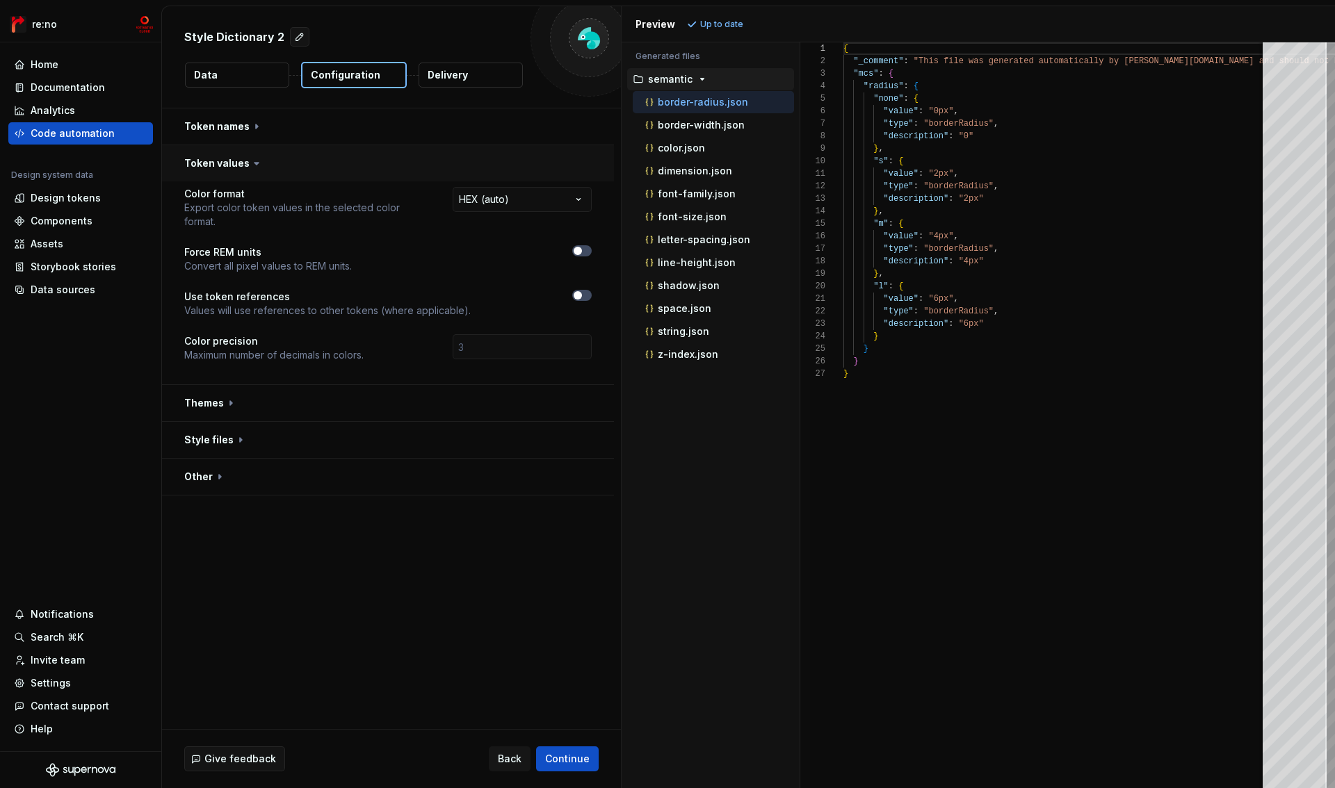
click at [222, 165] on button "button" at bounding box center [388, 163] width 452 height 36
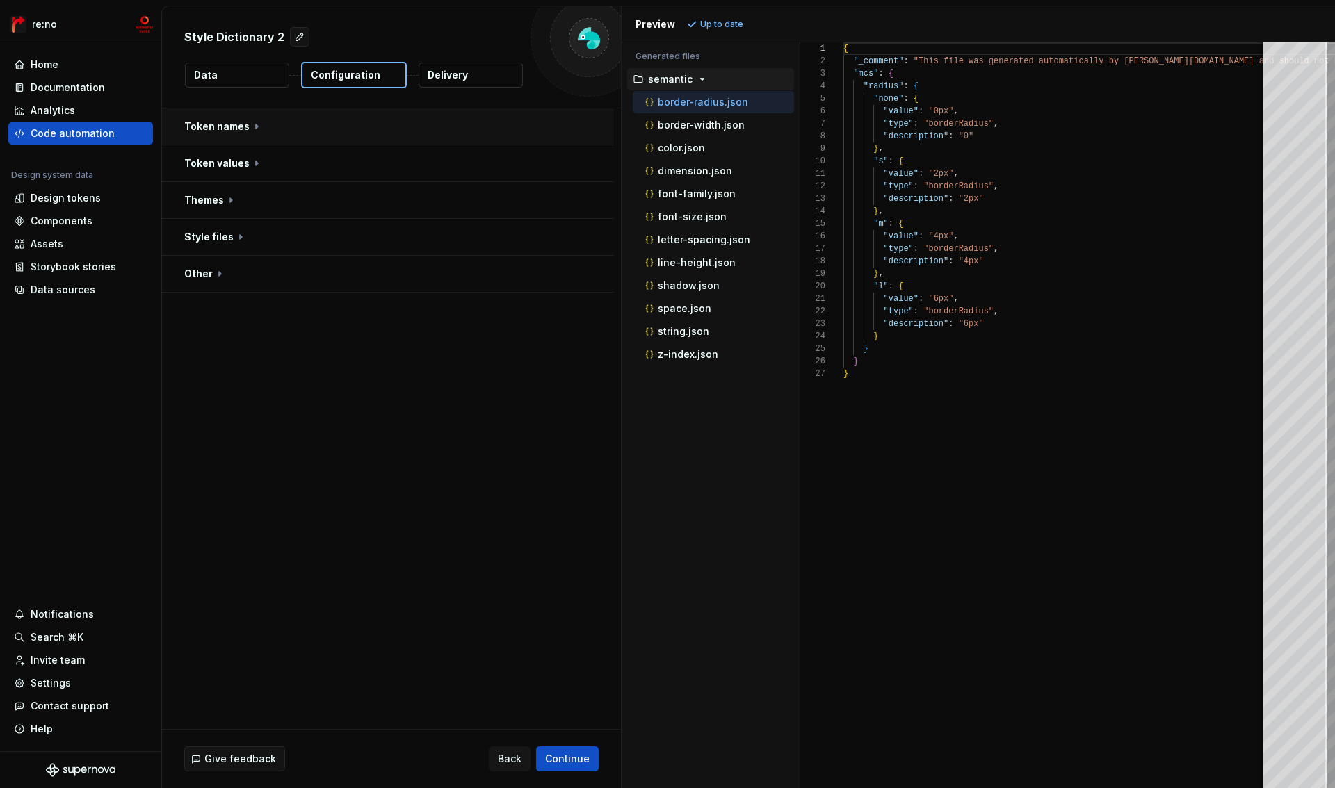
click at [230, 131] on button "button" at bounding box center [388, 126] width 452 height 36
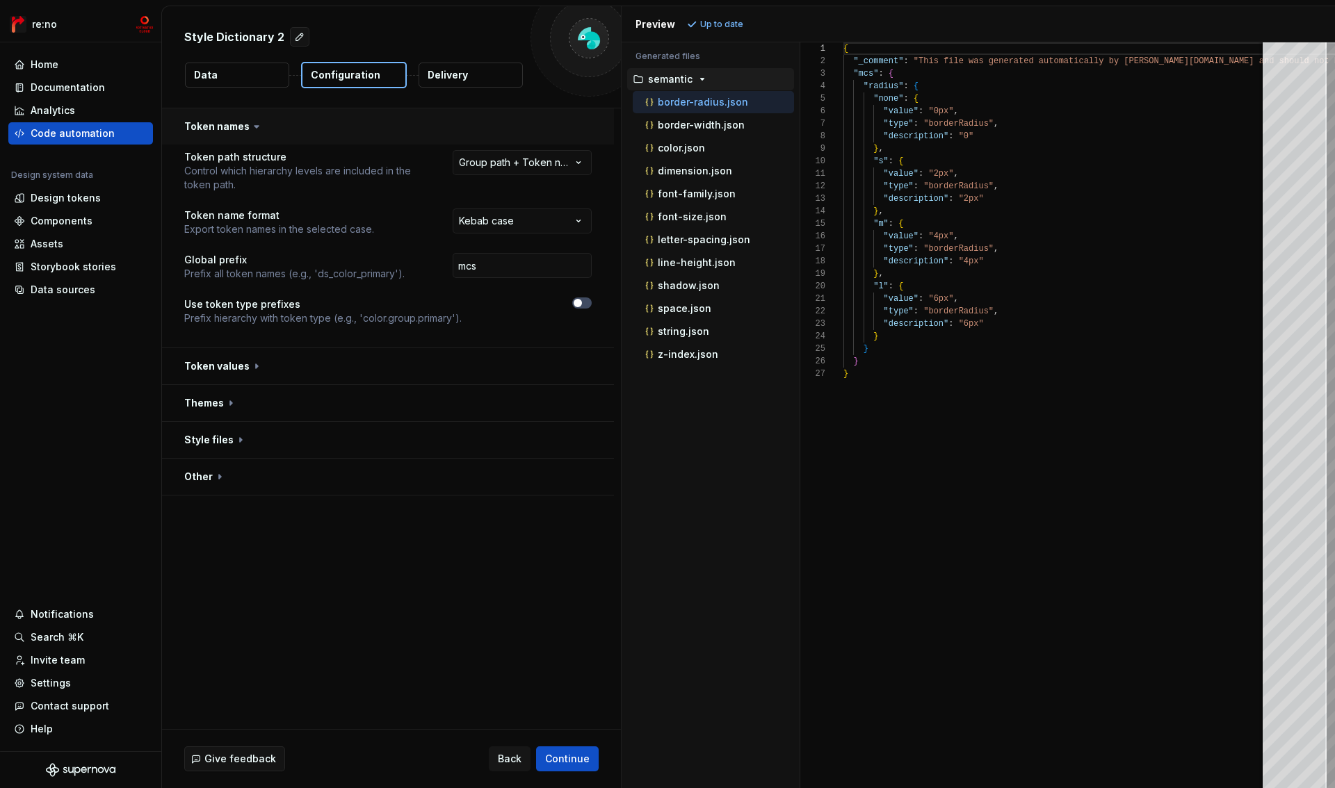
click at [230, 131] on button "button" at bounding box center [388, 126] width 452 height 36
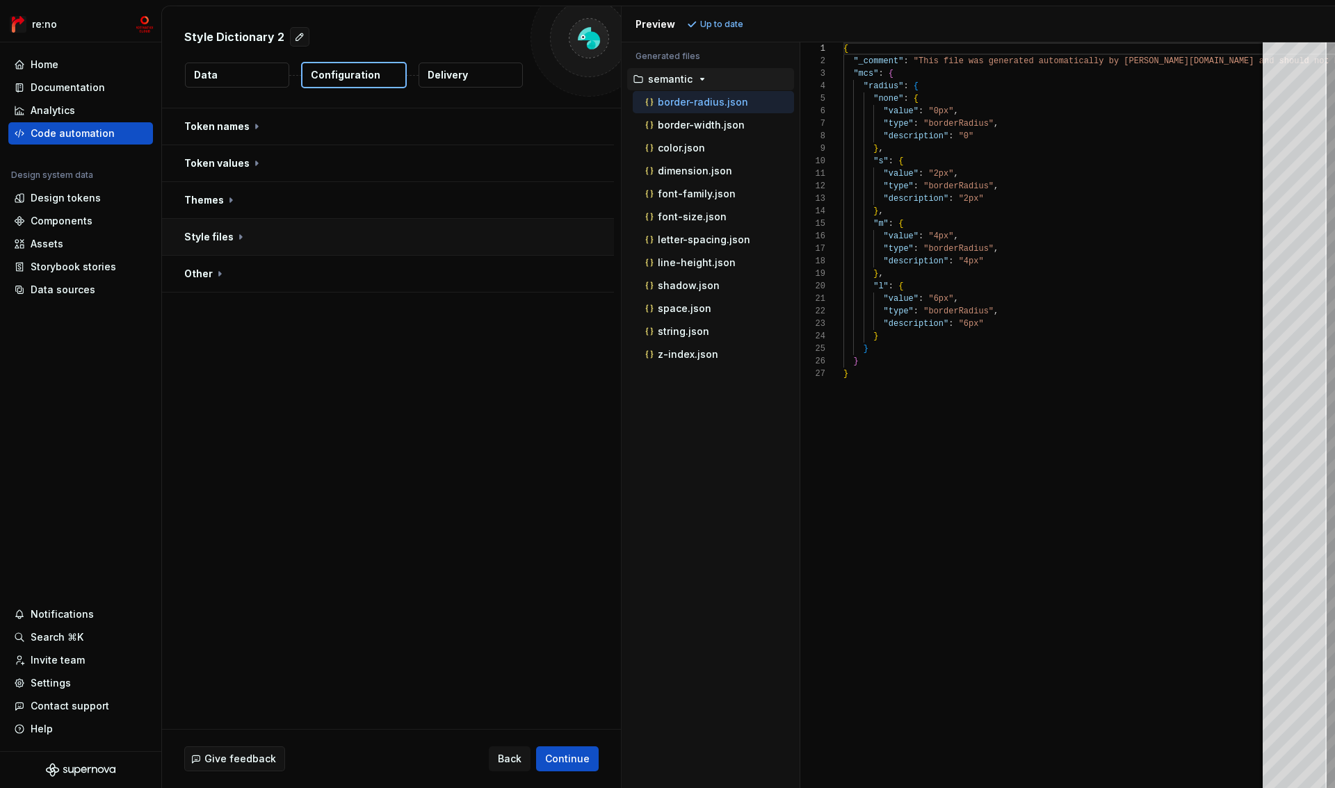
click at [202, 235] on button "button" at bounding box center [388, 237] width 452 height 36
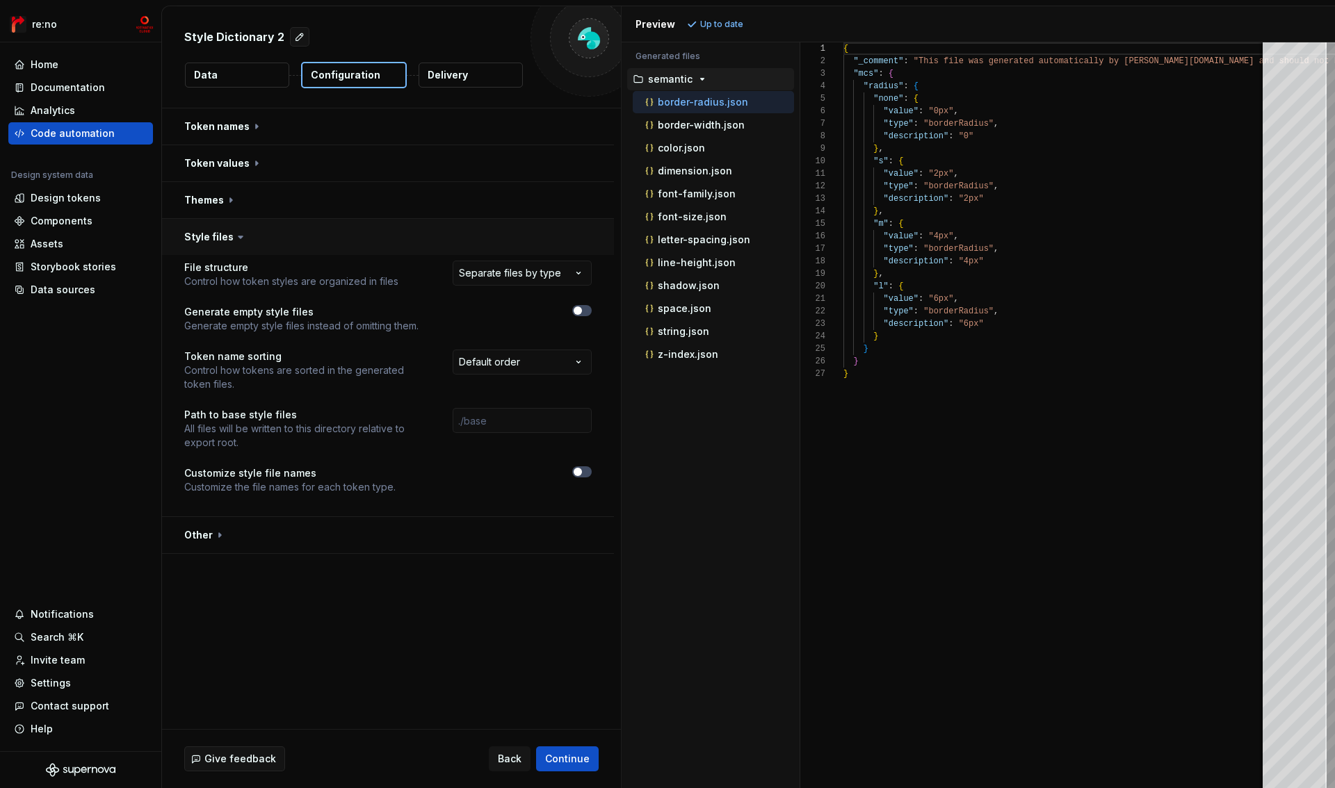
click at [202, 235] on button "button" at bounding box center [388, 237] width 452 height 36
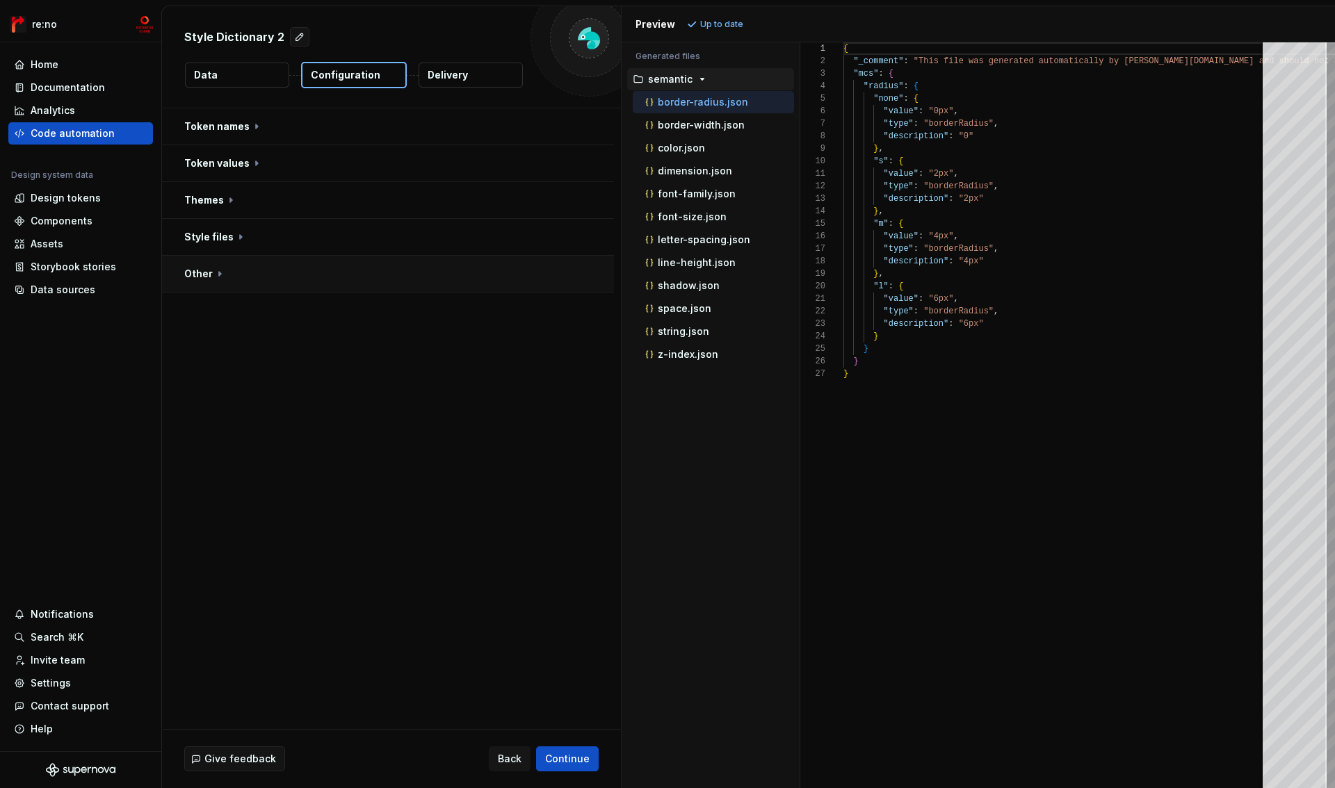
click at [199, 268] on button "button" at bounding box center [388, 274] width 452 height 36
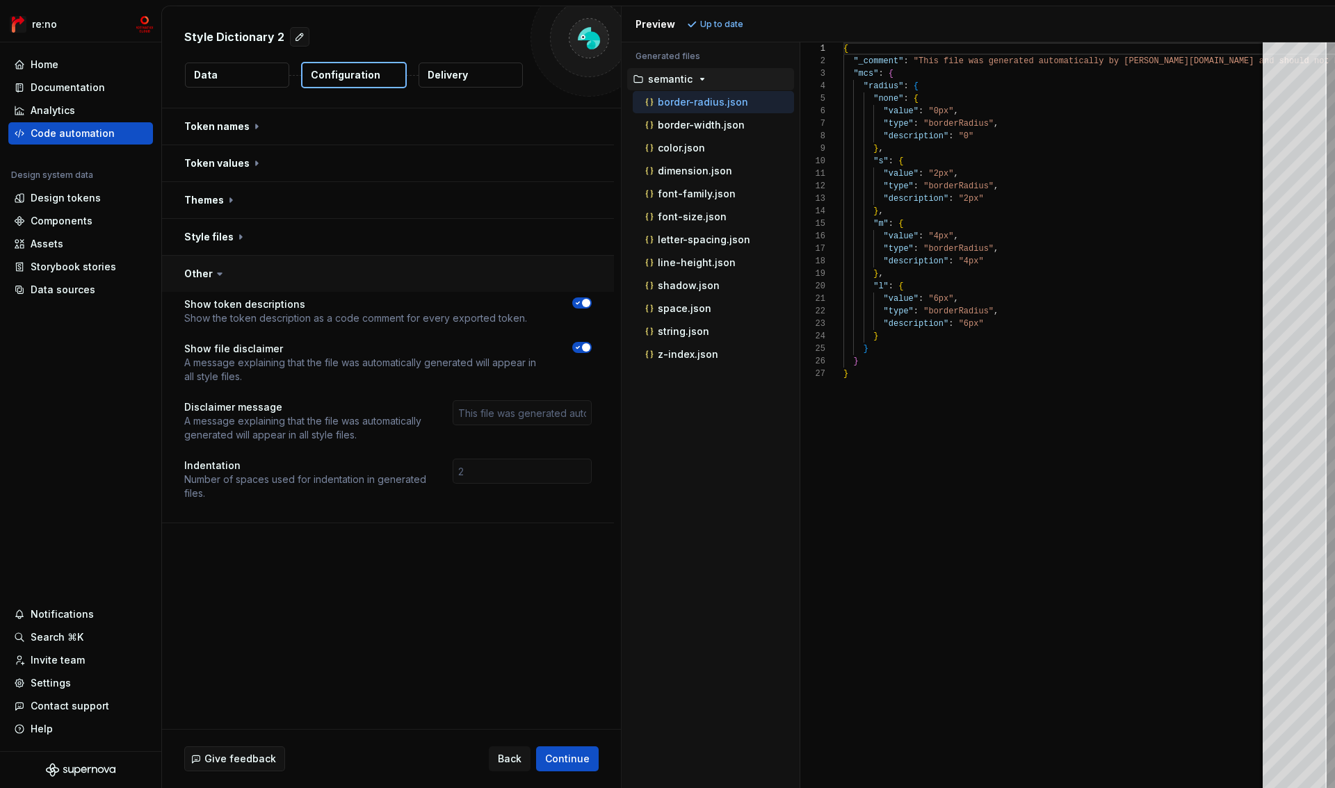
click at [199, 268] on button "button" at bounding box center [388, 274] width 452 height 36
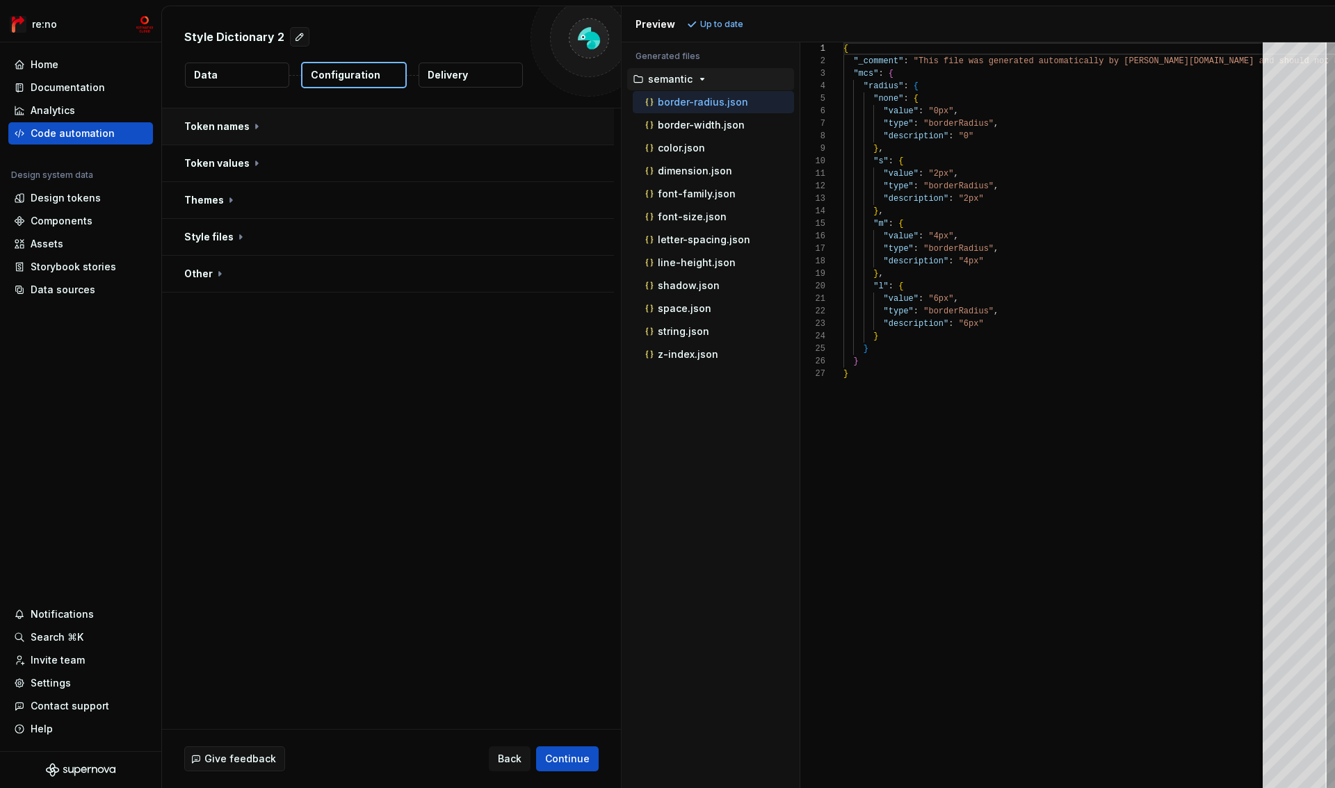
click at [245, 128] on button "button" at bounding box center [388, 126] width 452 height 36
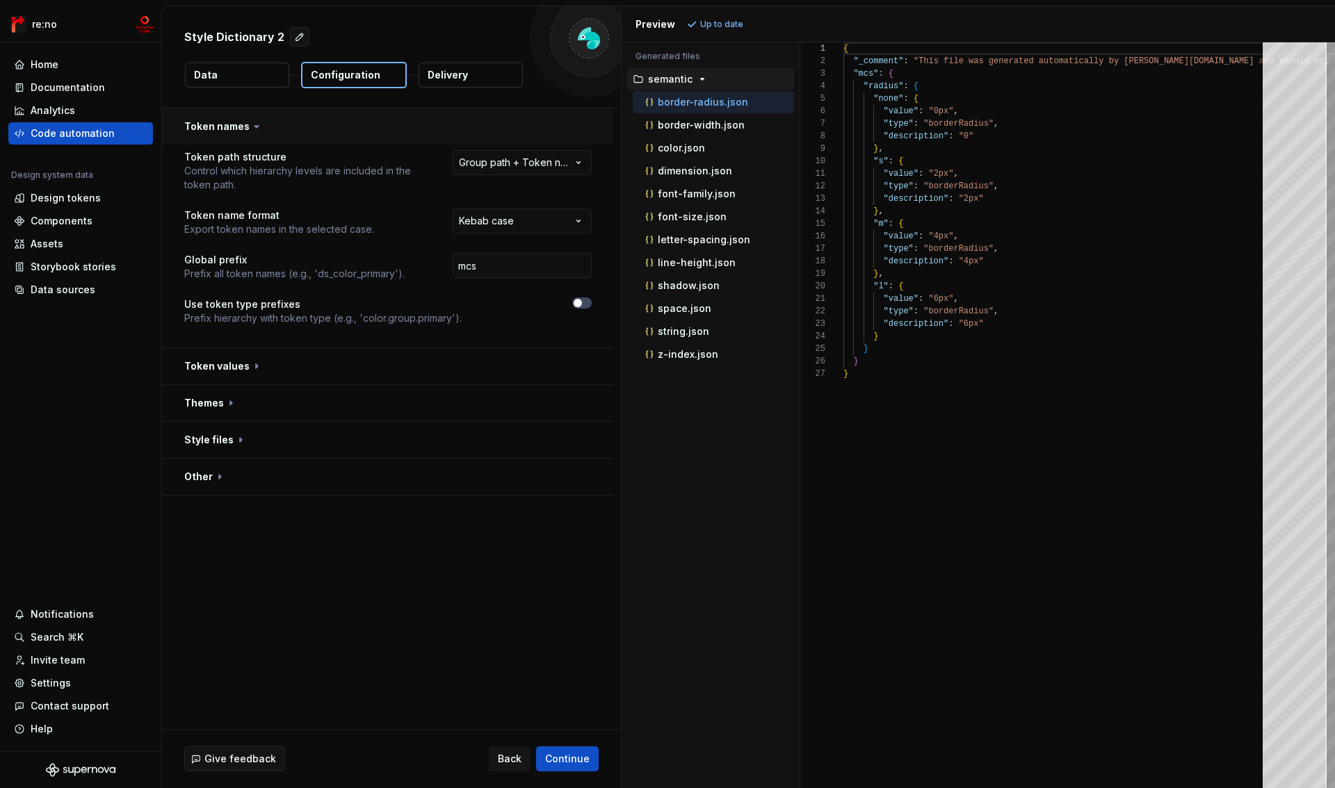
click at [245, 128] on button "button" at bounding box center [388, 126] width 452 height 36
click at [576, 301] on span "button" at bounding box center [578, 303] width 8 height 8
click at [585, 300] on span "button" at bounding box center [586, 303] width 8 height 8
click at [515, 262] on input "mcs" at bounding box center [522, 265] width 139 height 25
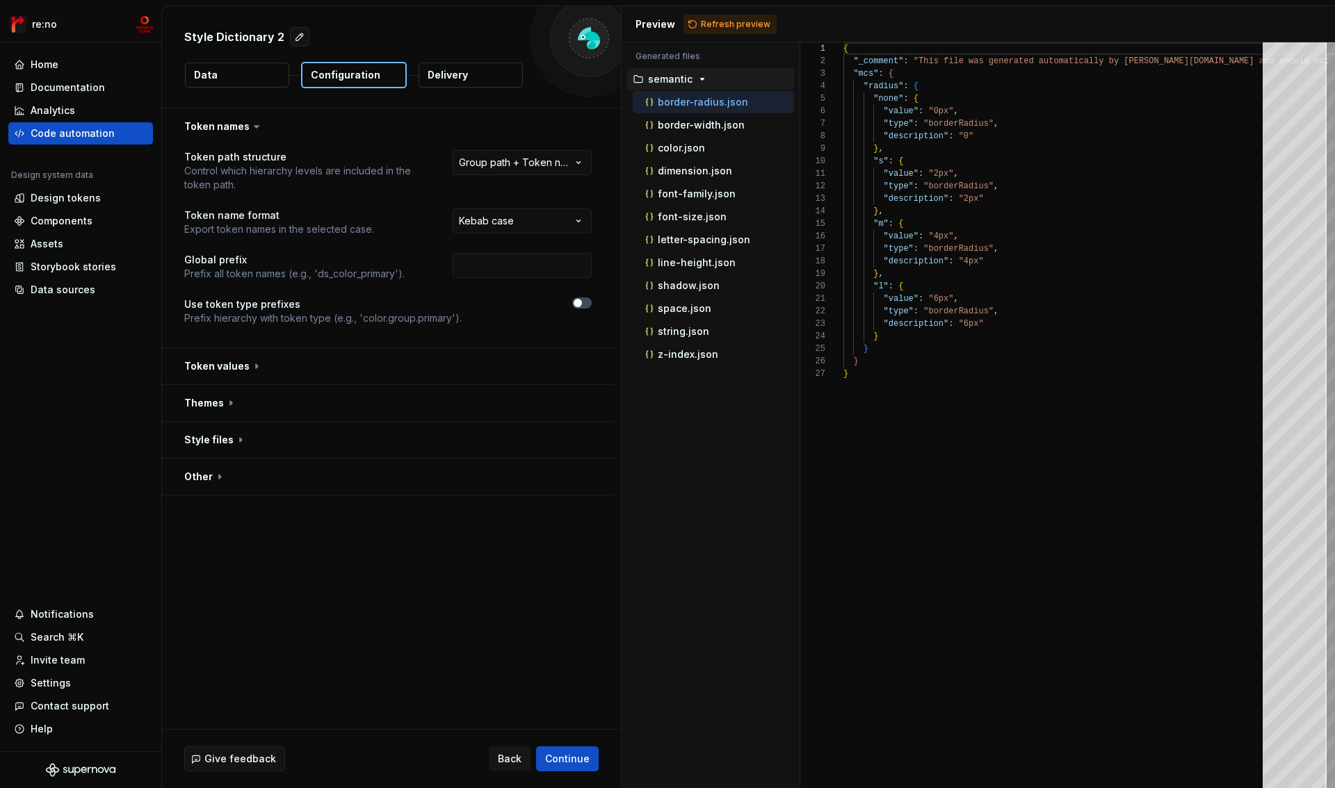
click at [512, 297] on div "**********" at bounding box center [387, 246] width 407 height 192
click at [513, 260] on input "text" at bounding box center [522, 265] width 139 height 25
type input "mcs"
click at [514, 297] on div "**********" at bounding box center [387, 246] width 407 height 192
click at [580, 304] on span "button" at bounding box center [578, 303] width 8 height 8
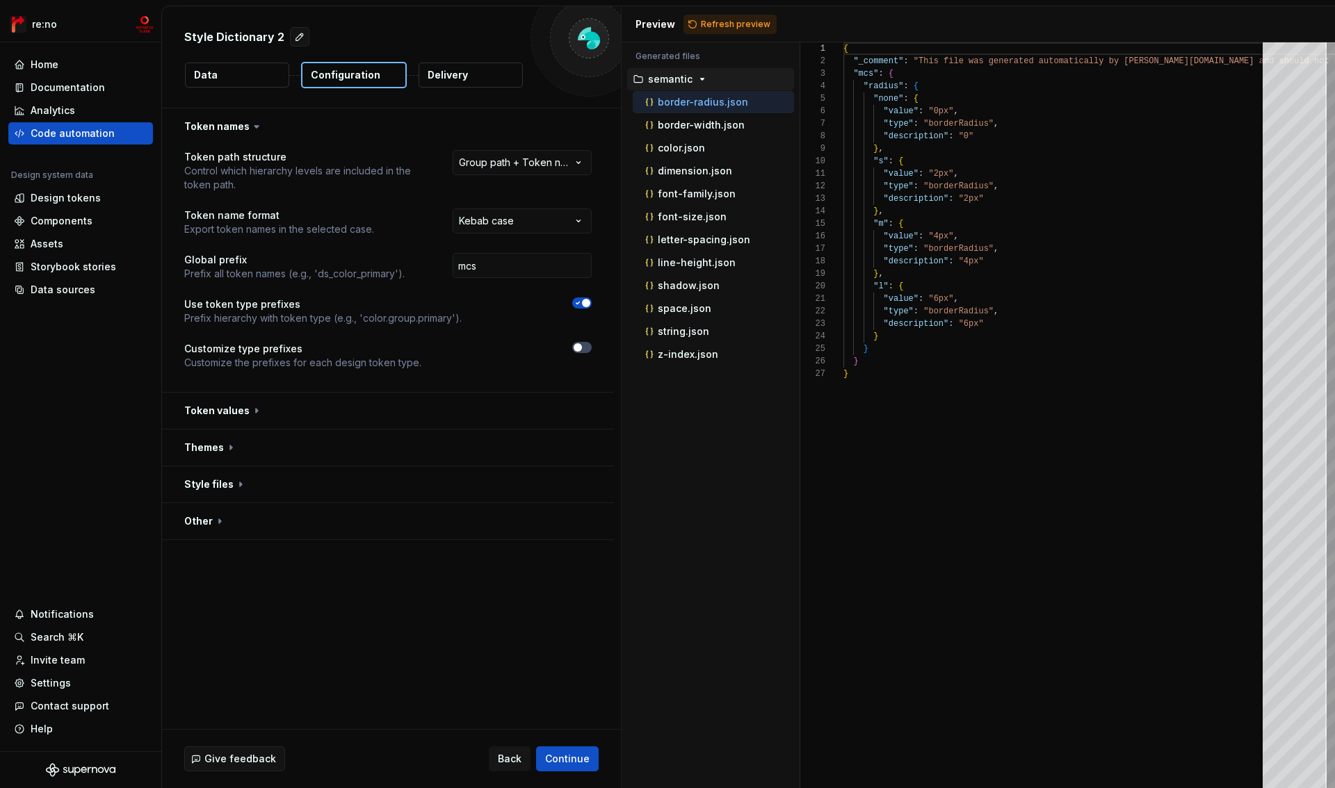
click at [580, 304] on icon "button" at bounding box center [577, 303] width 11 height 8
click at [577, 302] on span "button" at bounding box center [578, 303] width 8 height 8
click at [585, 348] on button "button" at bounding box center [581, 347] width 19 height 11
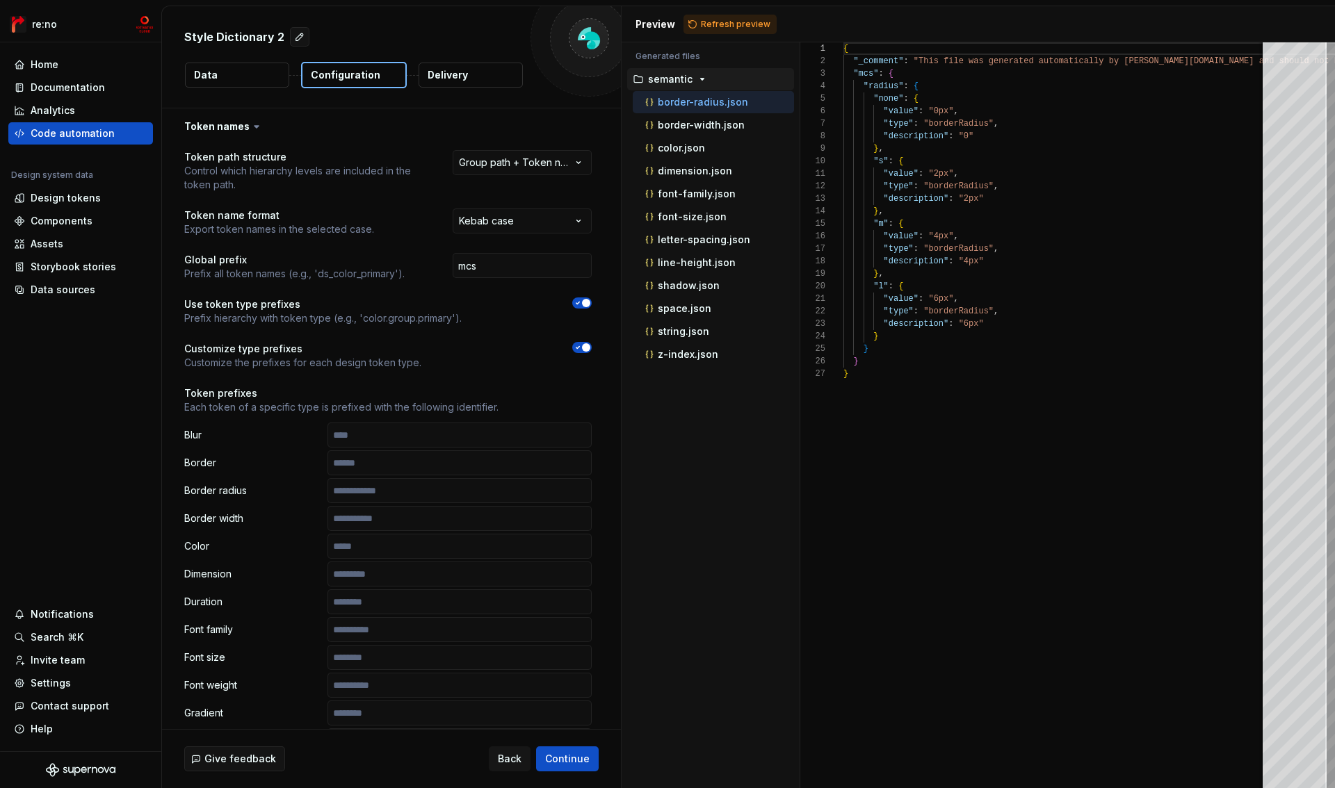
click at [585, 348] on span "button" at bounding box center [586, 347] width 8 height 8
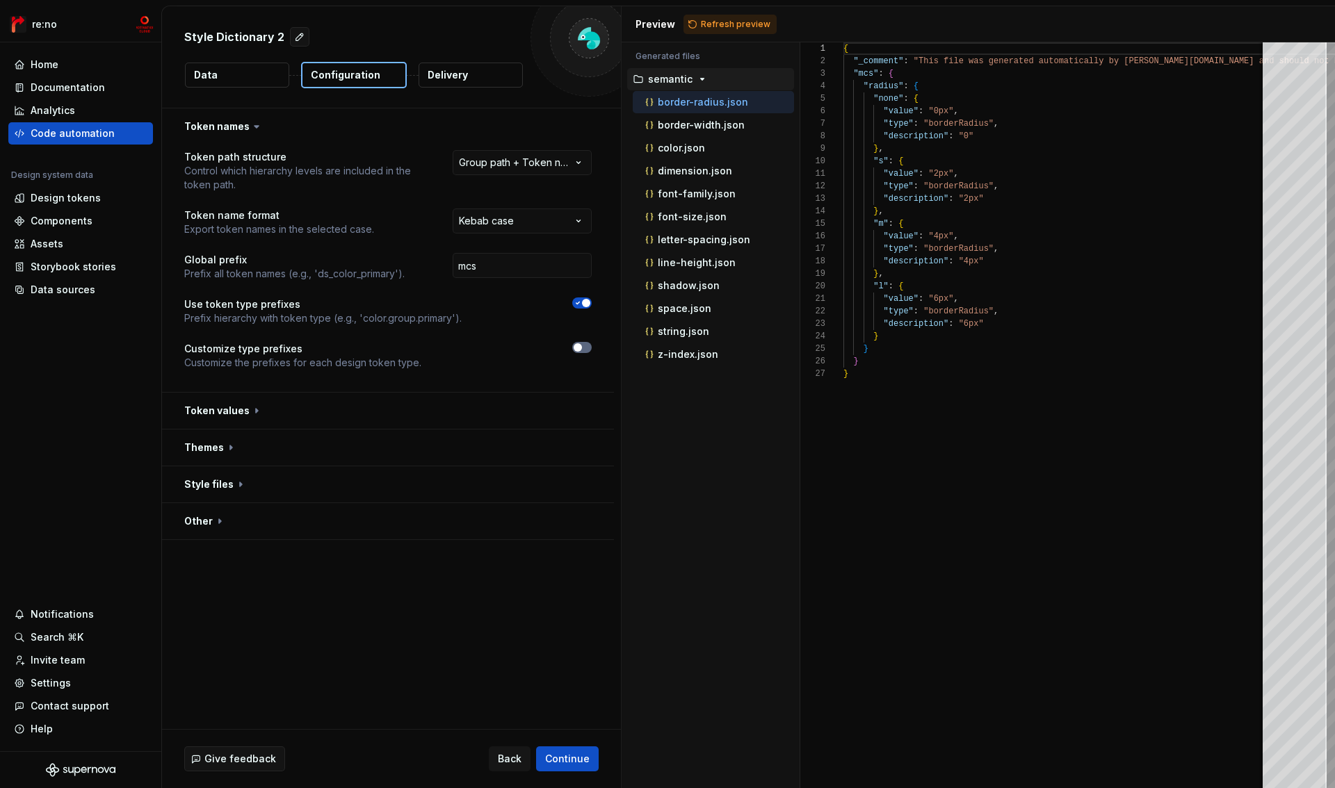
click at [586, 346] on button "button" at bounding box center [581, 347] width 19 height 11
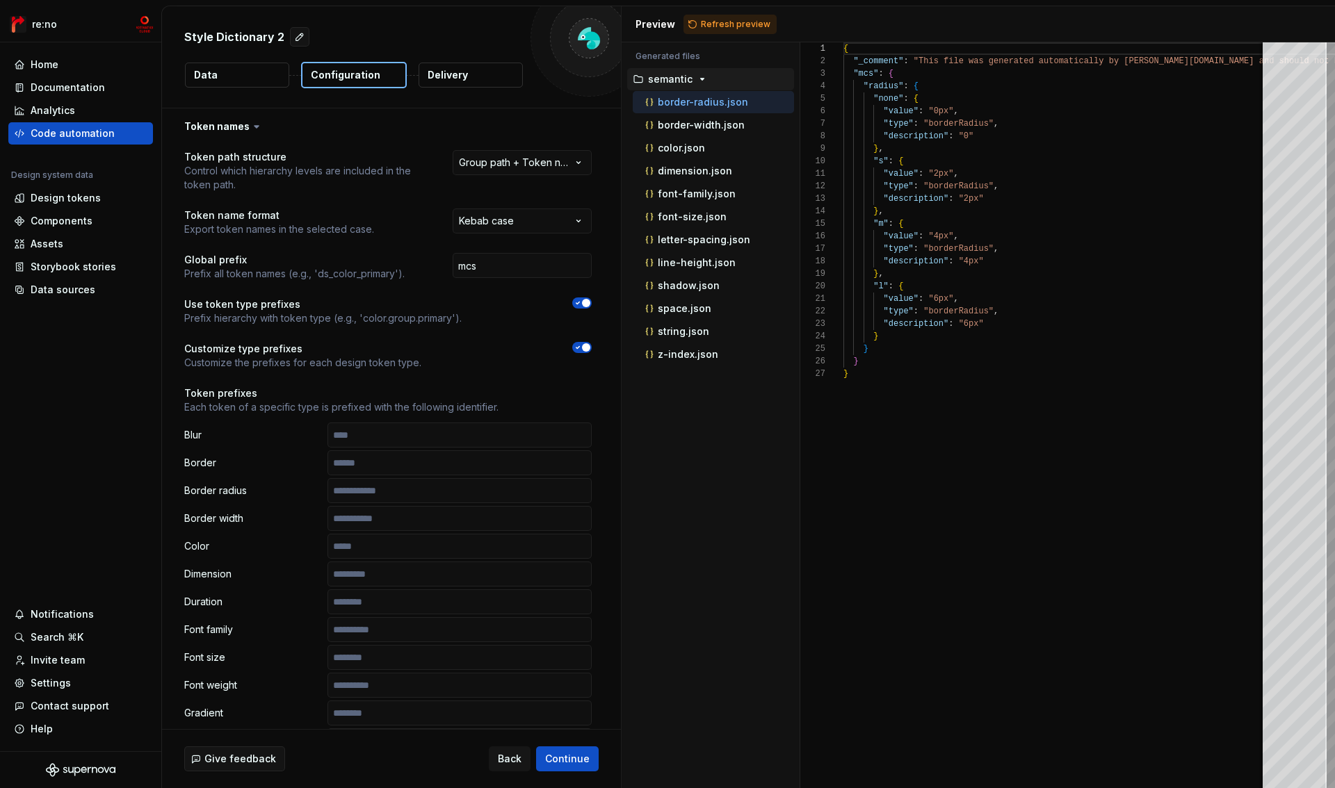
click at [586, 346] on span "button" at bounding box center [586, 347] width 8 height 8
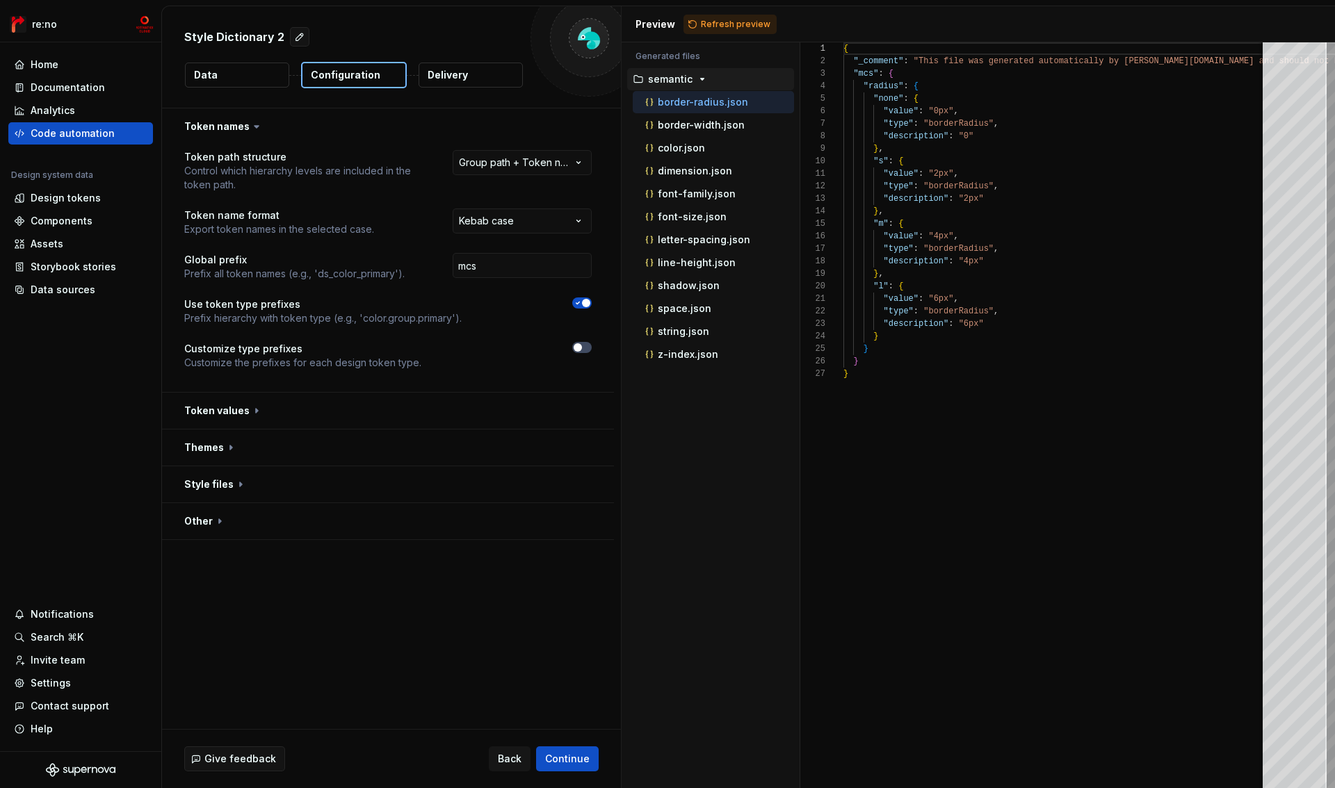
click at [579, 298] on button "button" at bounding box center [581, 303] width 19 height 11
click at [575, 303] on span "button" at bounding box center [578, 303] width 8 height 8
click at [576, 303] on icon "button" at bounding box center [577, 303] width 3 height 2
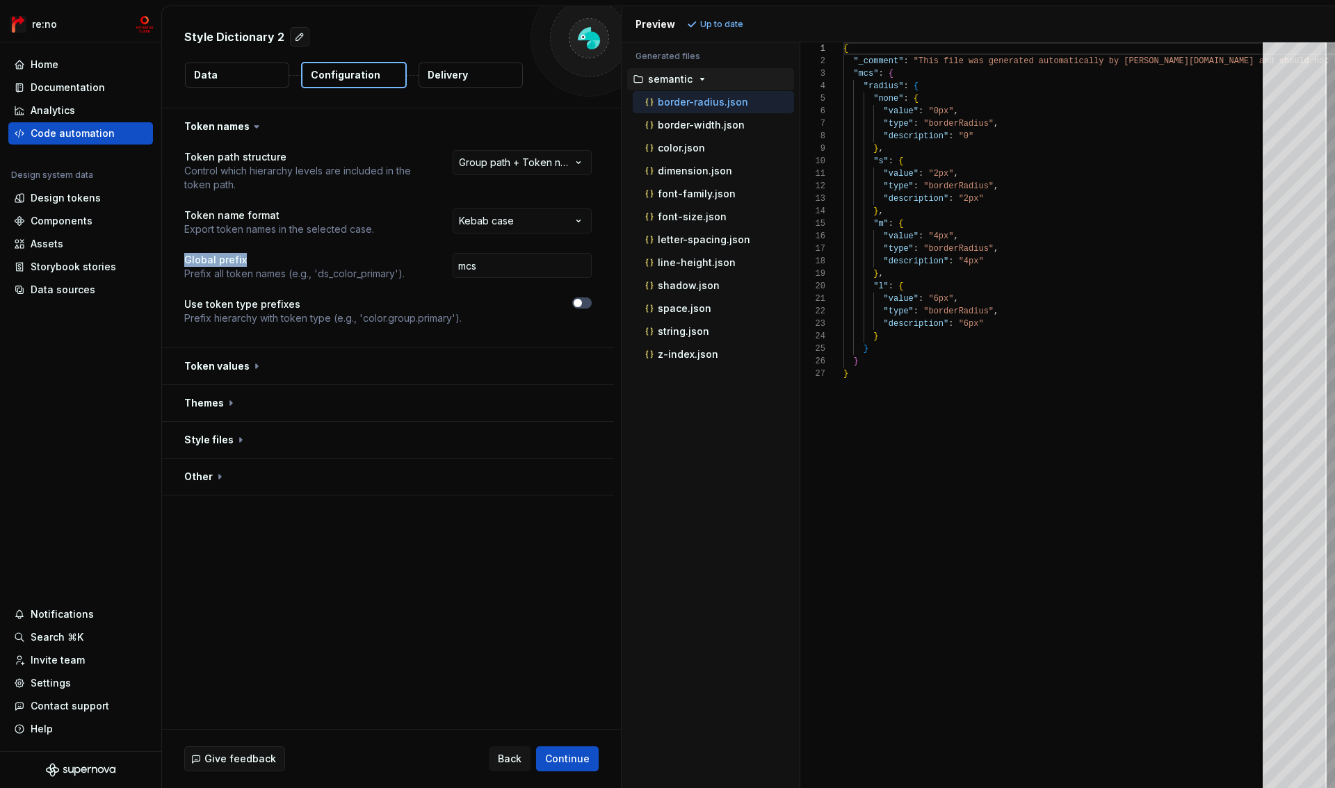
drag, startPoint x: 208, startPoint y: 261, endPoint x: 273, endPoint y: 257, distance: 65.5
click at [270, 258] on div "**********" at bounding box center [388, 246] width 452 height 203
copy p "Global prefix"
click at [233, 126] on button "button" at bounding box center [388, 126] width 452 height 36
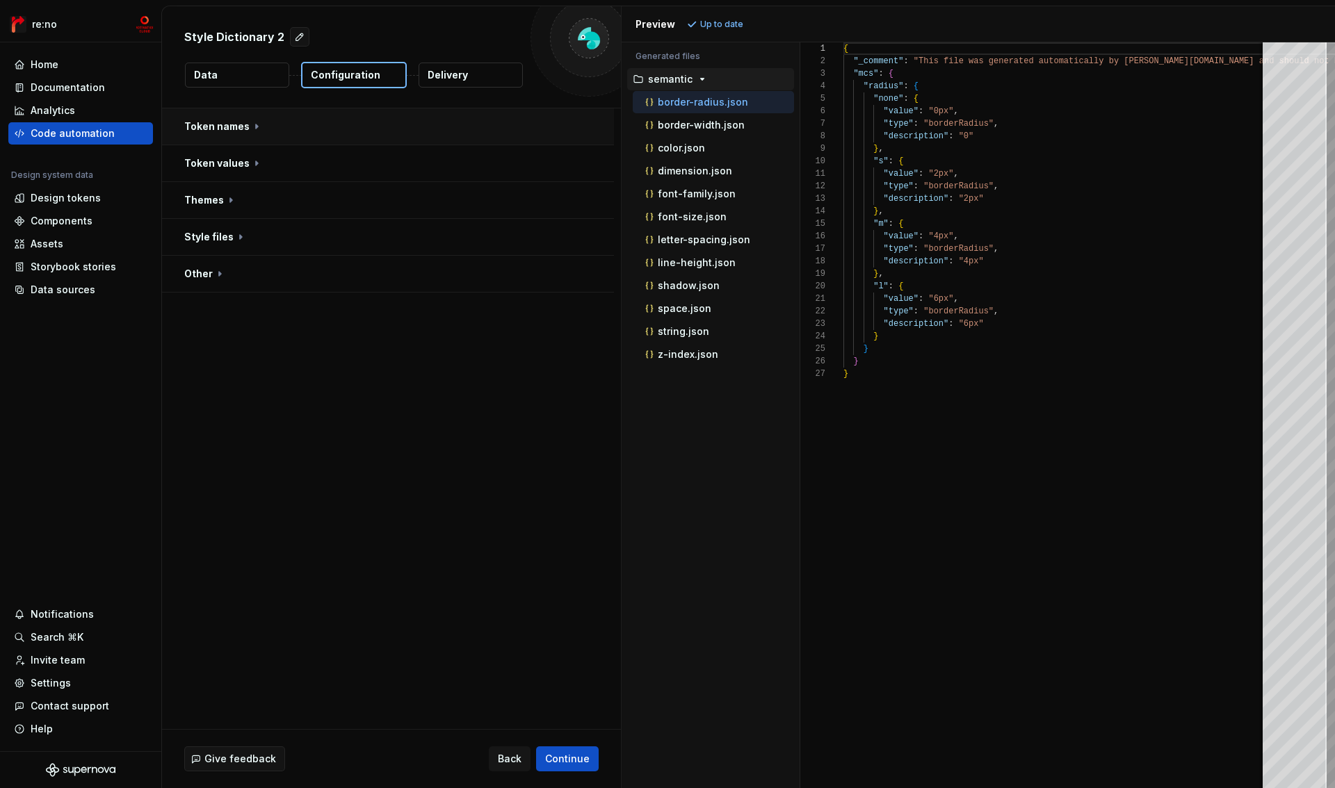
click at [239, 124] on button "button" at bounding box center [388, 126] width 452 height 36
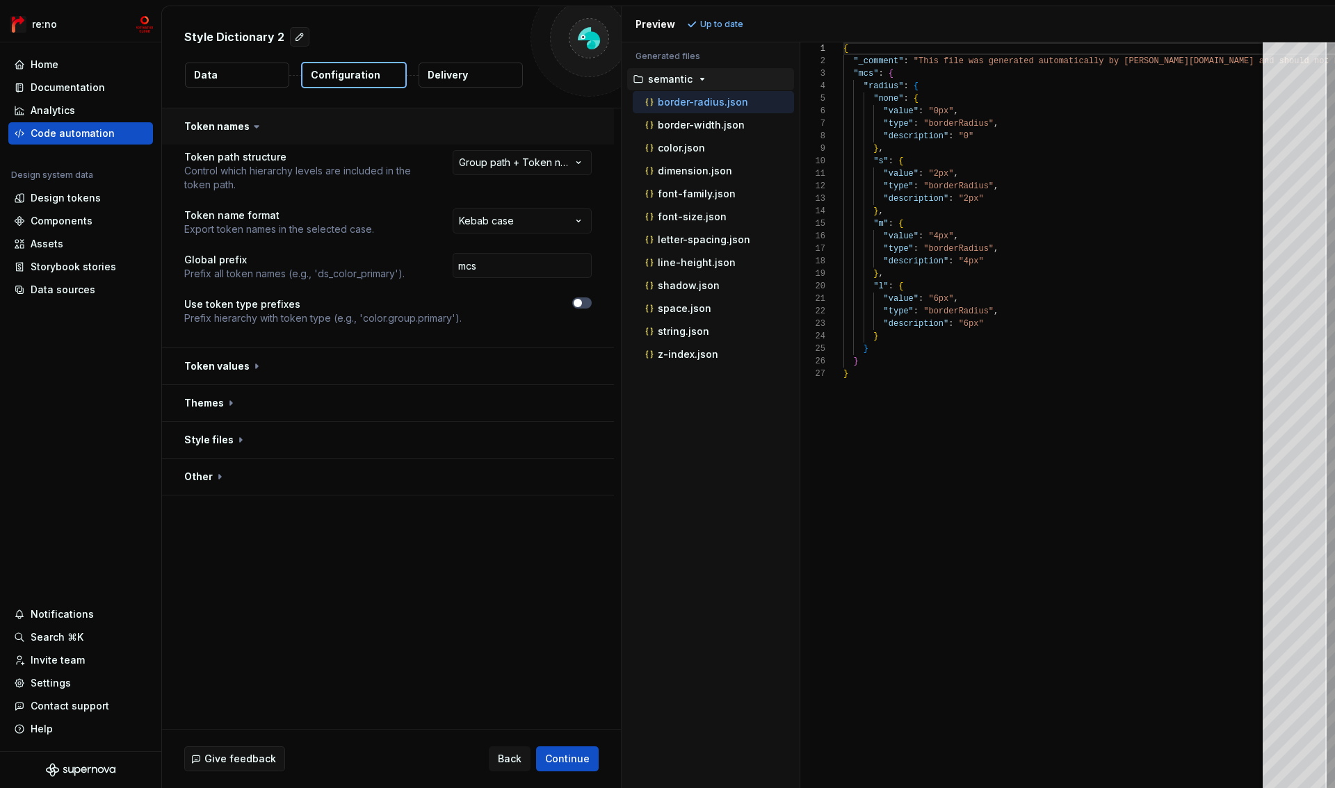
click at [239, 124] on button "button" at bounding box center [388, 126] width 452 height 36
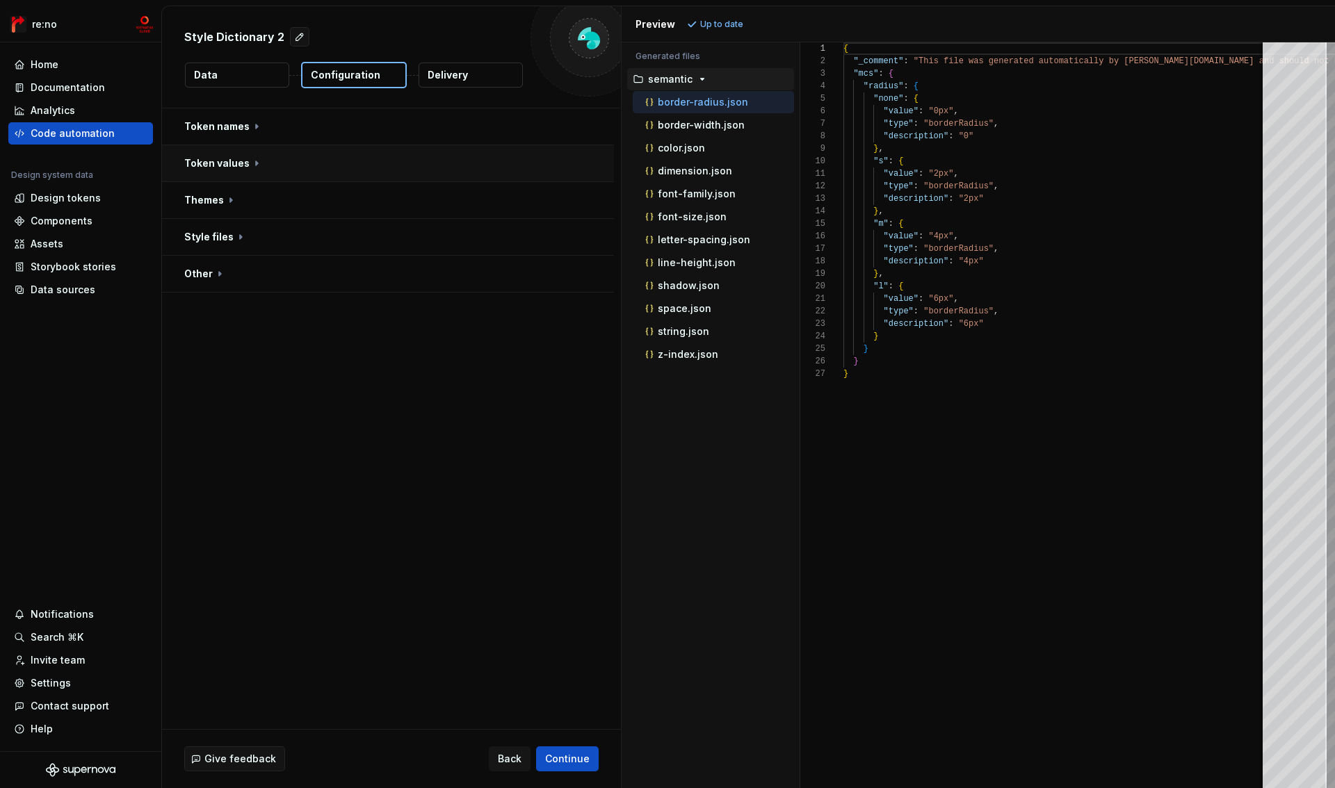
click at [238, 156] on button "button" at bounding box center [388, 163] width 452 height 36
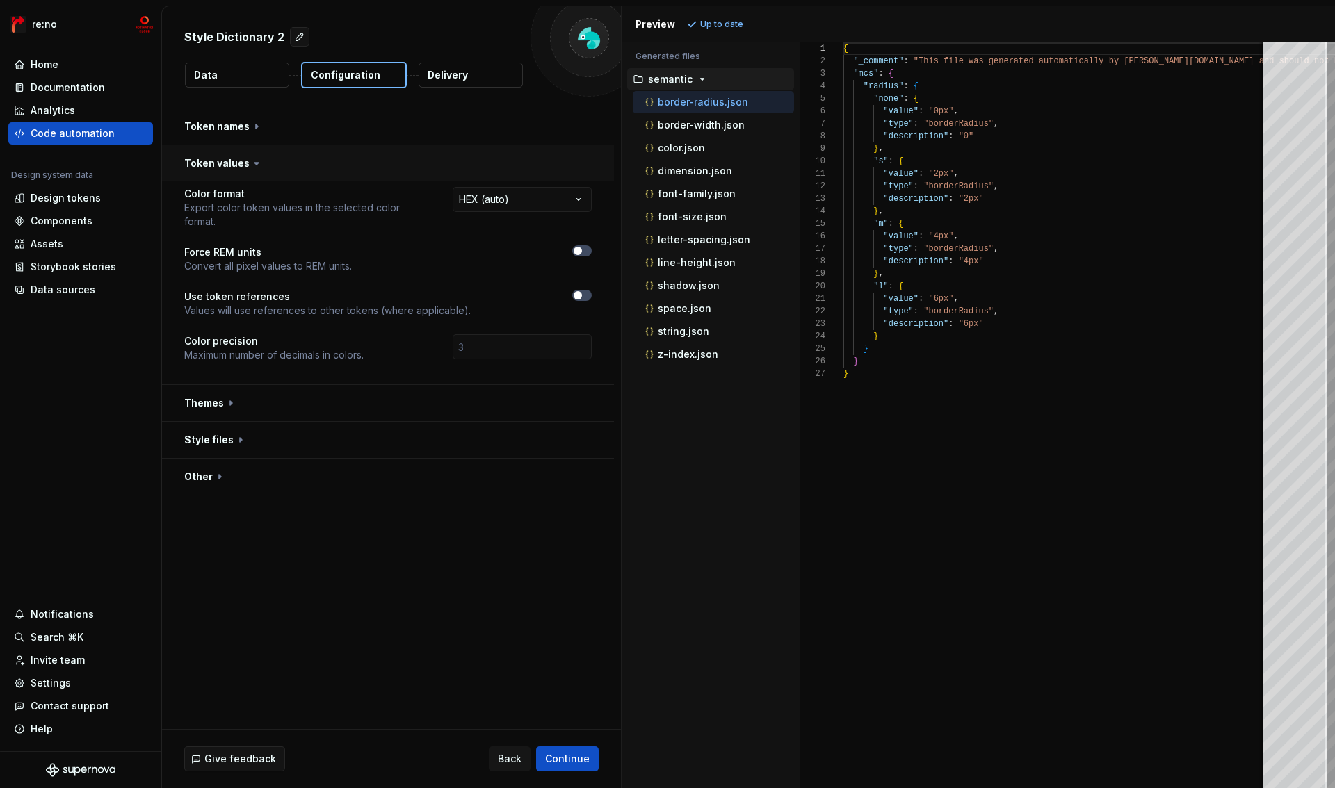
click at [238, 156] on button "button" at bounding box center [388, 163] width 452 height 36
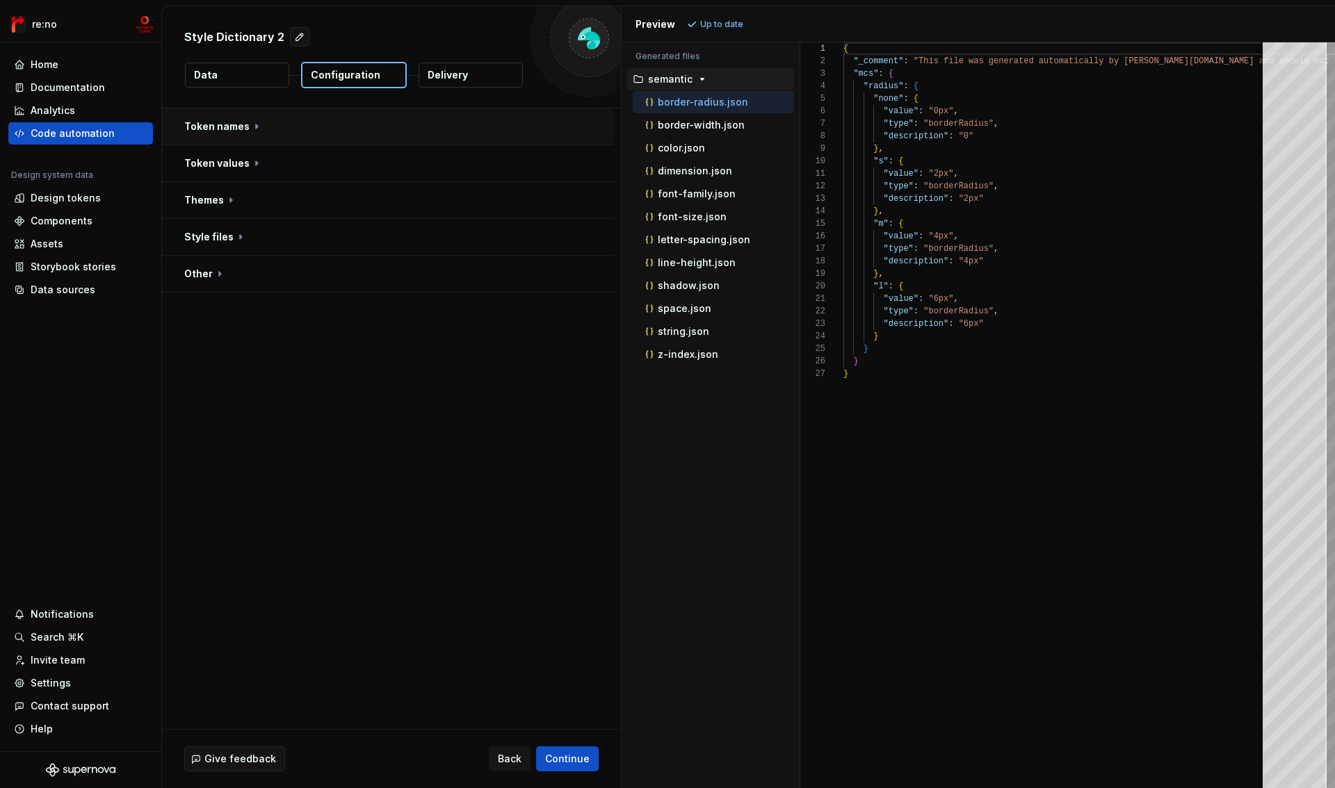
click at [219, 134] on button "button" at bounding box center [388, 126] width 452 height 36
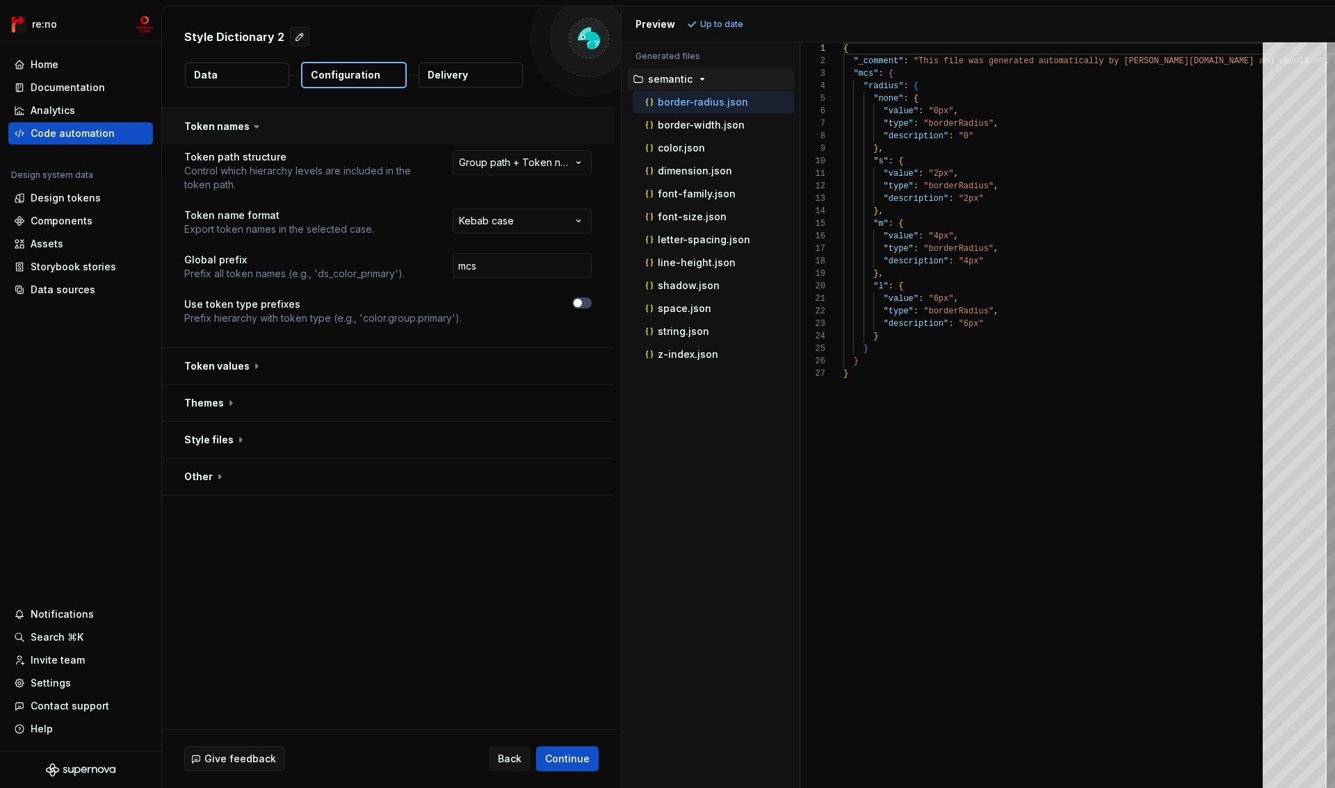
click at [219, 134] on button "button" at bounding box center [388, 126] width 452 height 36
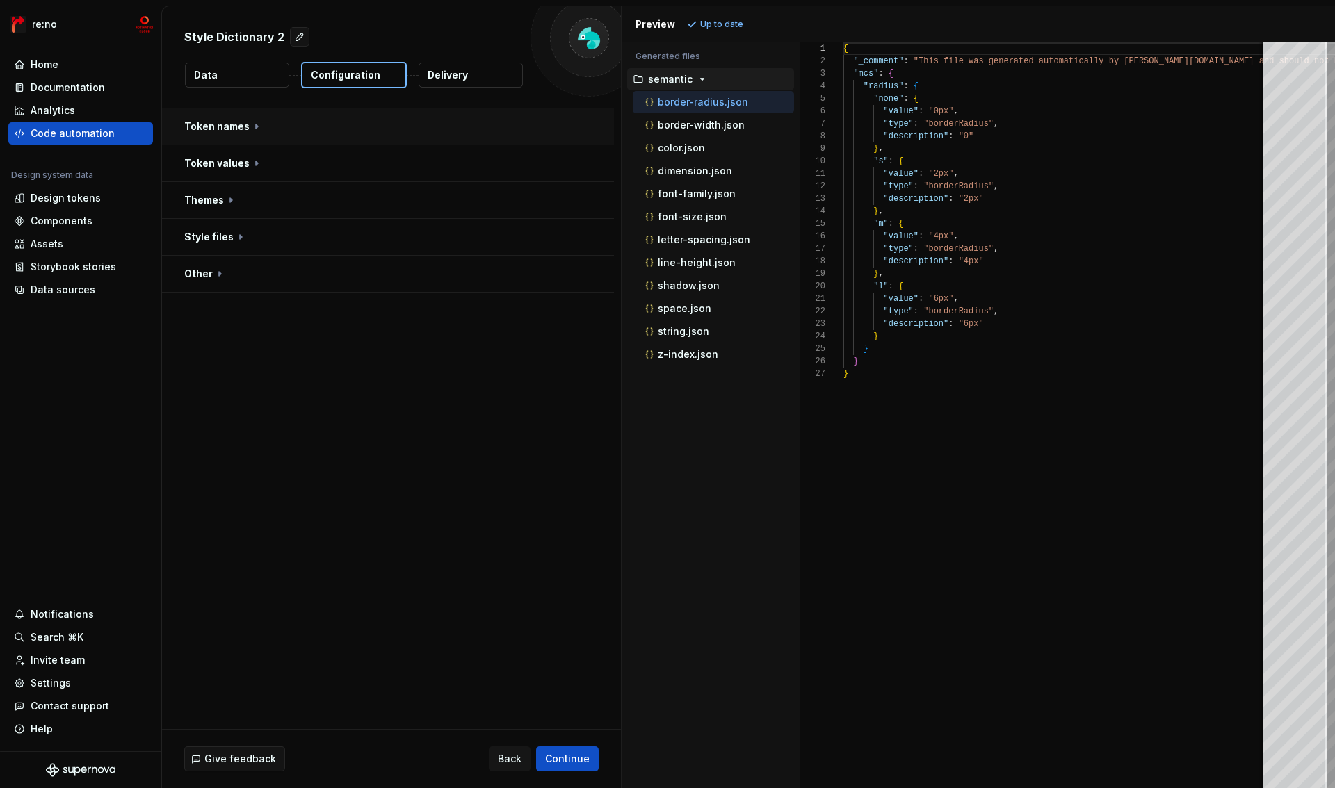
click at [219, 136] on button "button" at bounding box center [388, 126] width 452 height 36
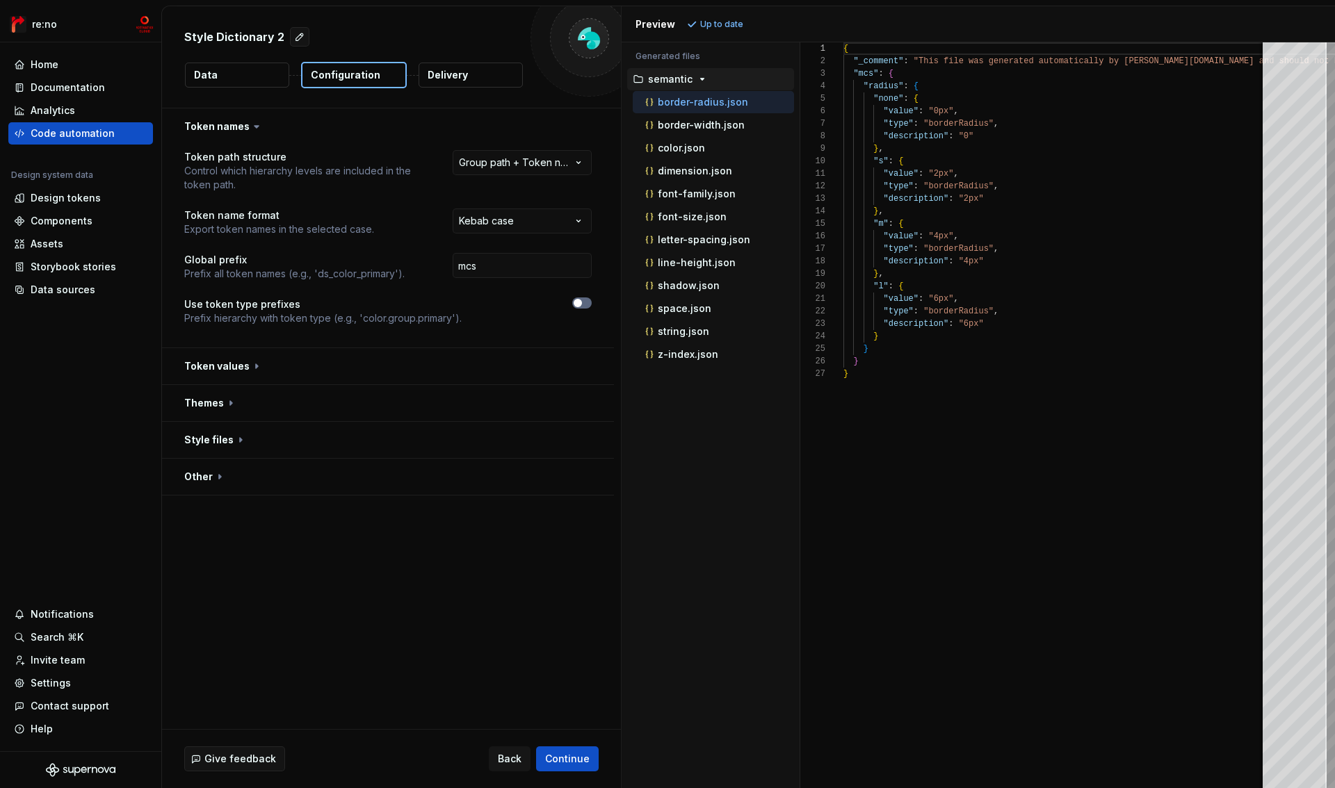
click at [583, 307] on button "button" at bounding box center [581, 303] width 19 height 11
click at [582, 345] on icon "button" at bounding box center [577, 347] width 11 height 8
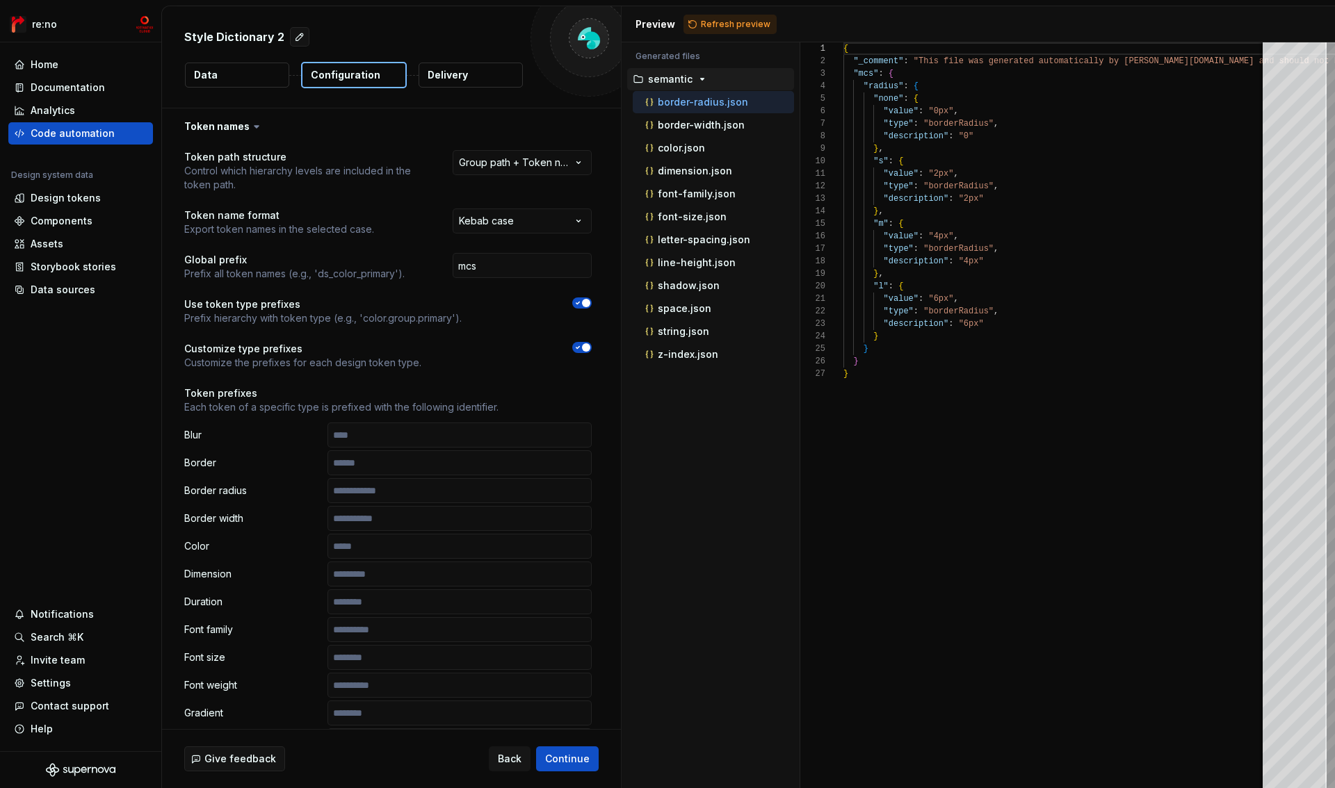
click at [582, 345] on span "button" at bounding box center [586, 347] width 8 height 8
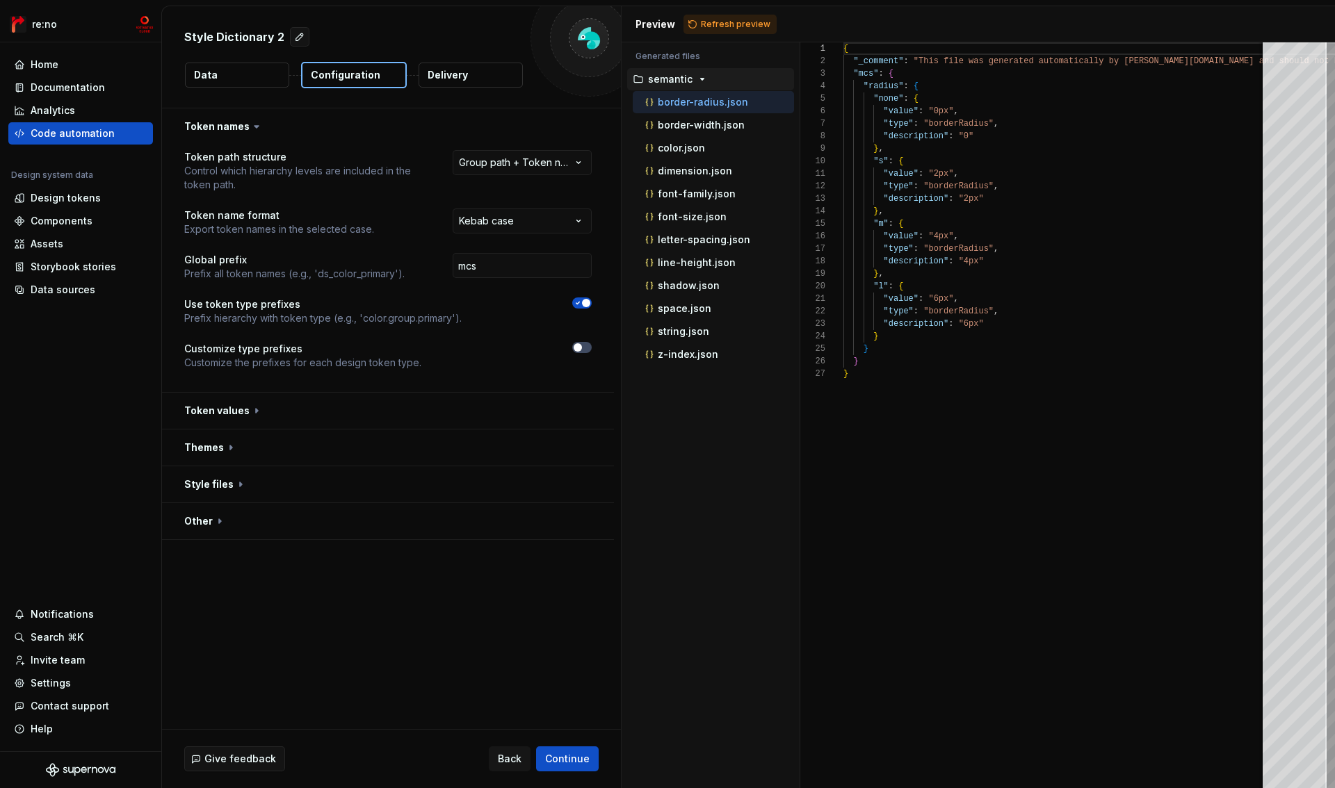
click at [580, 303] on icon "button" at bounding box center [577, 303] width 11 height 8
